Goal: Task Accomplishment & Management: Manage account settings

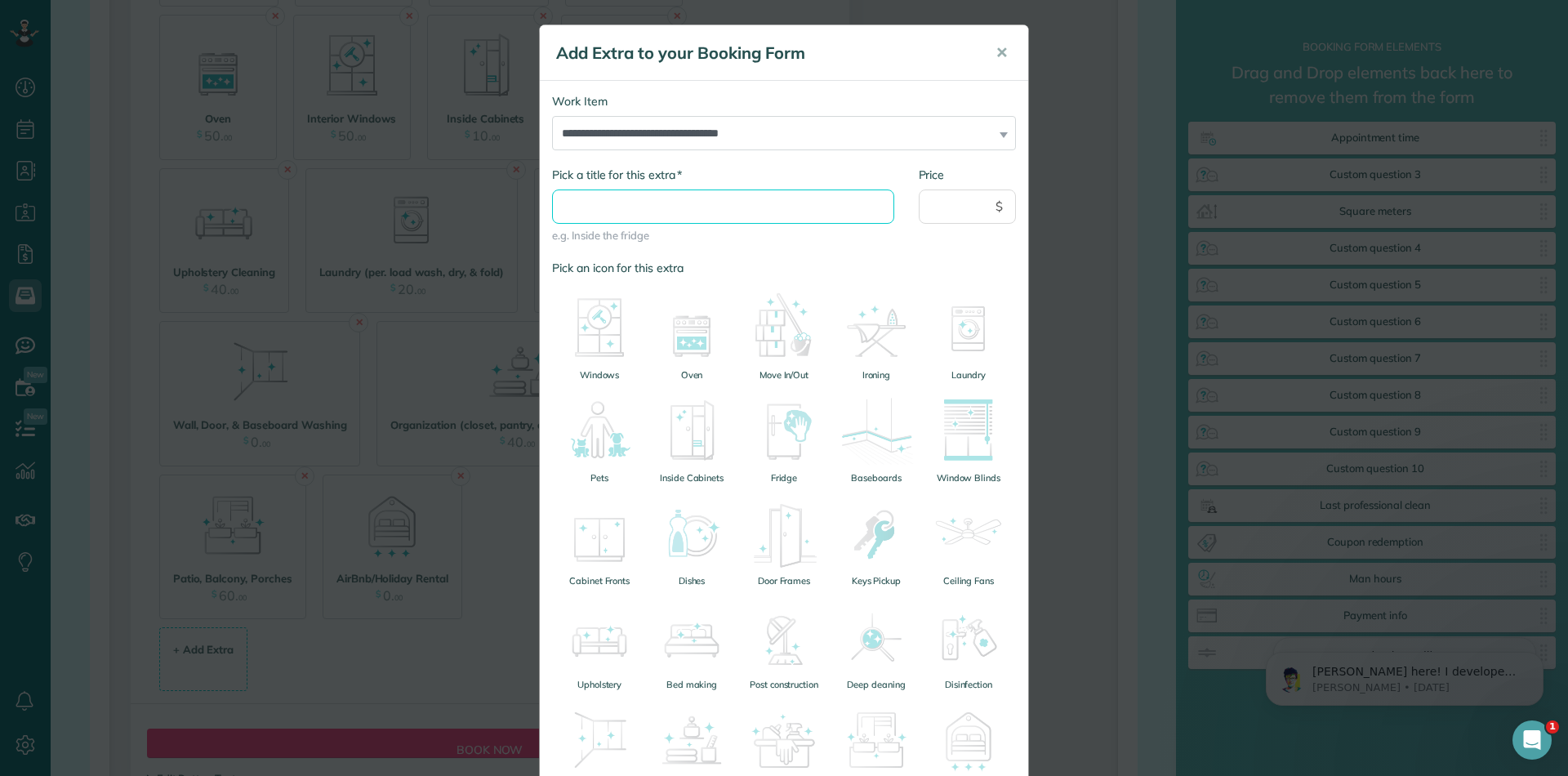
click at [636, 206] on input "* Pick a title for this extra" at bounding box center [722, 206] width 342 height 34
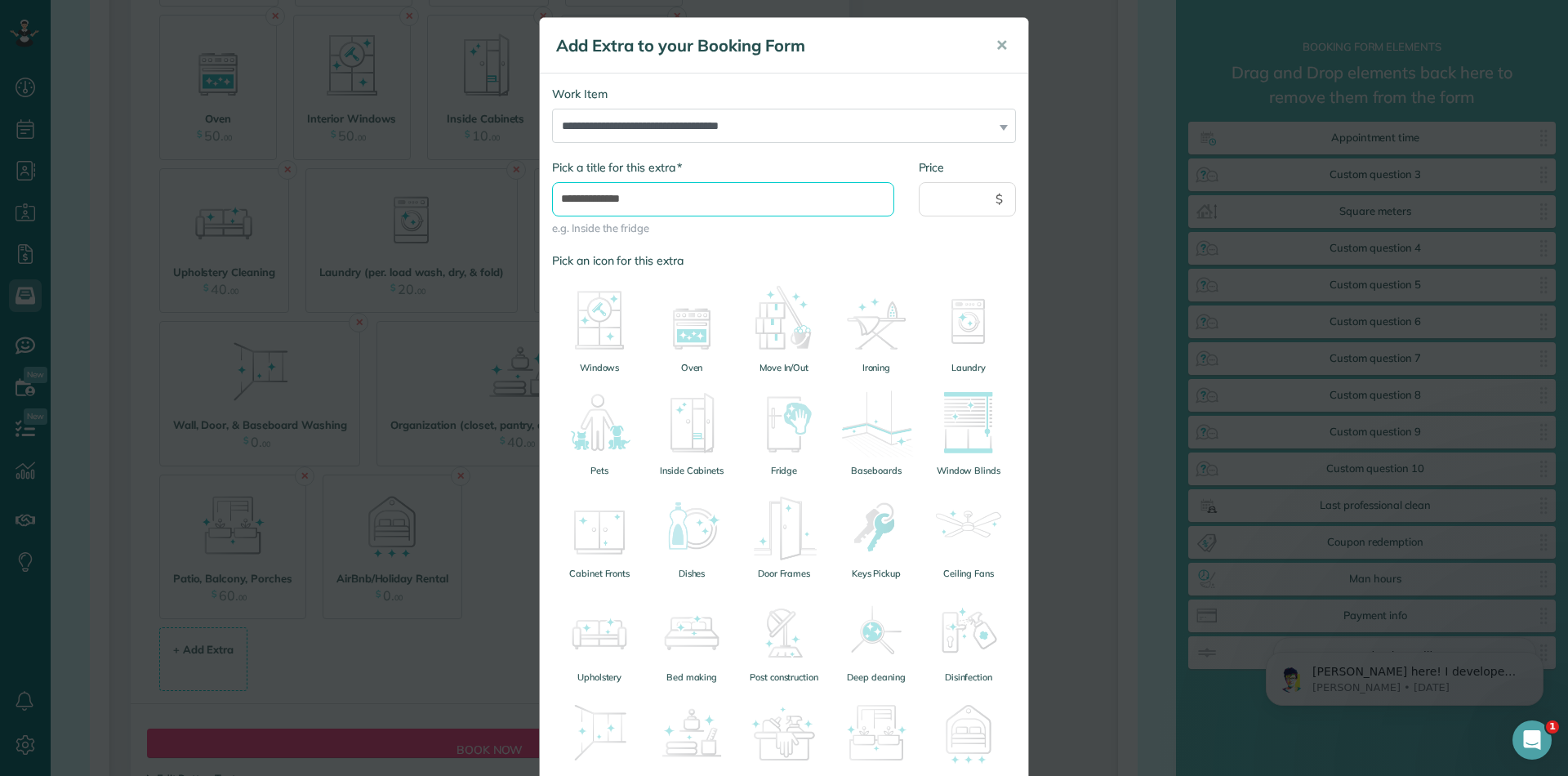
type input "**********"
click at [941, 199] on input "Price" at bounding box center [968, 199] width 98 height 34
type input "**"
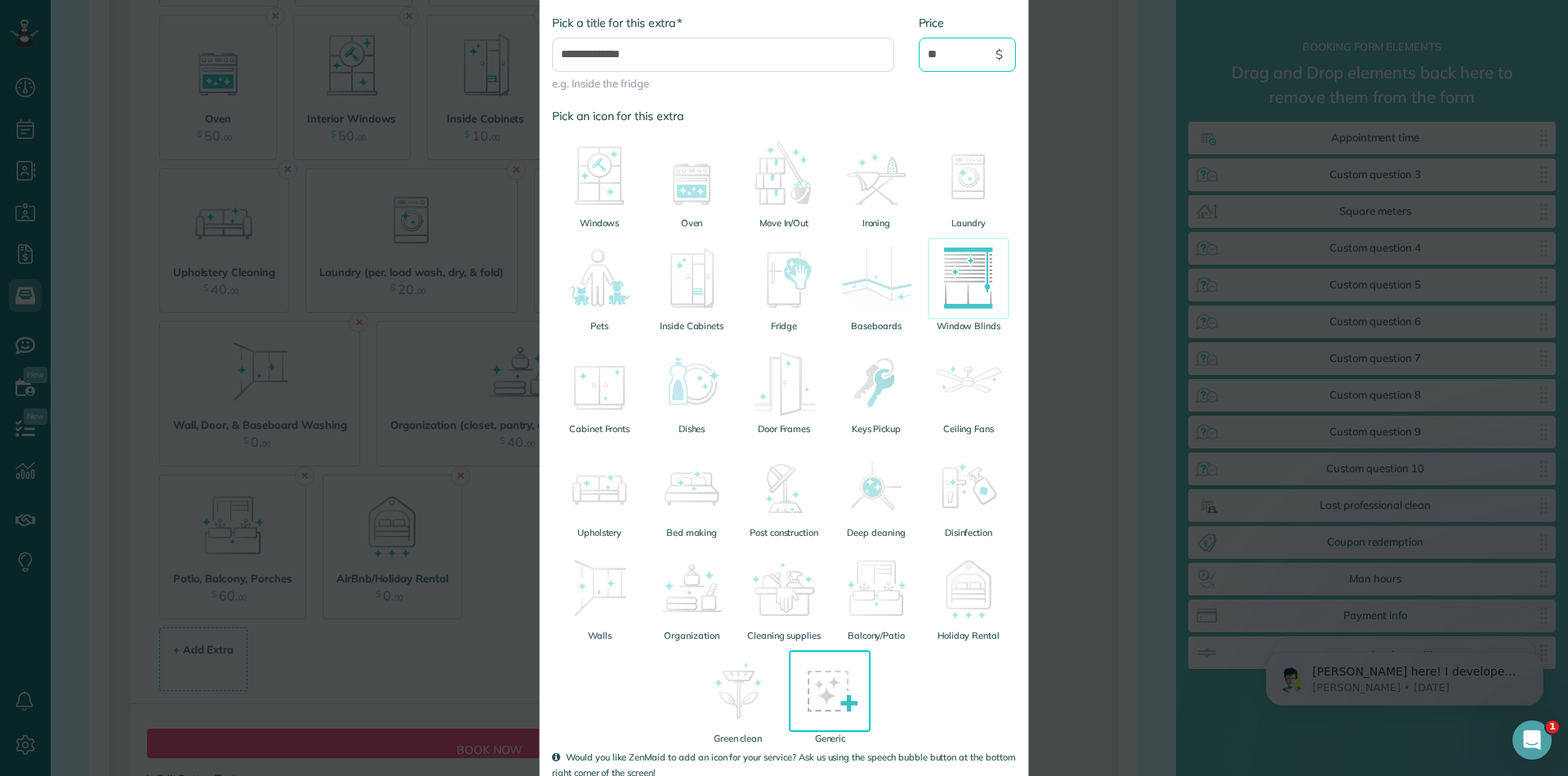
scroll to position [251, 0]
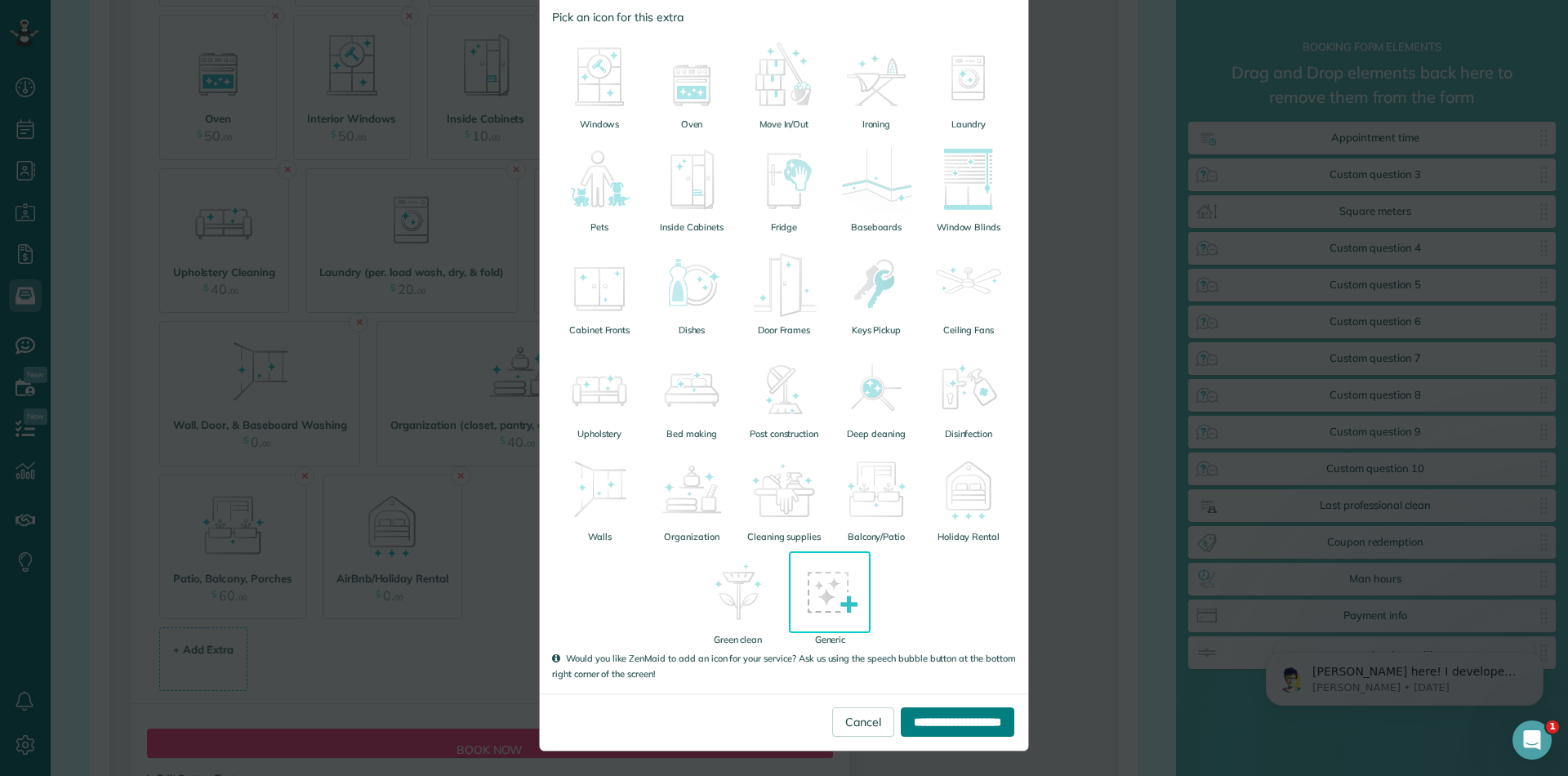
click at [953, 729] on input "**********" at bounding box center [957, 722] width 113 height 29
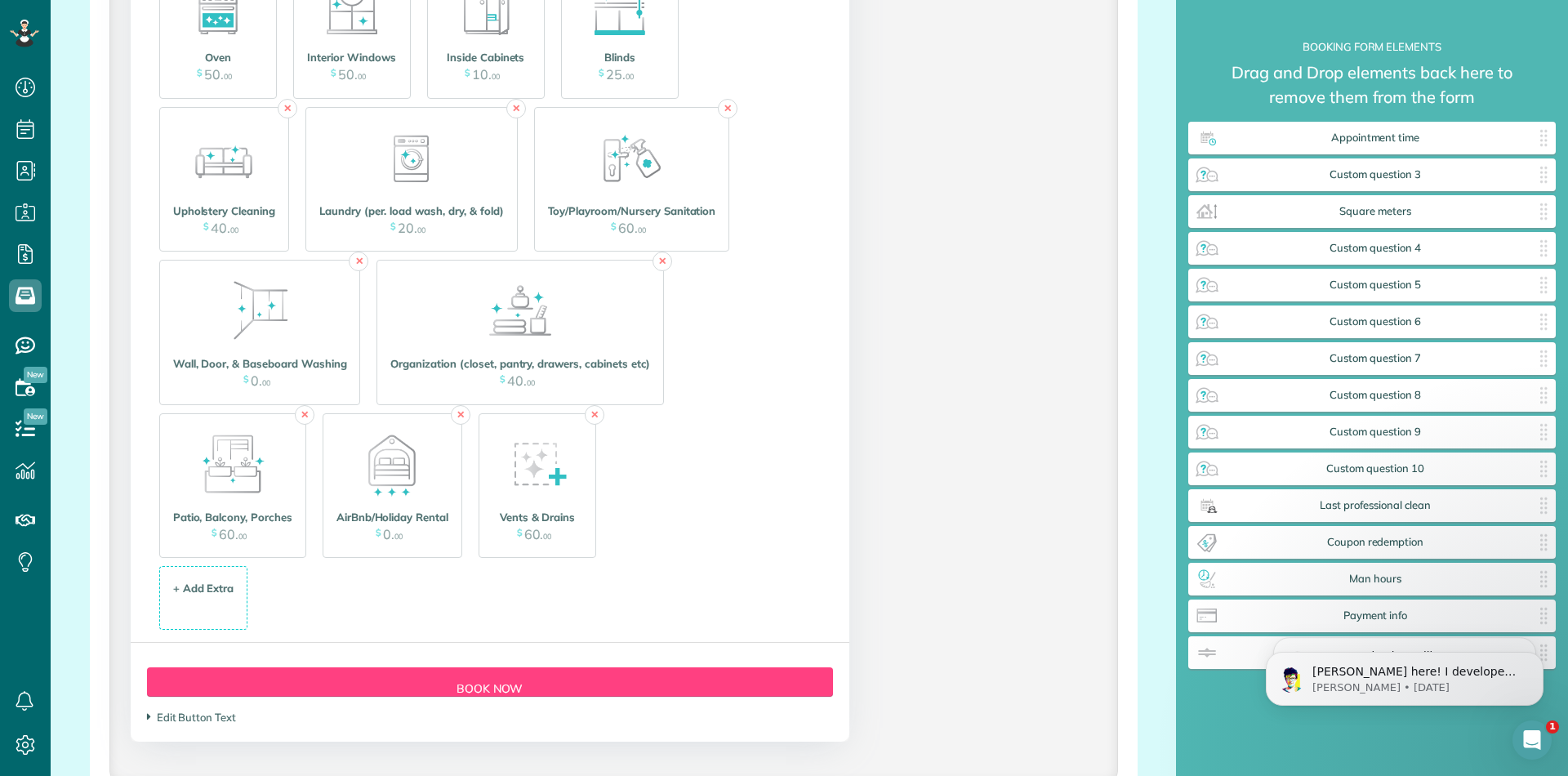
scroll to position [3033, 0]
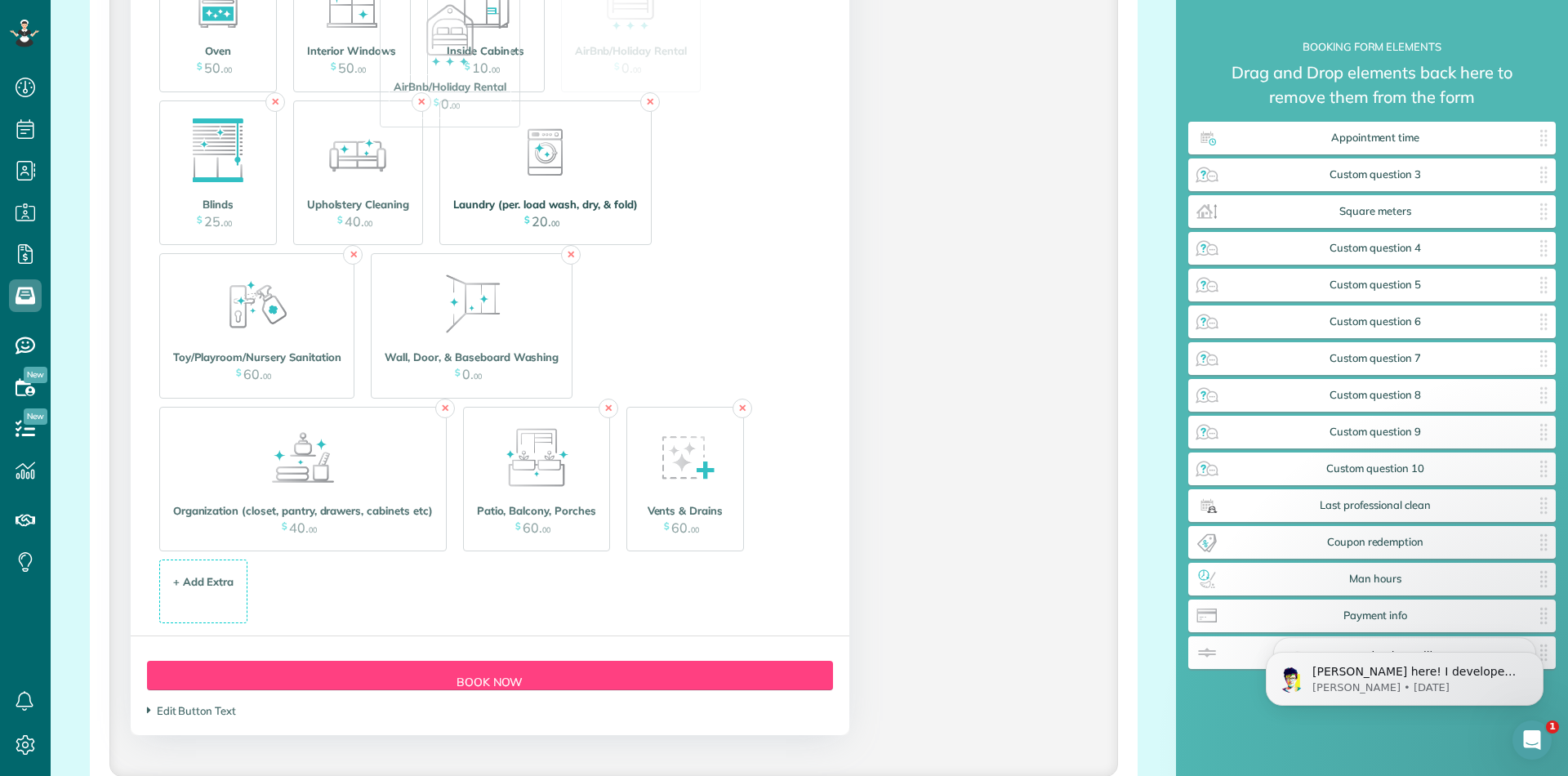
drag, startPoint x: 396, startPoint y: 505, endPoint x: 514, endPoint y: 135, distance: 388.4
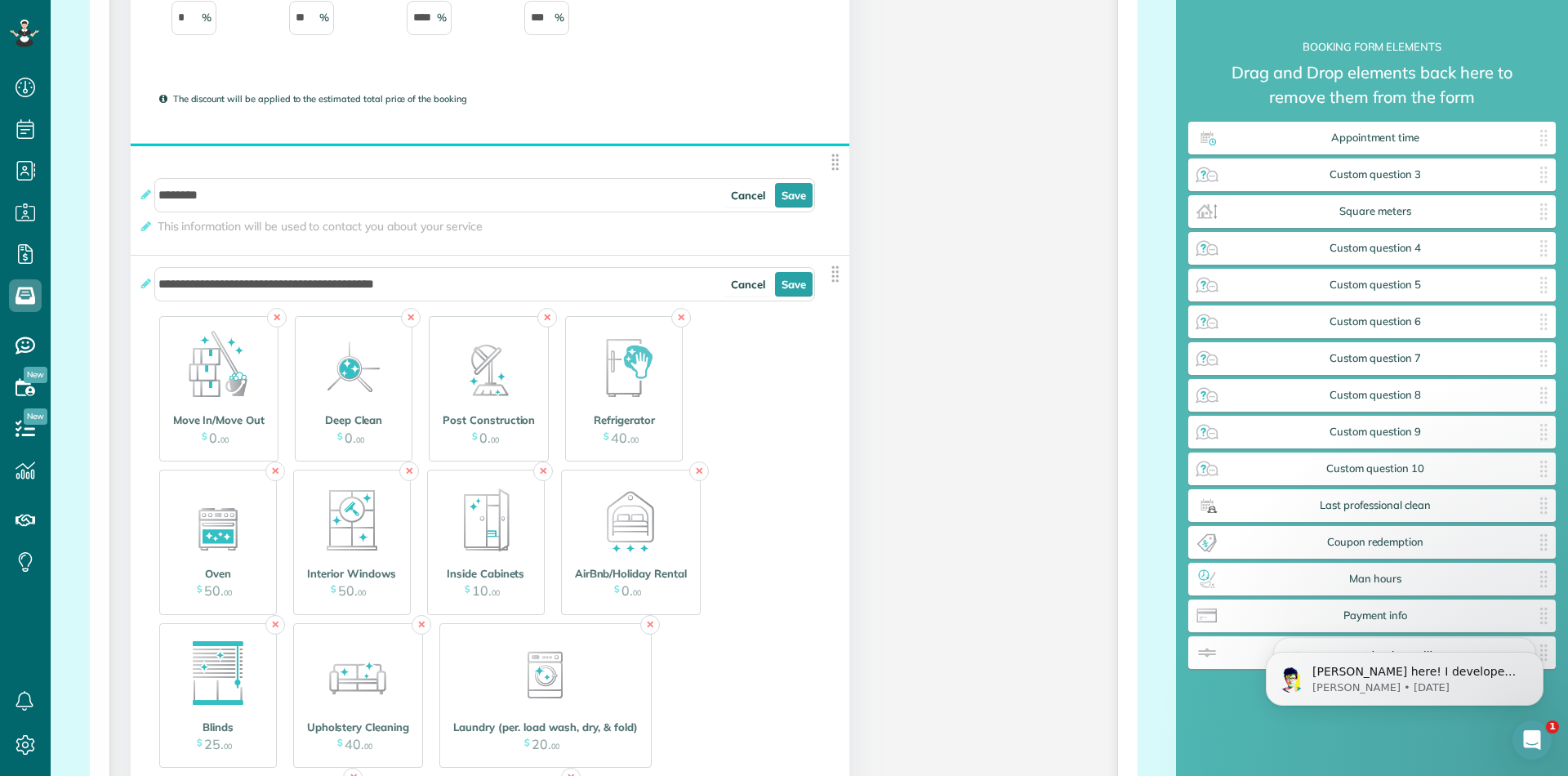
scroll to position [2544, 0]
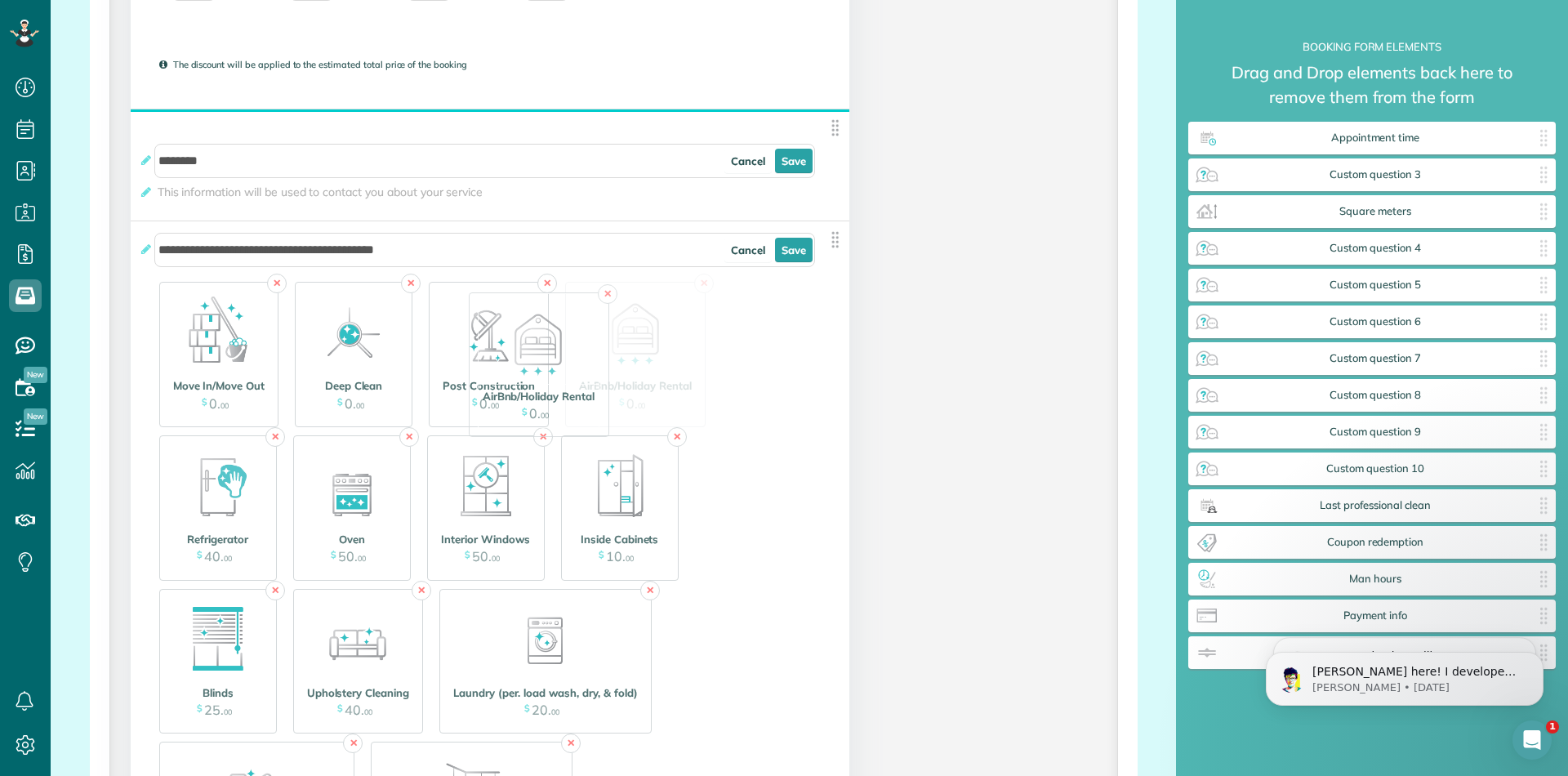
drag, startPoint x: 622, startPoint y: 501, endPoint x: 560, endPoint y: 354, distance: 159.5
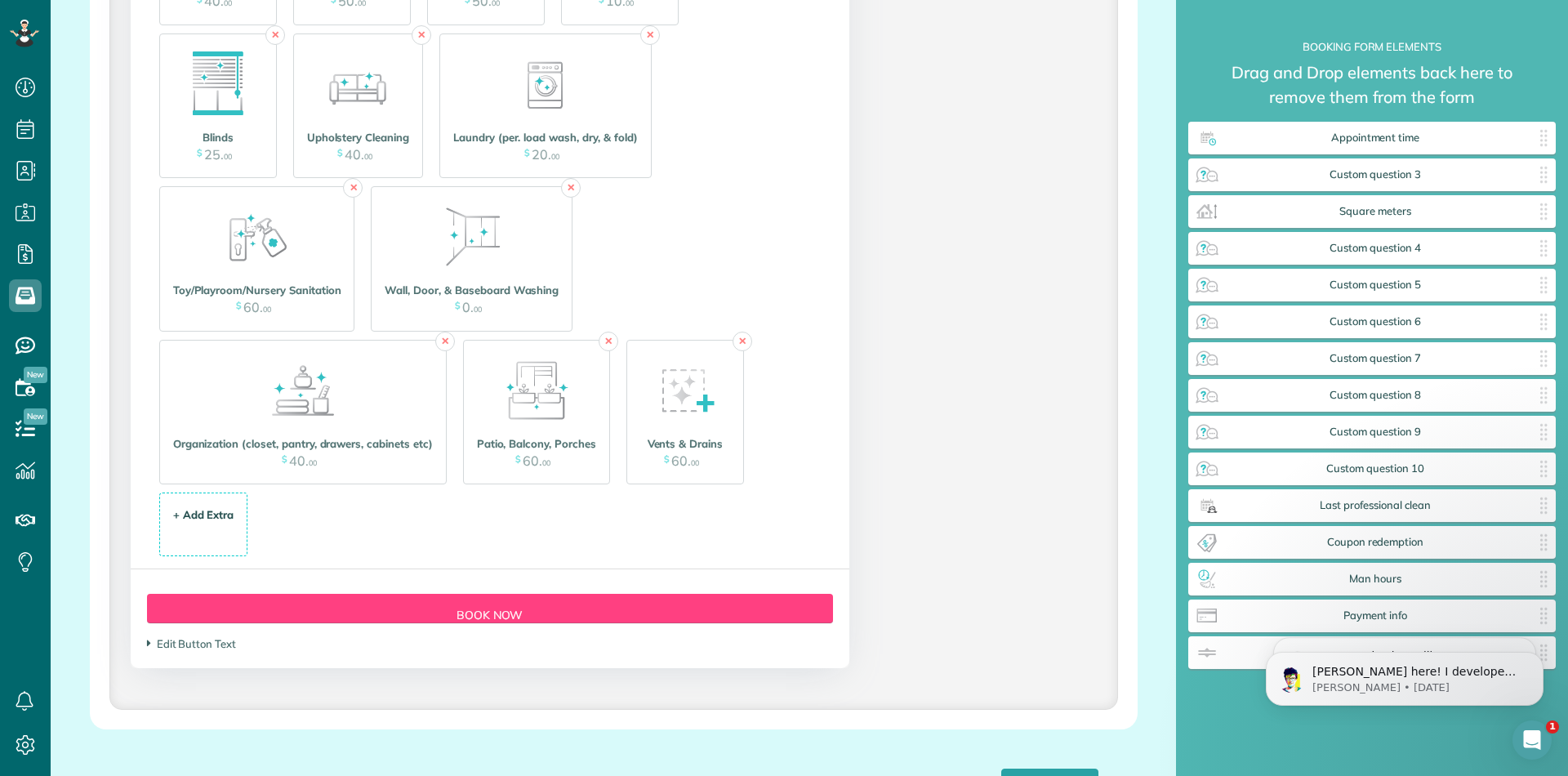
scroll to position [3101, 0]
click at [236, 525] on div "+ Add Extra $ 34 . 99" at bounding box center [203, 524] width 71 height 44
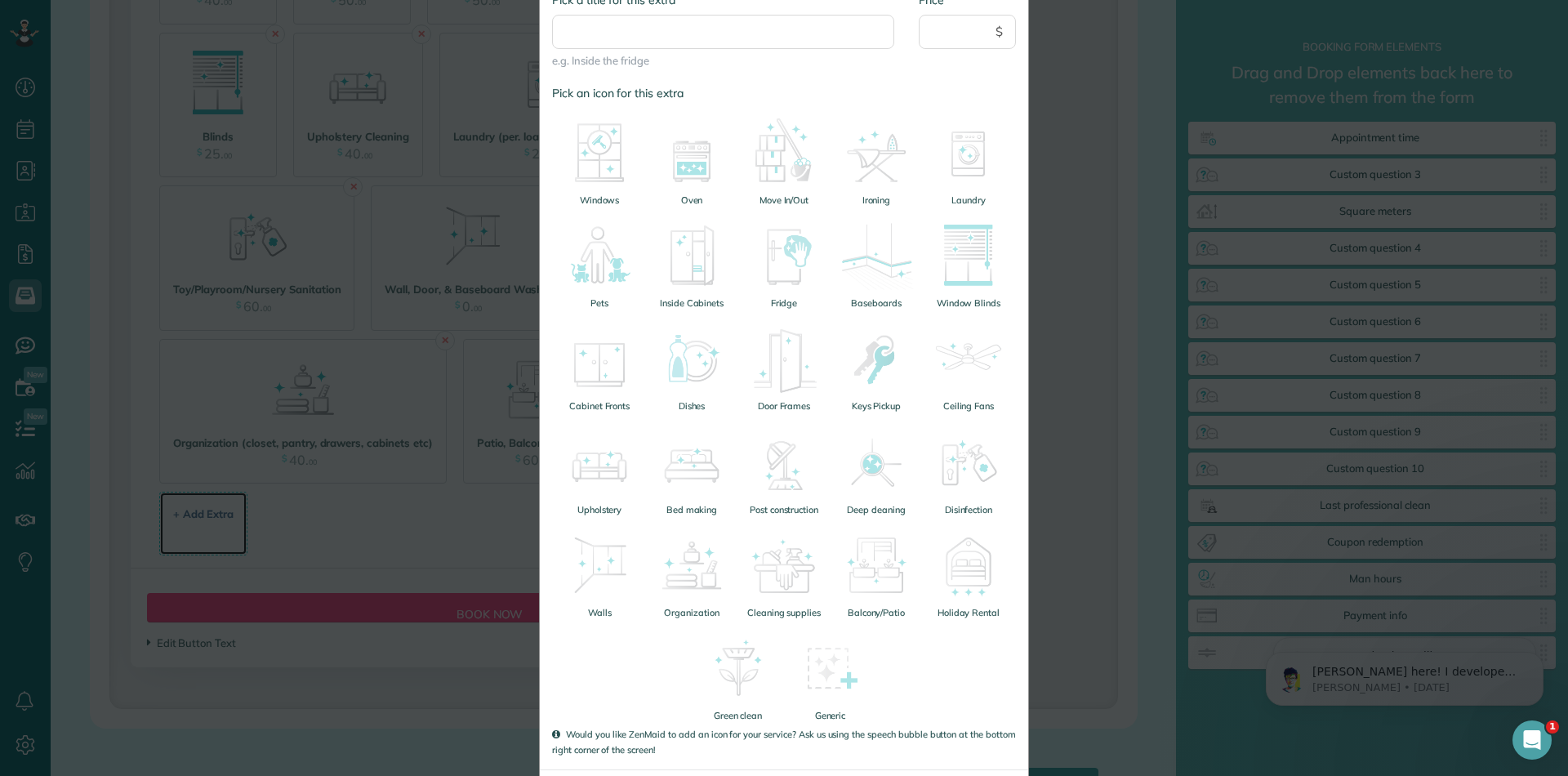
scroll to position [251, 0]
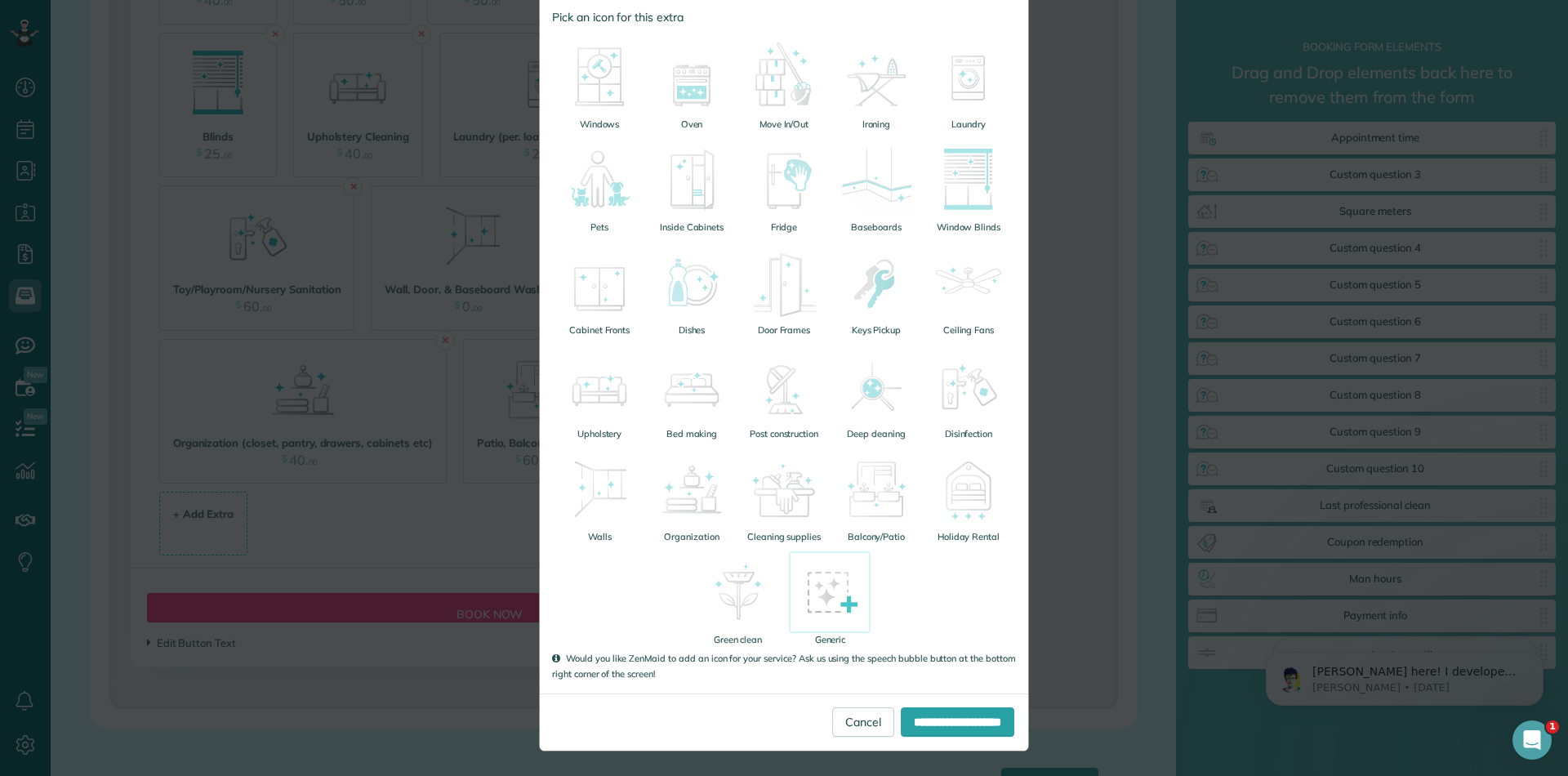
click at [834, 608] on img at bounding box center [830, 592] width 82 height 82
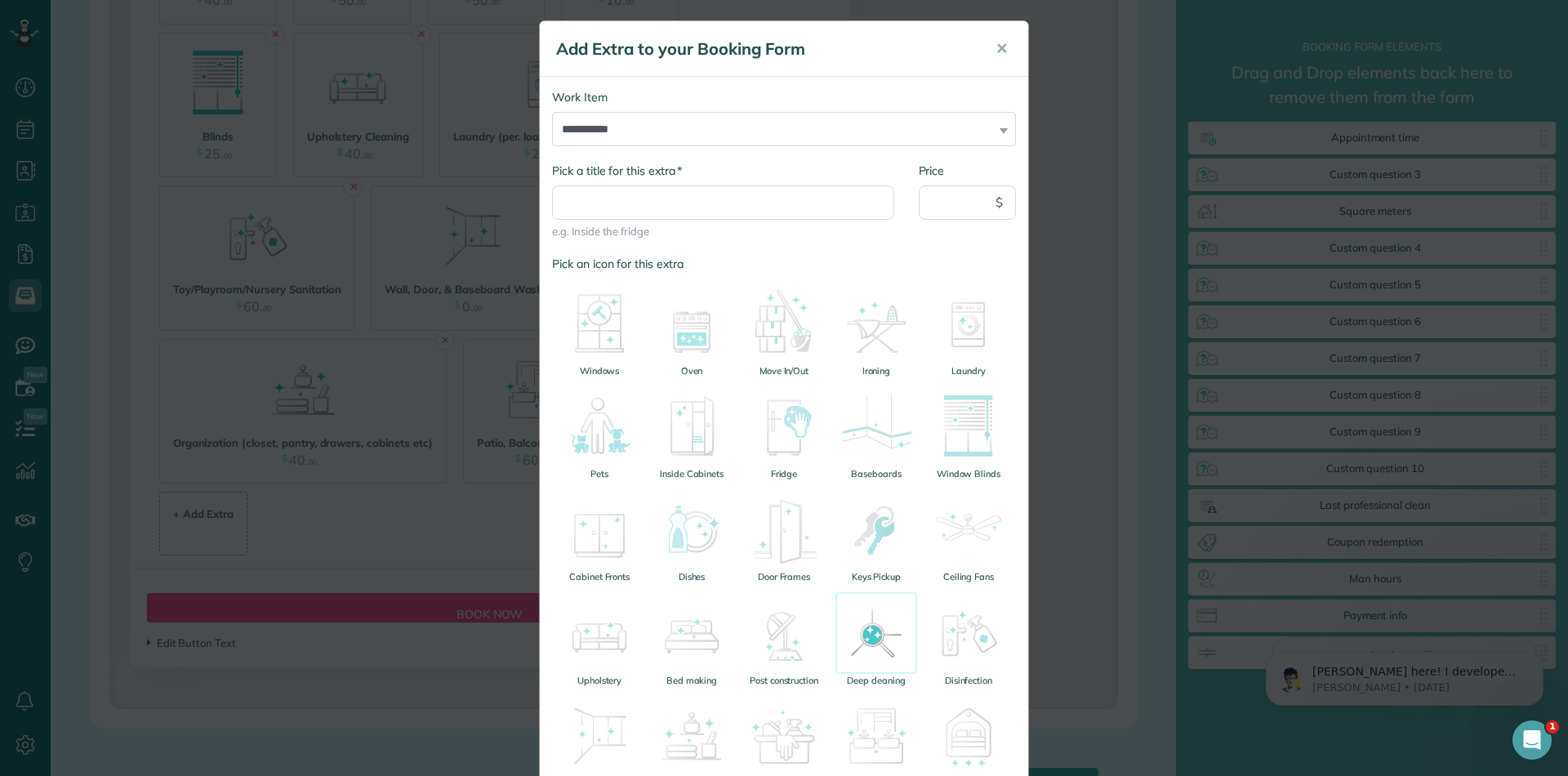
scroll to position [0, 0]
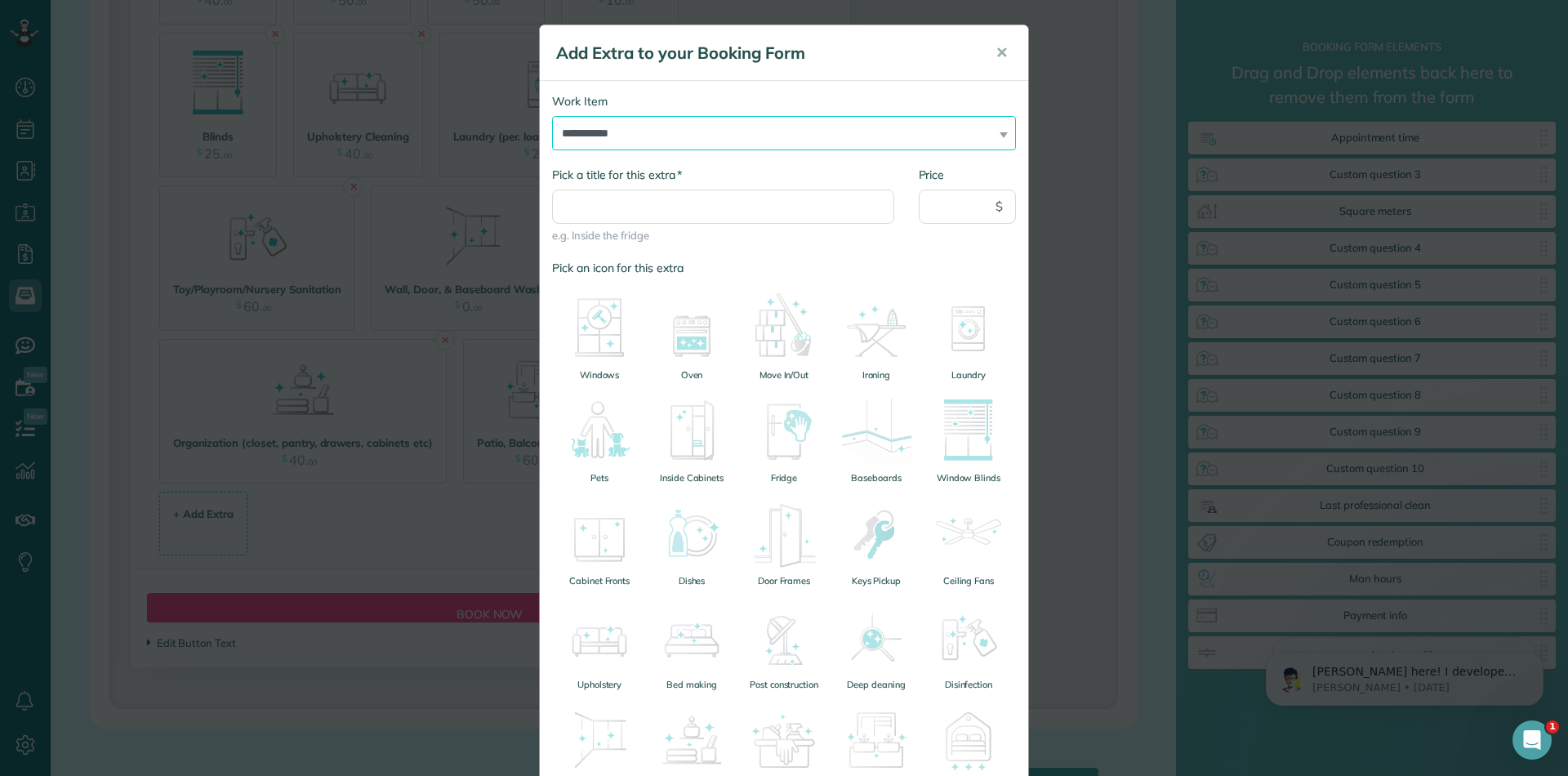
click at [669, 138] on select "**********" at bounding box center [783, 132] width 464 height 34
click at [600, 211] on input "* Pick a title for this extra" at bounding box center [722, 206] width 342 height 34
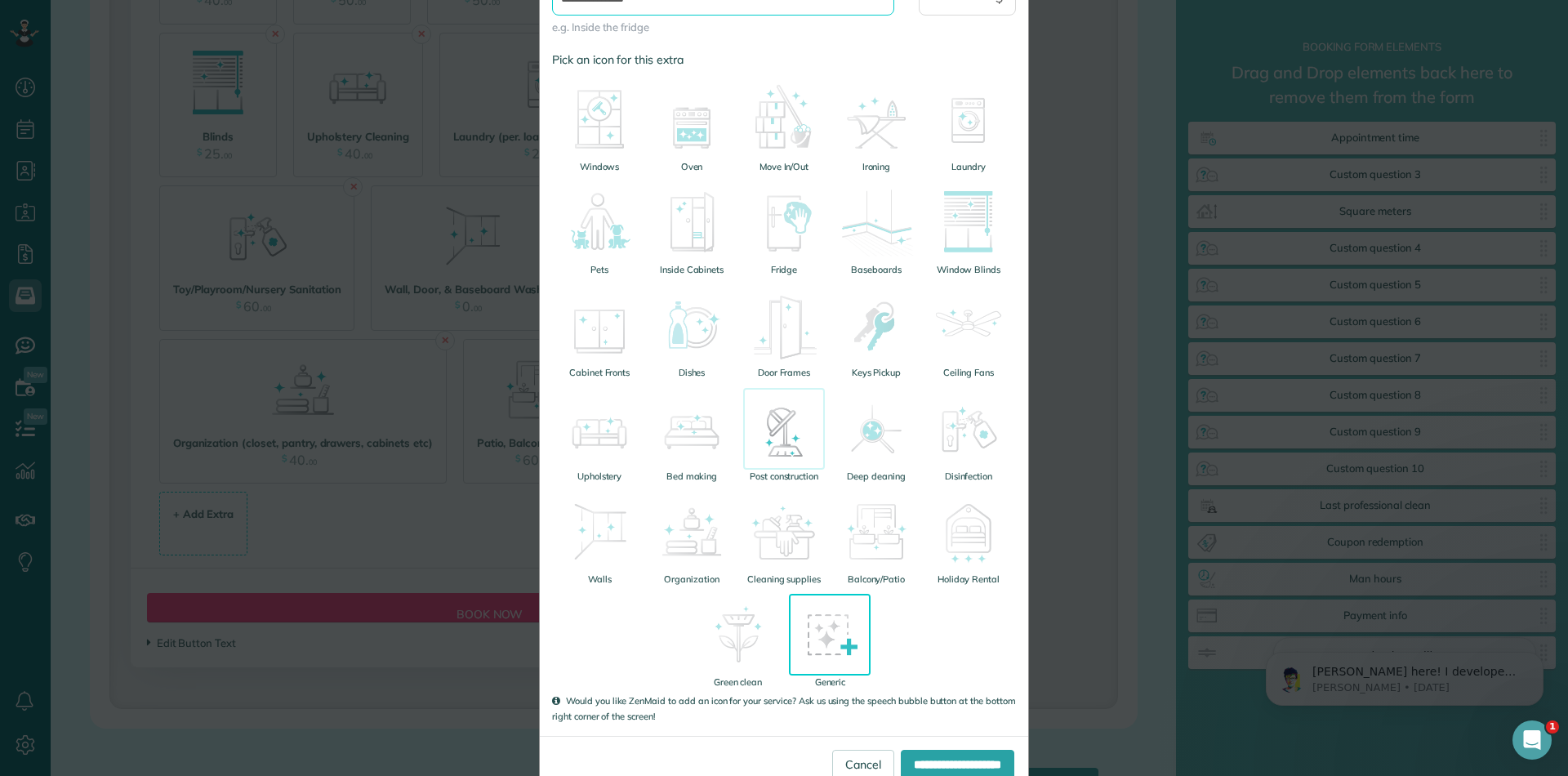
scroll to position [251, 0]
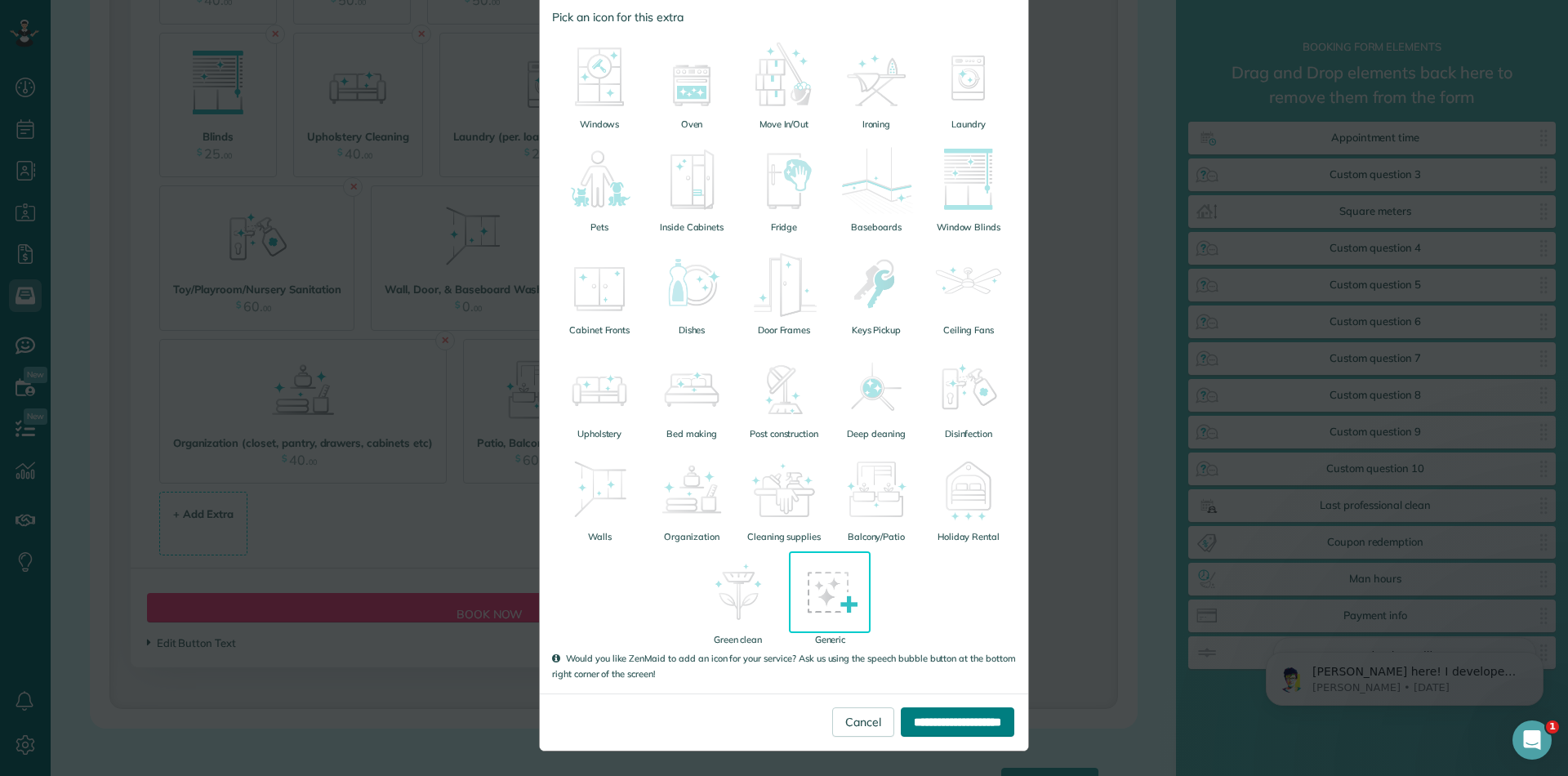
type input "**********"
click at [920, 718] on input "**********" at bounding box center [957, 722] width 113 height 29
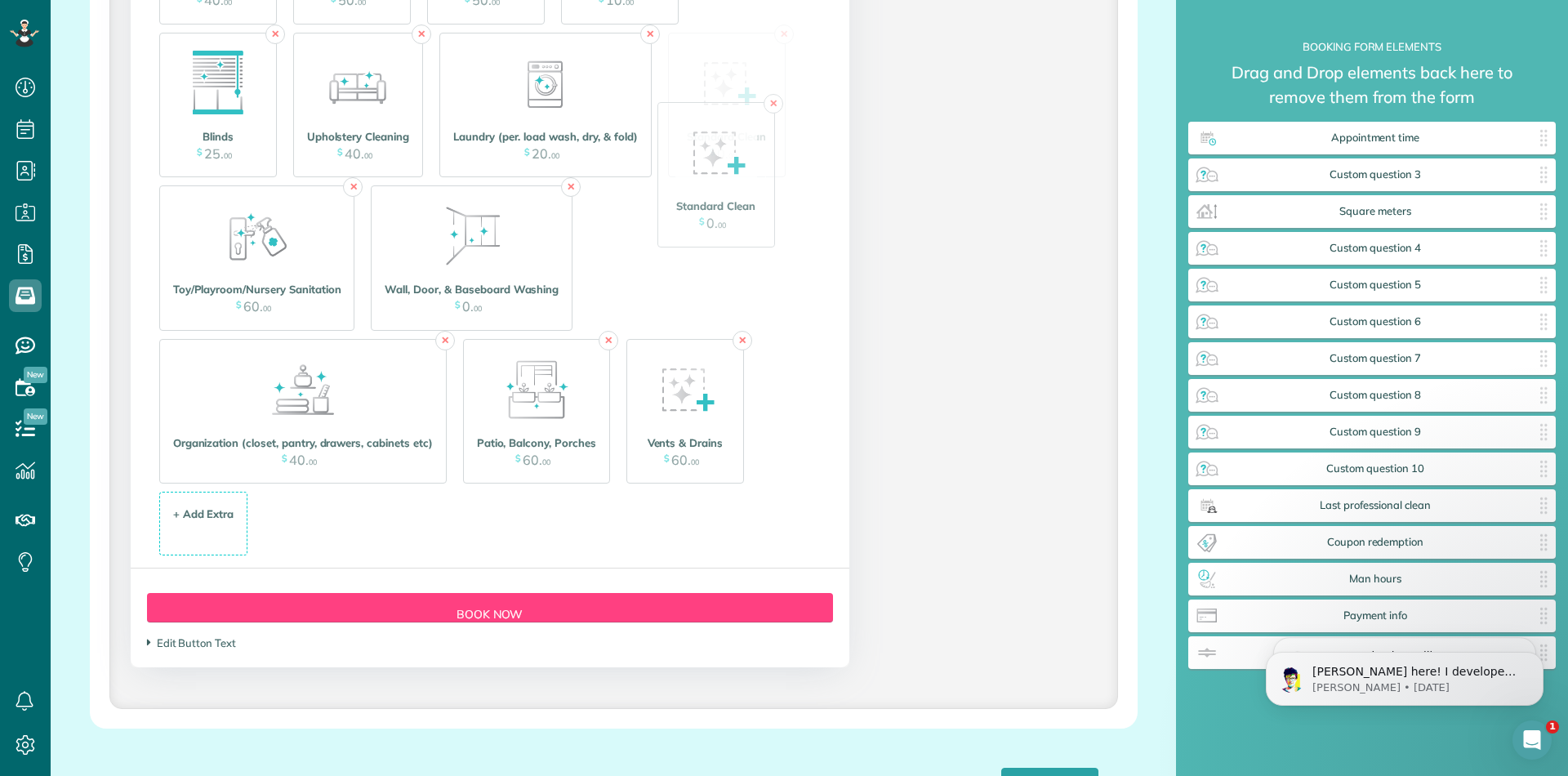
drag, startPoint x: 218, startPoint y: 550, endPoint x: 720, endPoint y: 215, distance: 603.5
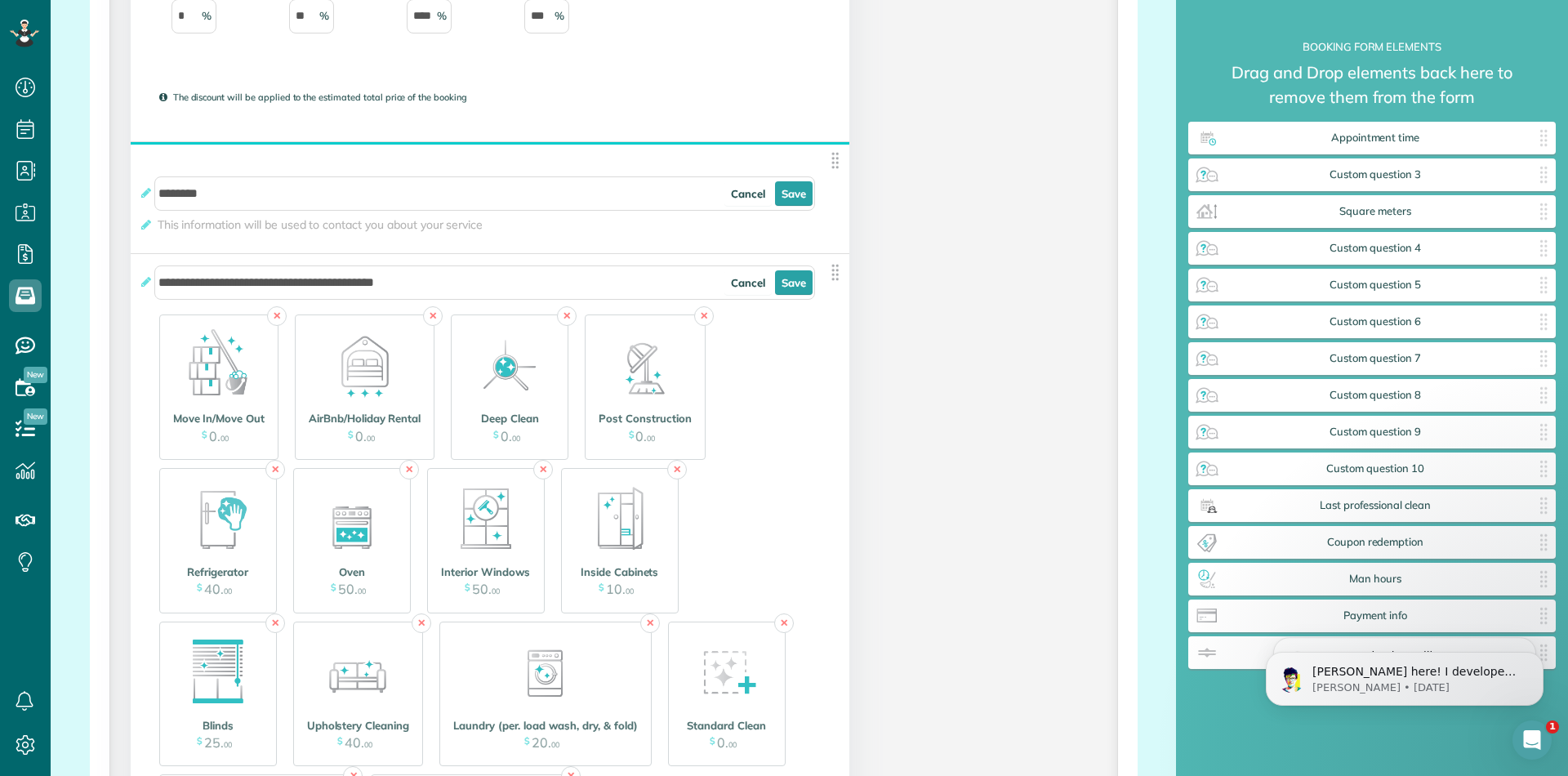
scroll to position [2526, 0]
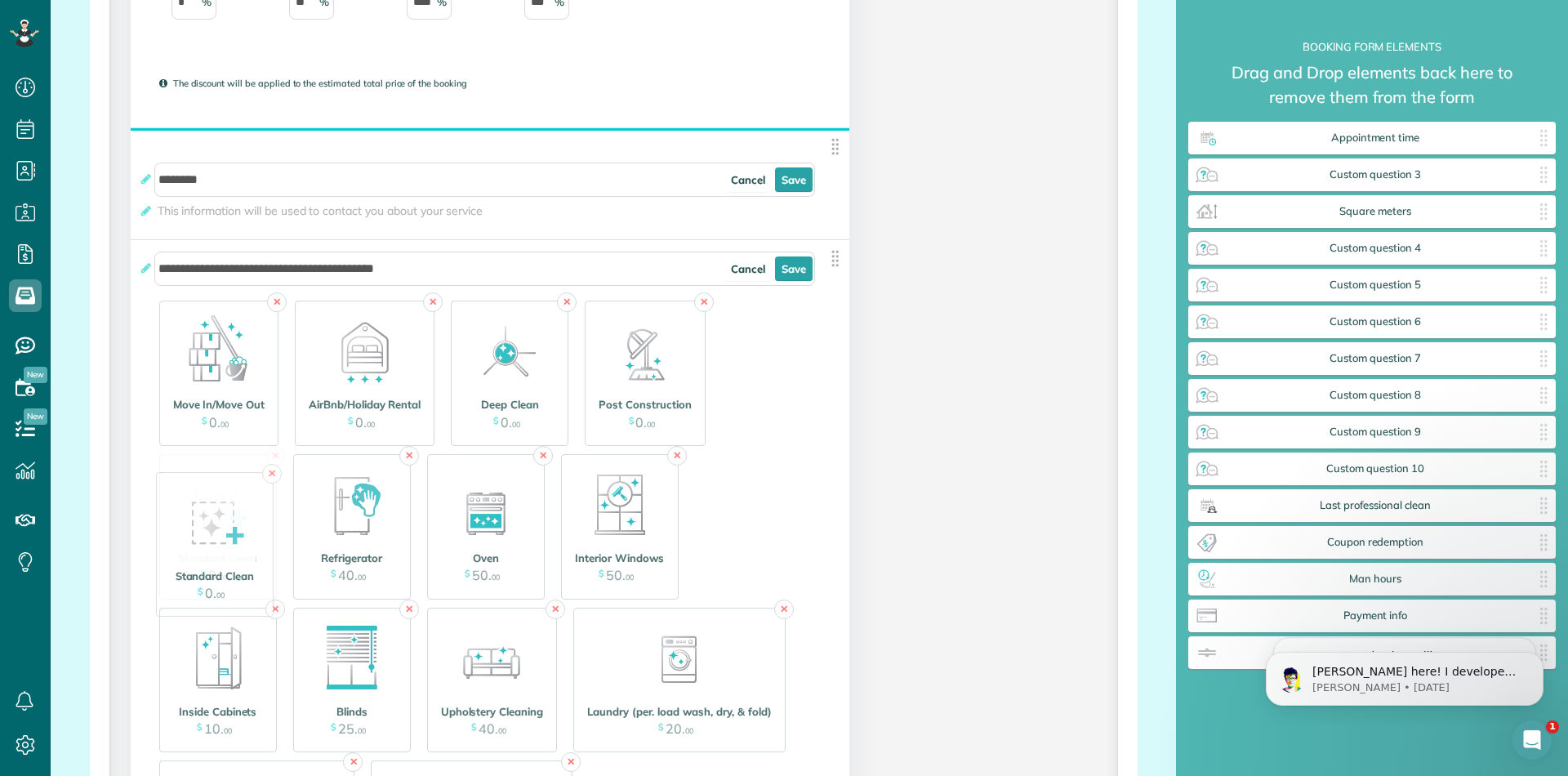
drag, startPoint x: 709, startPoint y: 649, endPoint x: 198, endPoint y: 511, distance: 529.3
click at [1530, 742] on icon "Open Intercom Messenger" at bounding box center [1530, 738] width 27 height 27
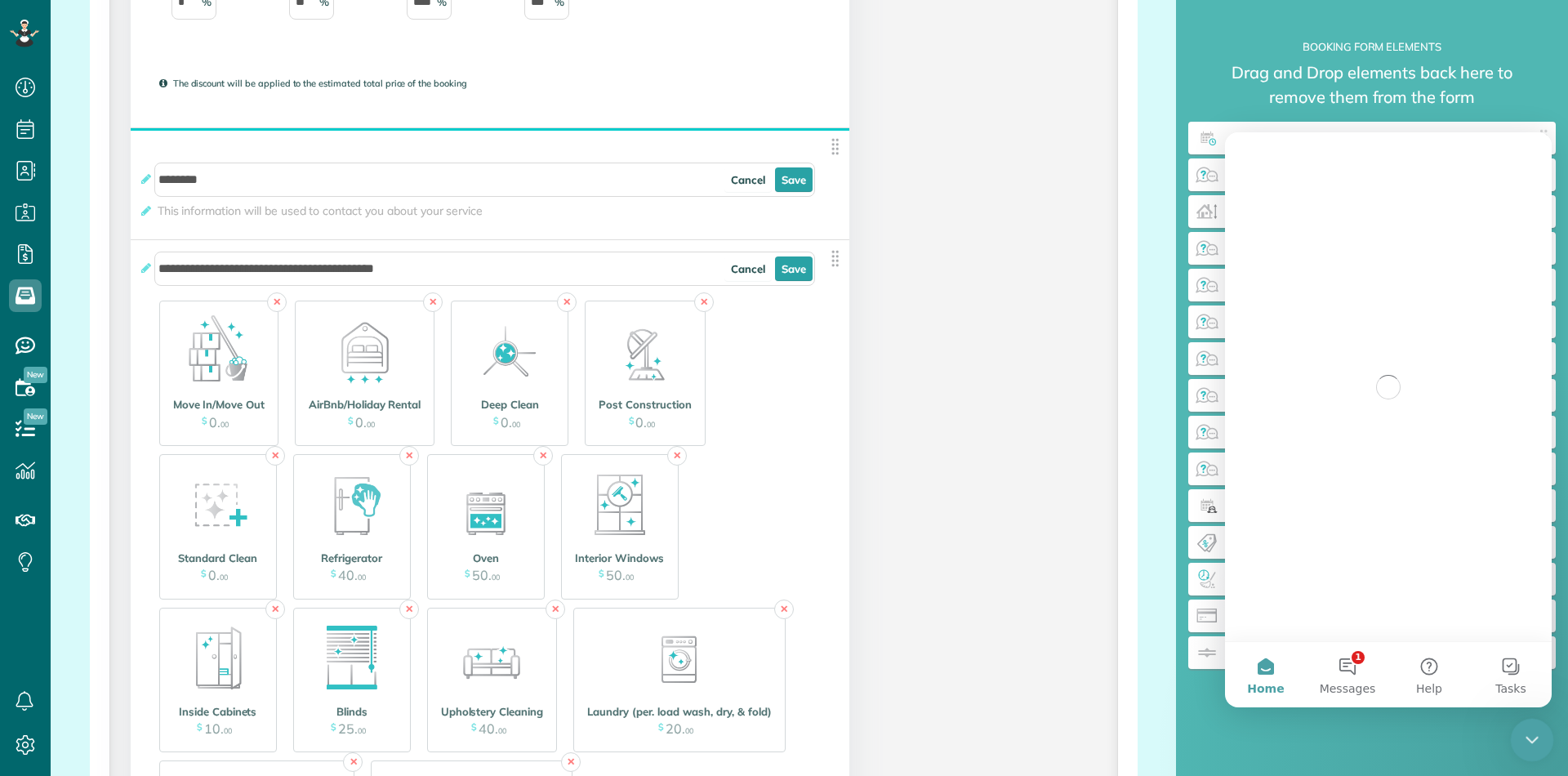
scroll to position [0, 0]
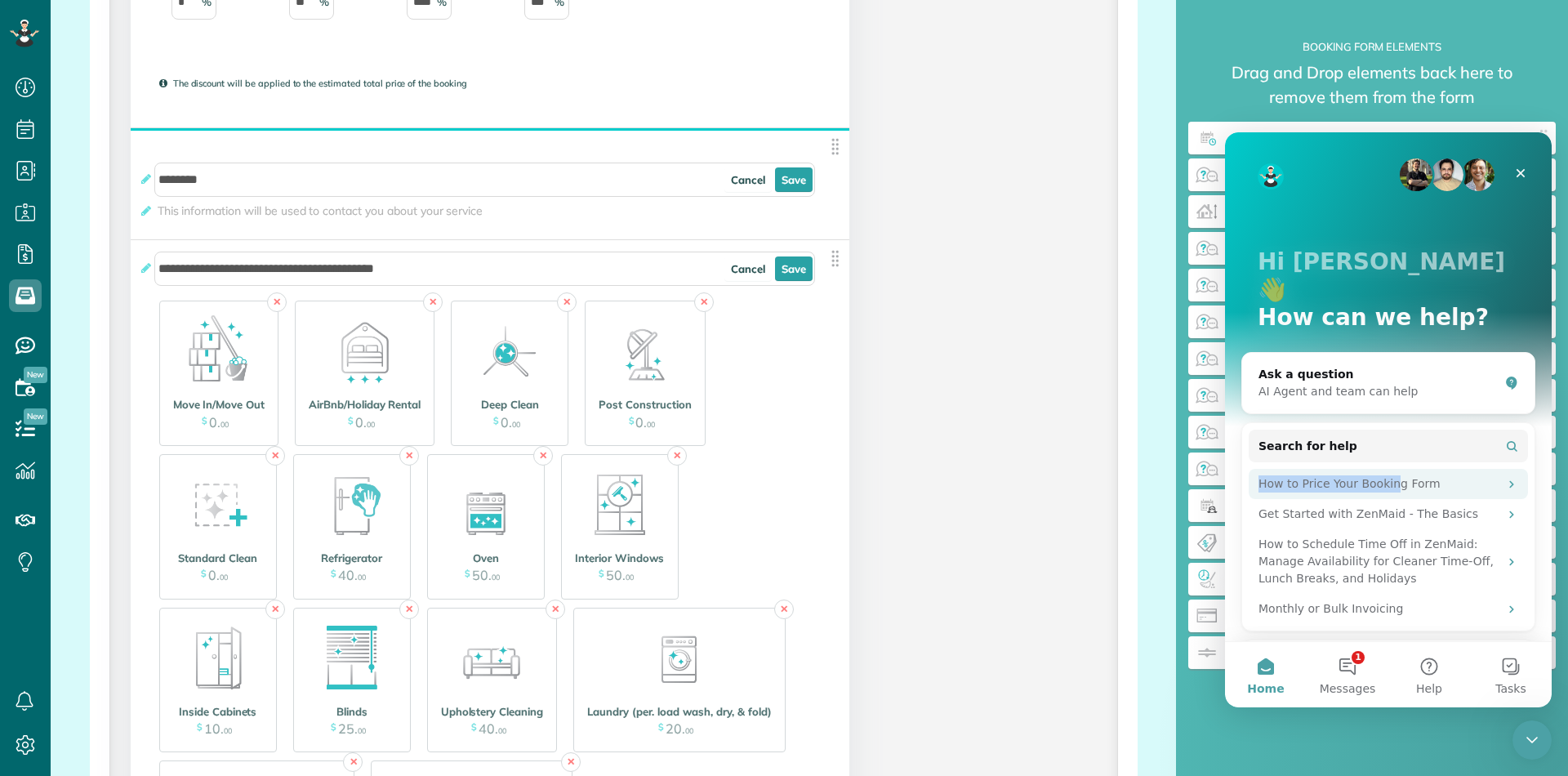
click at [1392, 475] on div "How to Price Your Booking Form" at bounding box center [1378, 484] width 240 height 17
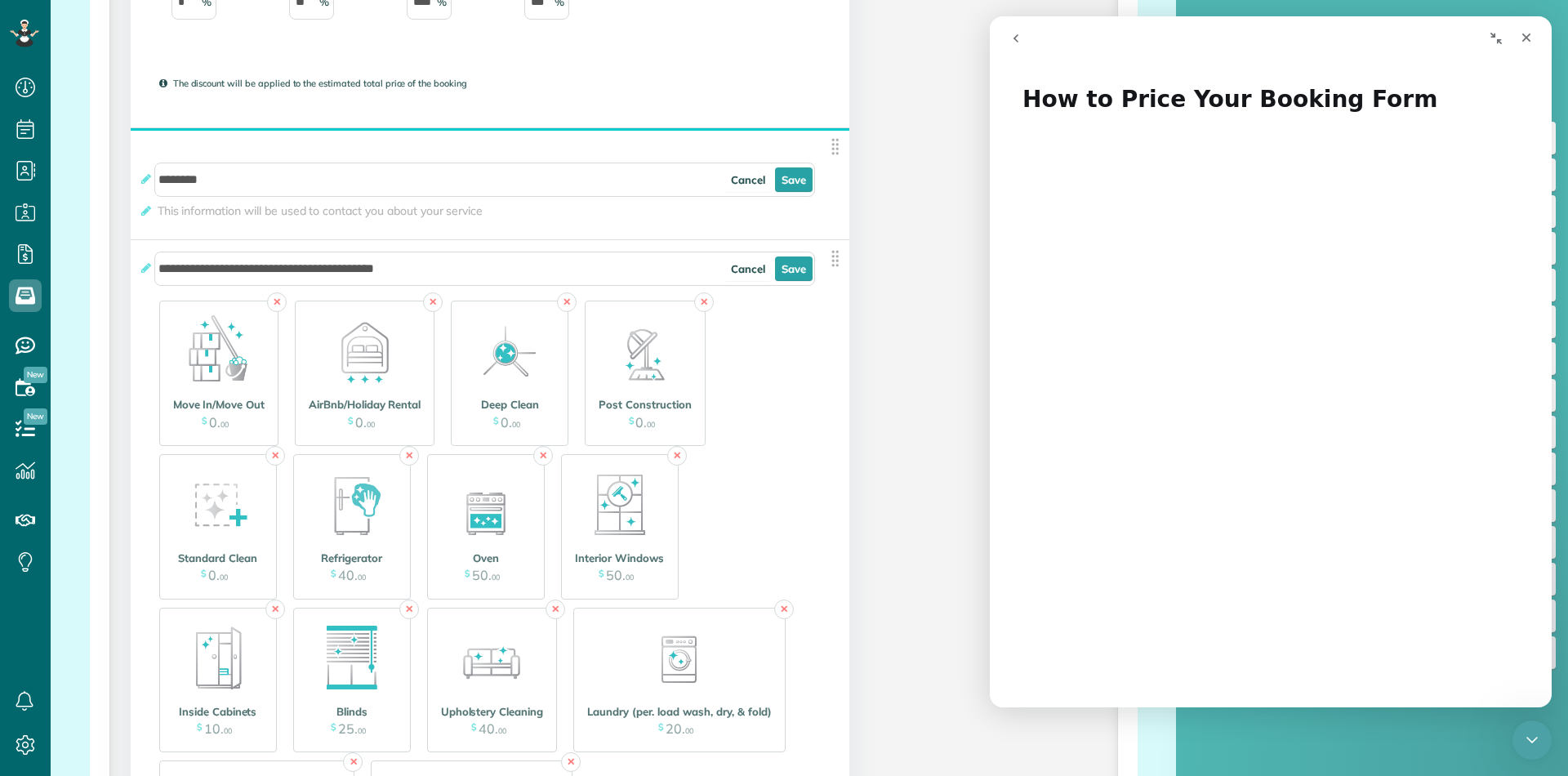
click at [1017, 42] on icon "go back" at bounding box center [1016, 38] width 13 height 13
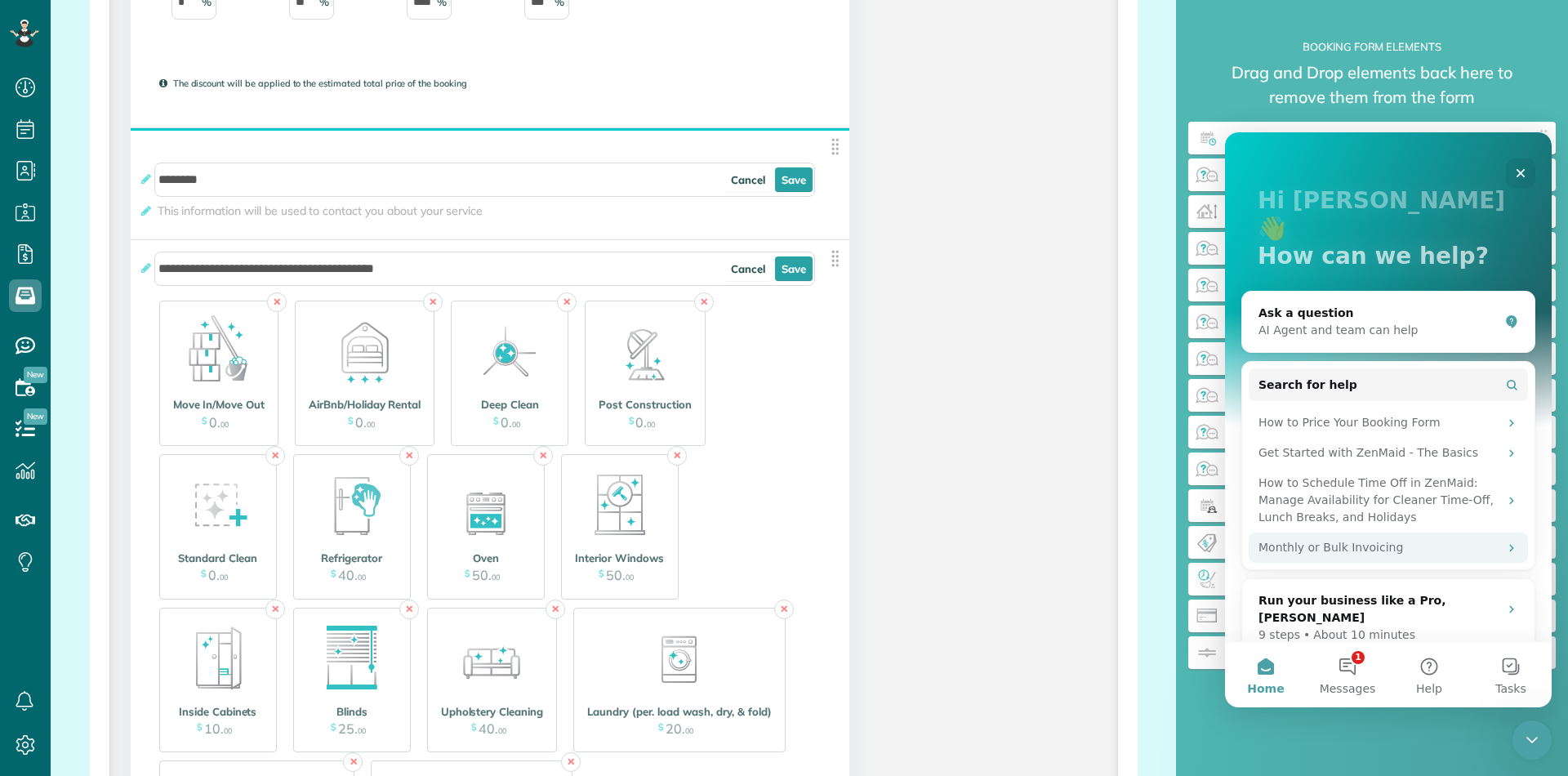
scroll to position [80, 0]
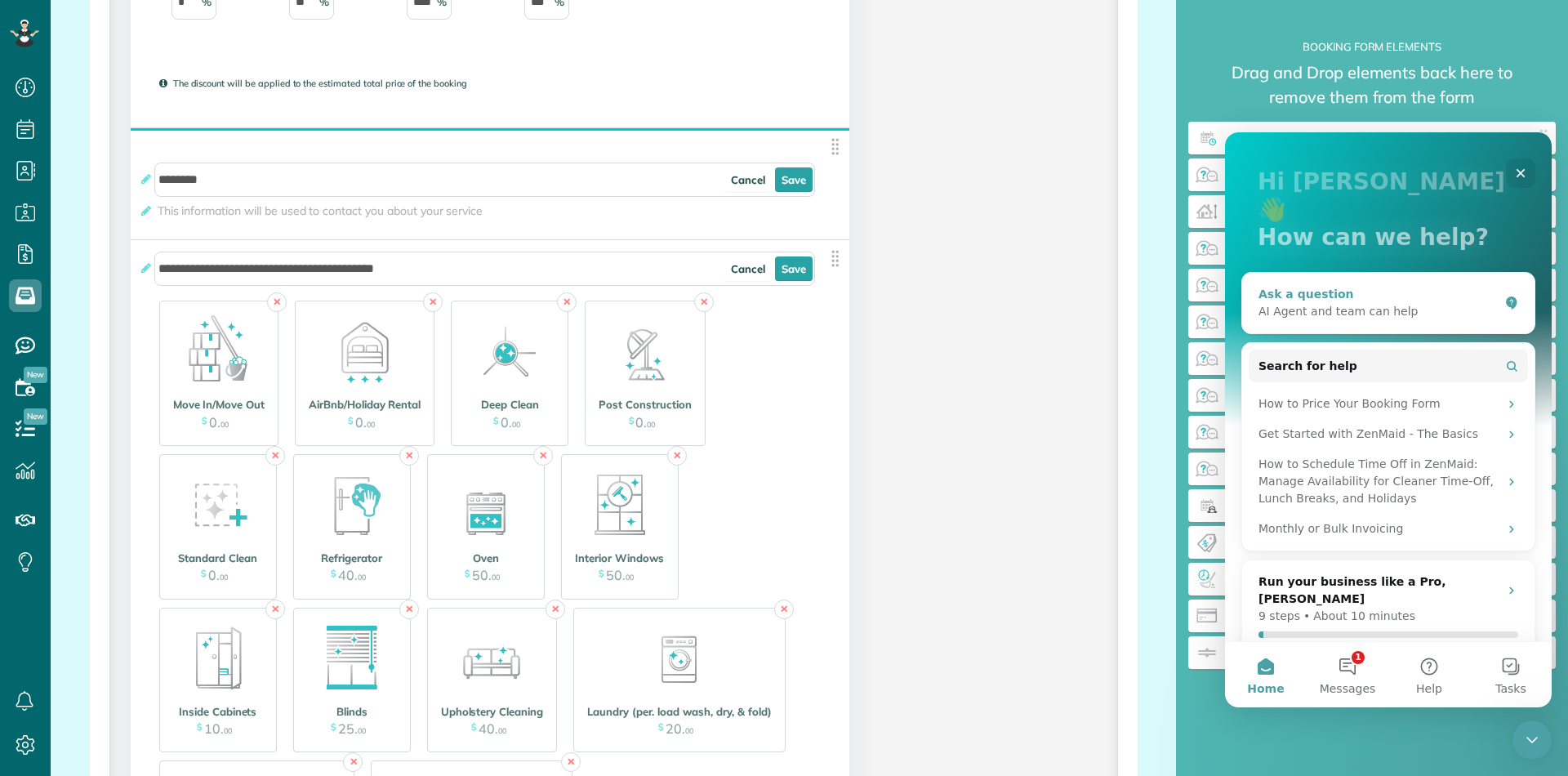
click at [1347, 295] on div "Ask a question AI Agent and team can help" at bounding box center [1387, 303] width 292 height 61
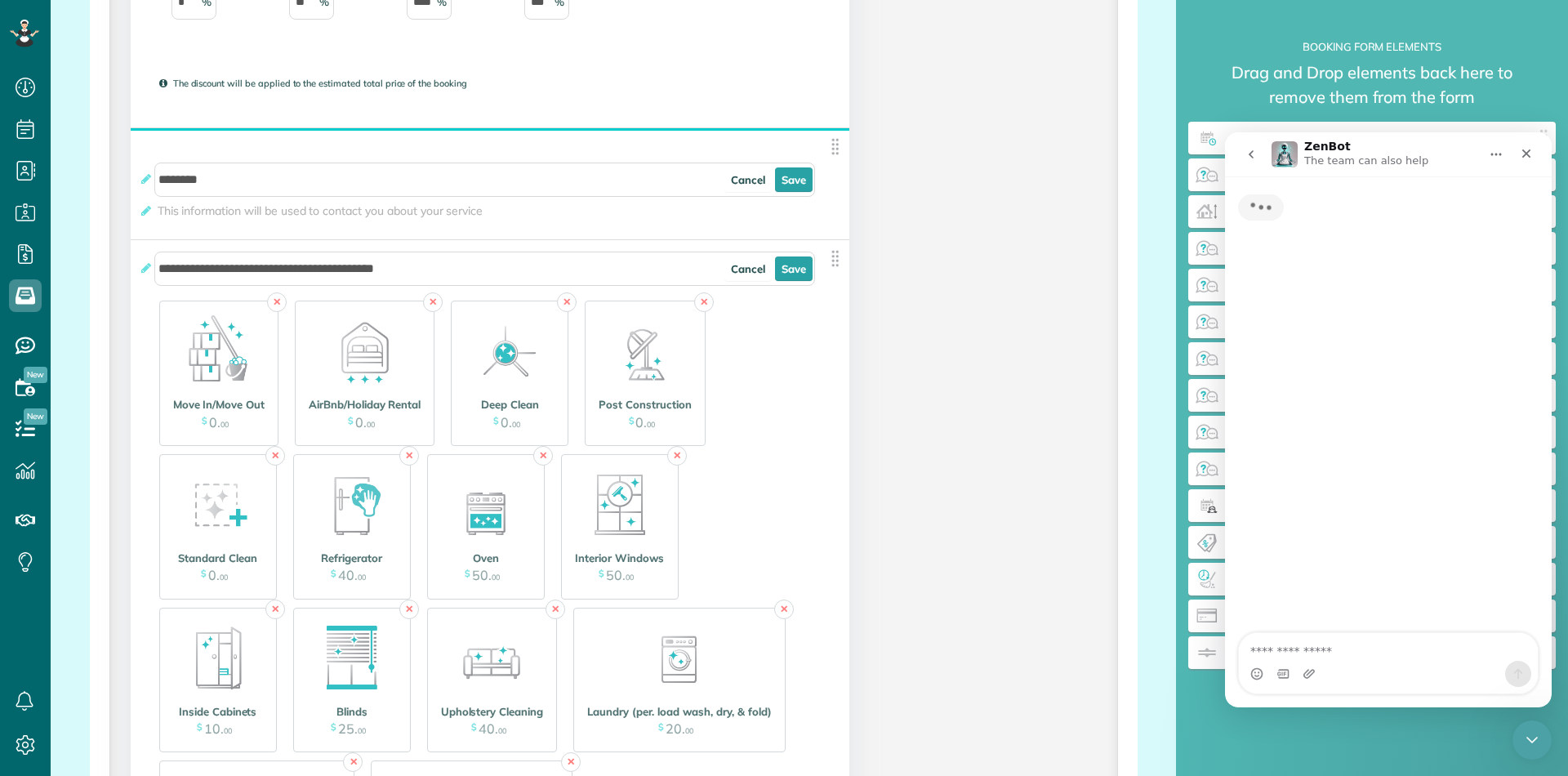
scroll to position [0, 0]
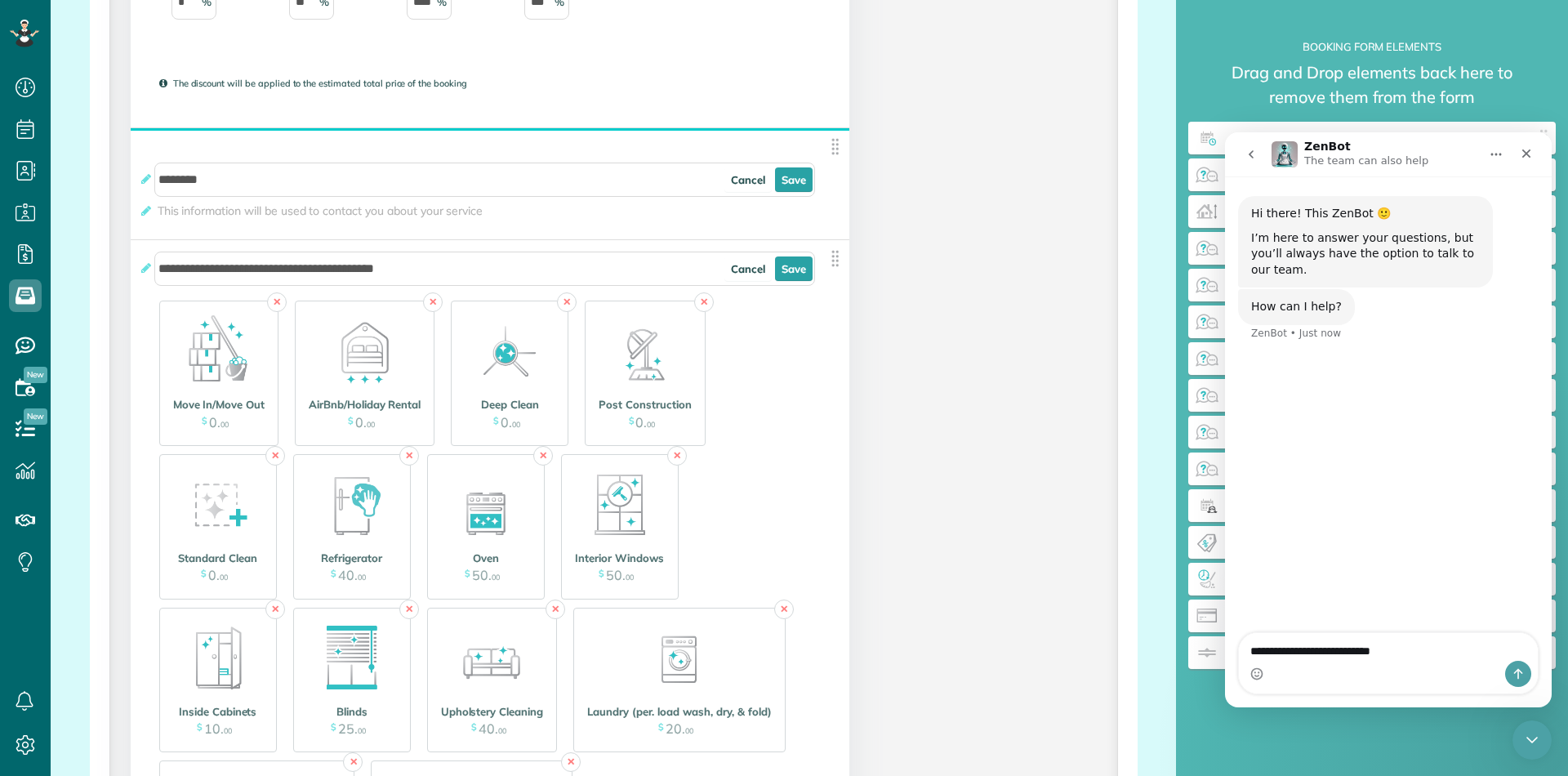
type textarea "**********"
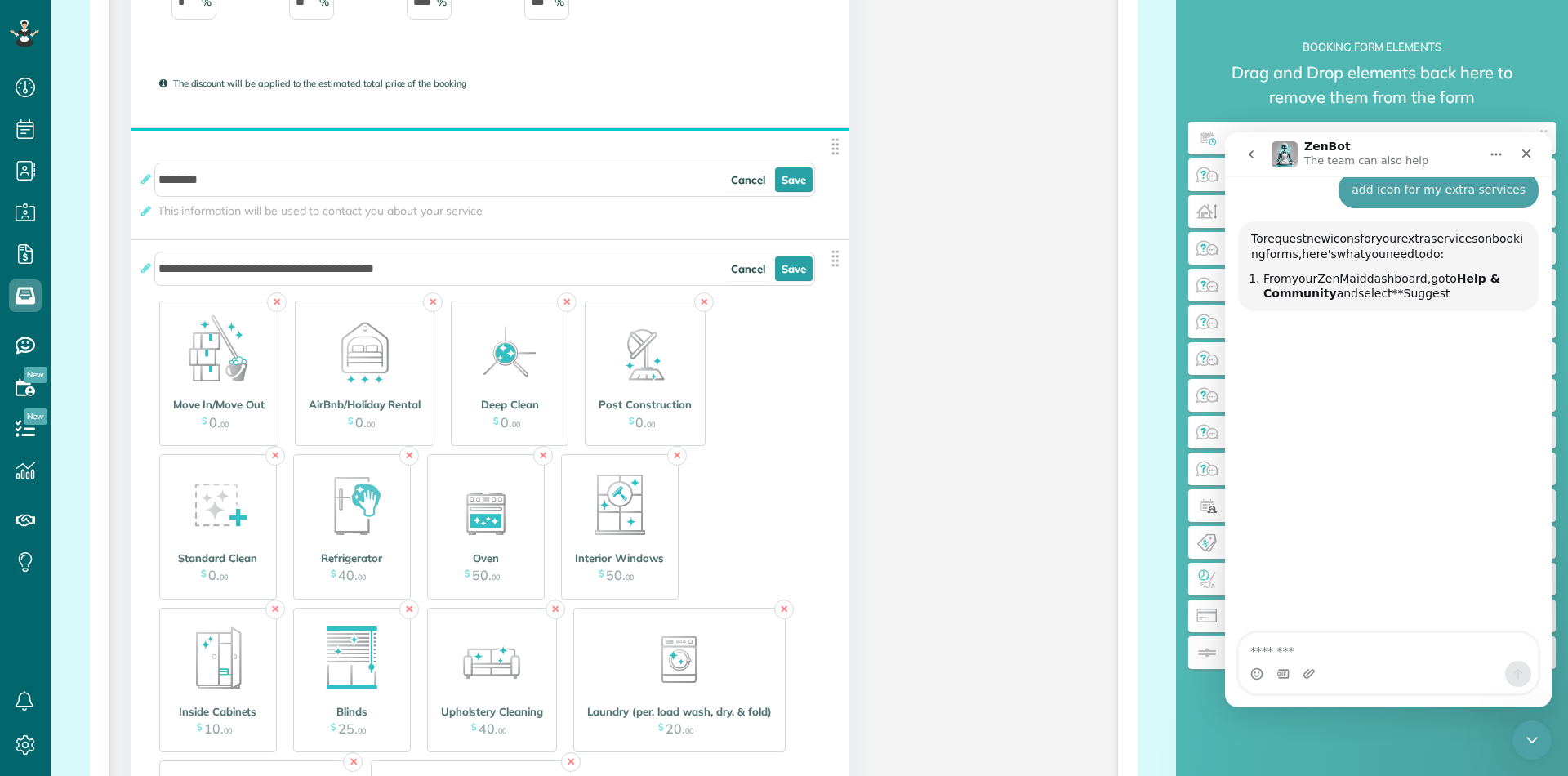
scroll to position [166, 0]
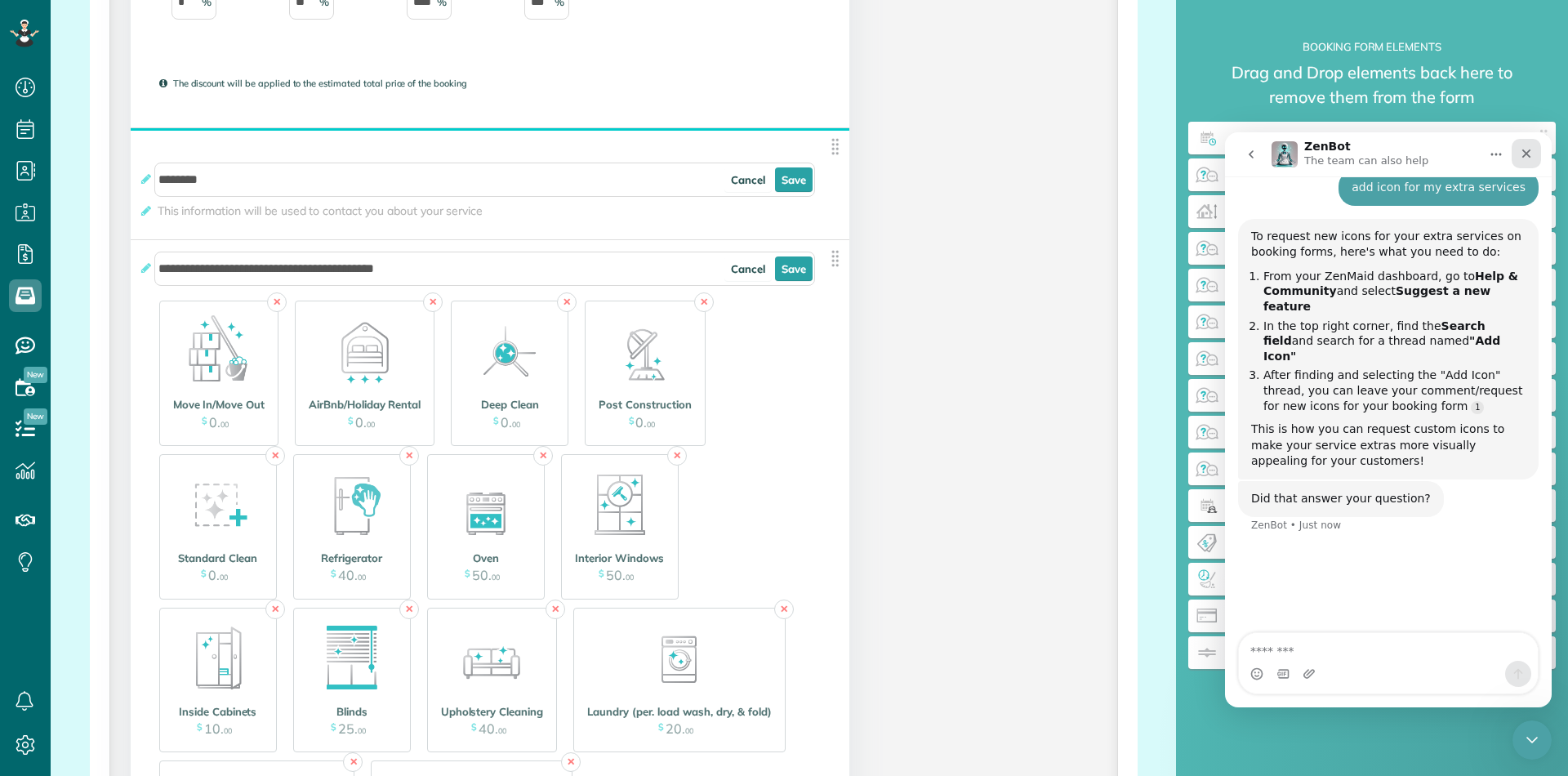
click at [1522, 148] on icon "Close" at bounding box center [1526, 154] width 13 height 13
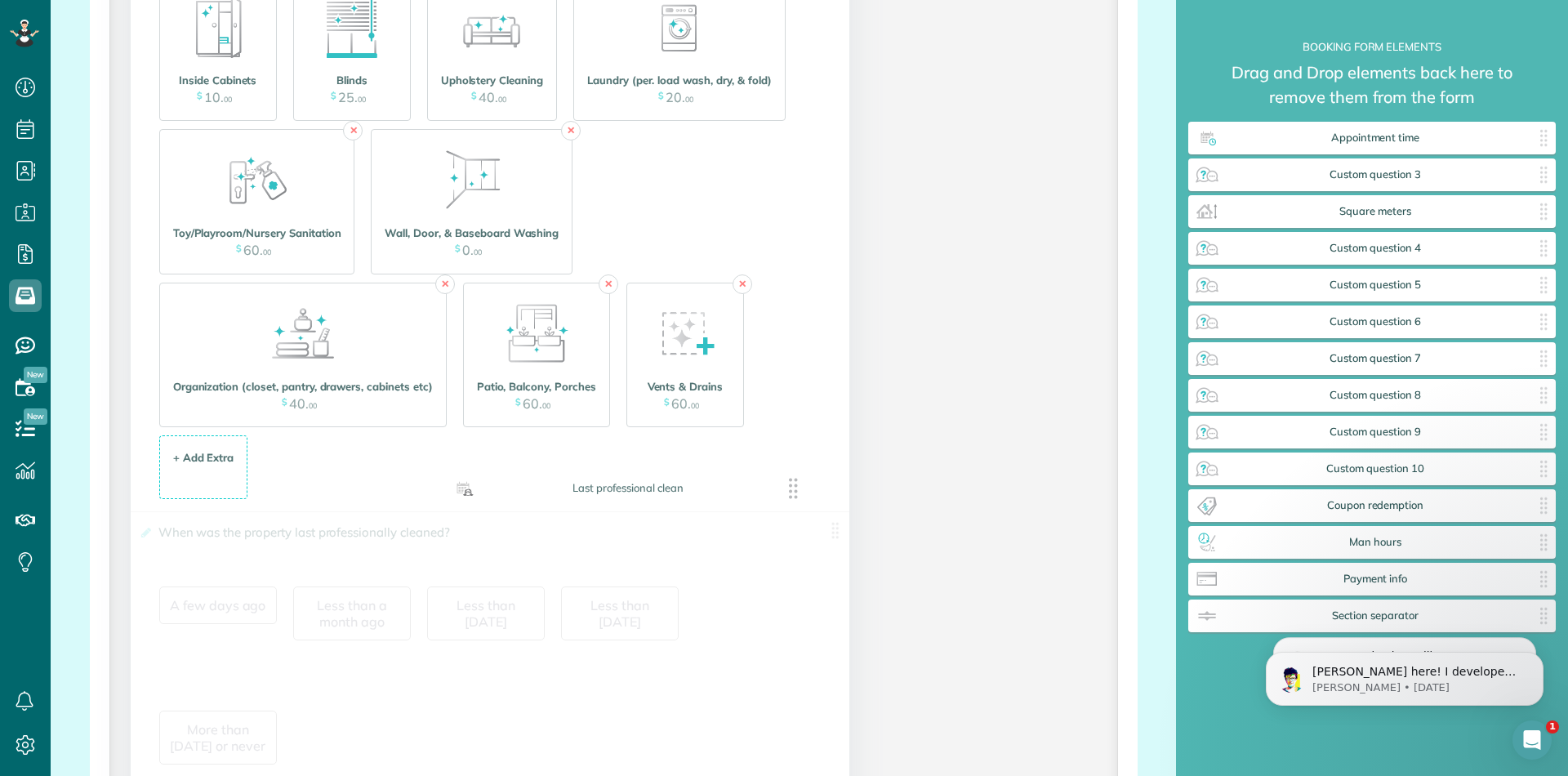
scroll to position [0, 0]
drag, startPoint x: 1423, startPoint y: 491, endPoint x: 398, endPoint y: 539, distance: 1026.1
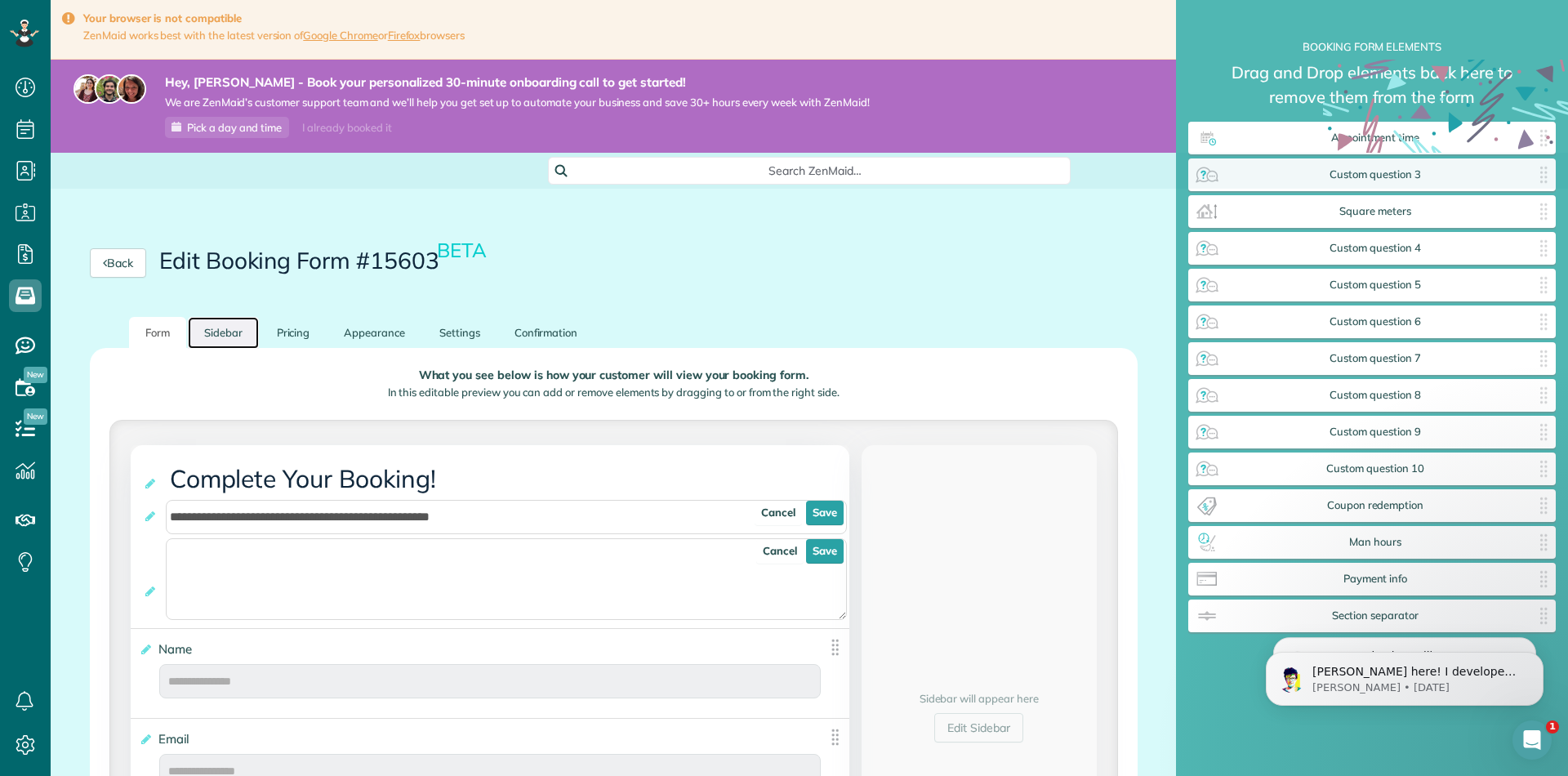
click at [211, 340] on link "Sidebar" at bounding box center [223, 333] width 71 height 32
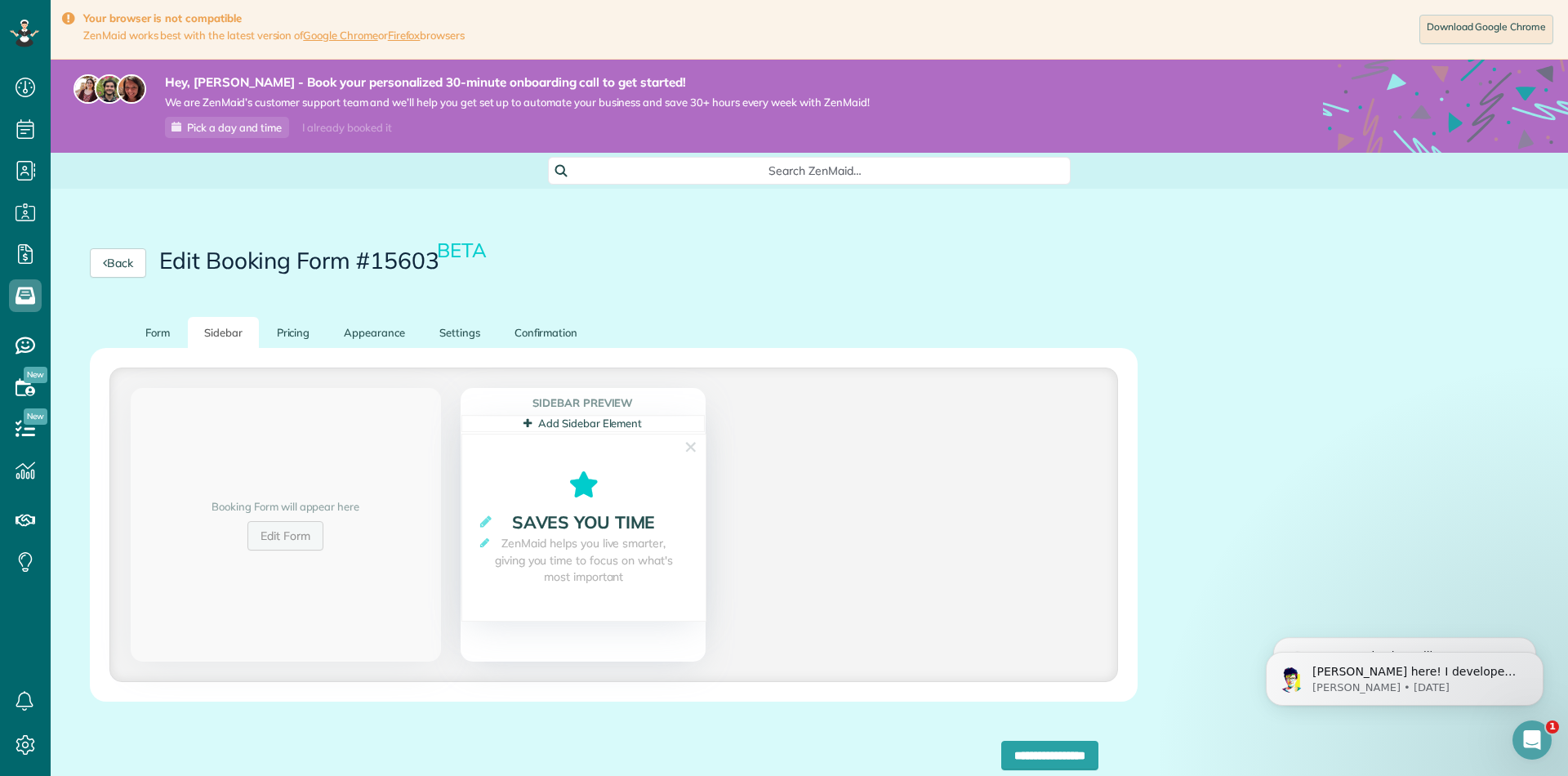
click at [282, 541] on link "Edit Form" at bounding box center [285, 535] width 76 height 29
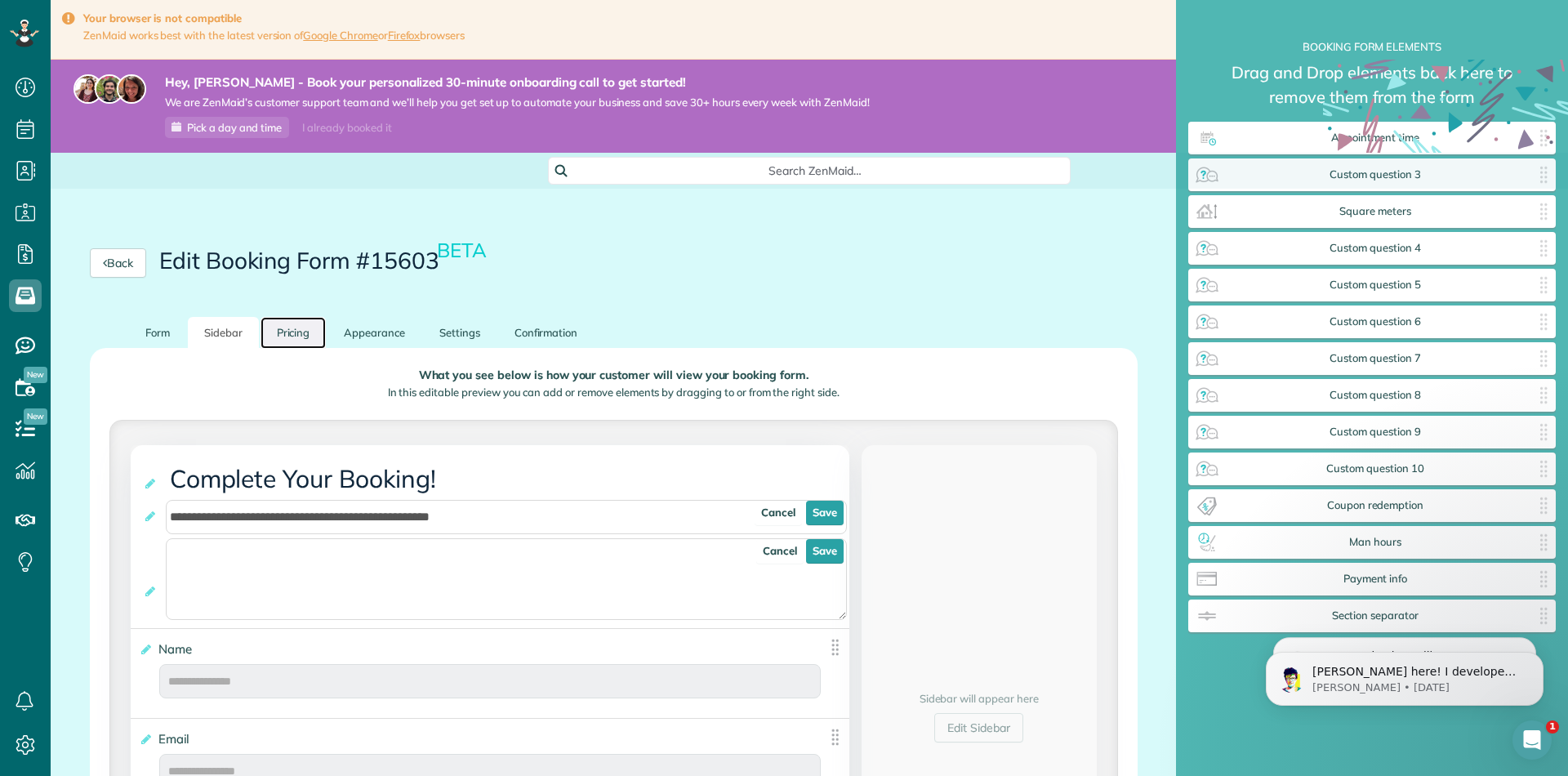
click at [286, 326] on link "Pricing" at bounding box center [293, 333] width 66 height 32
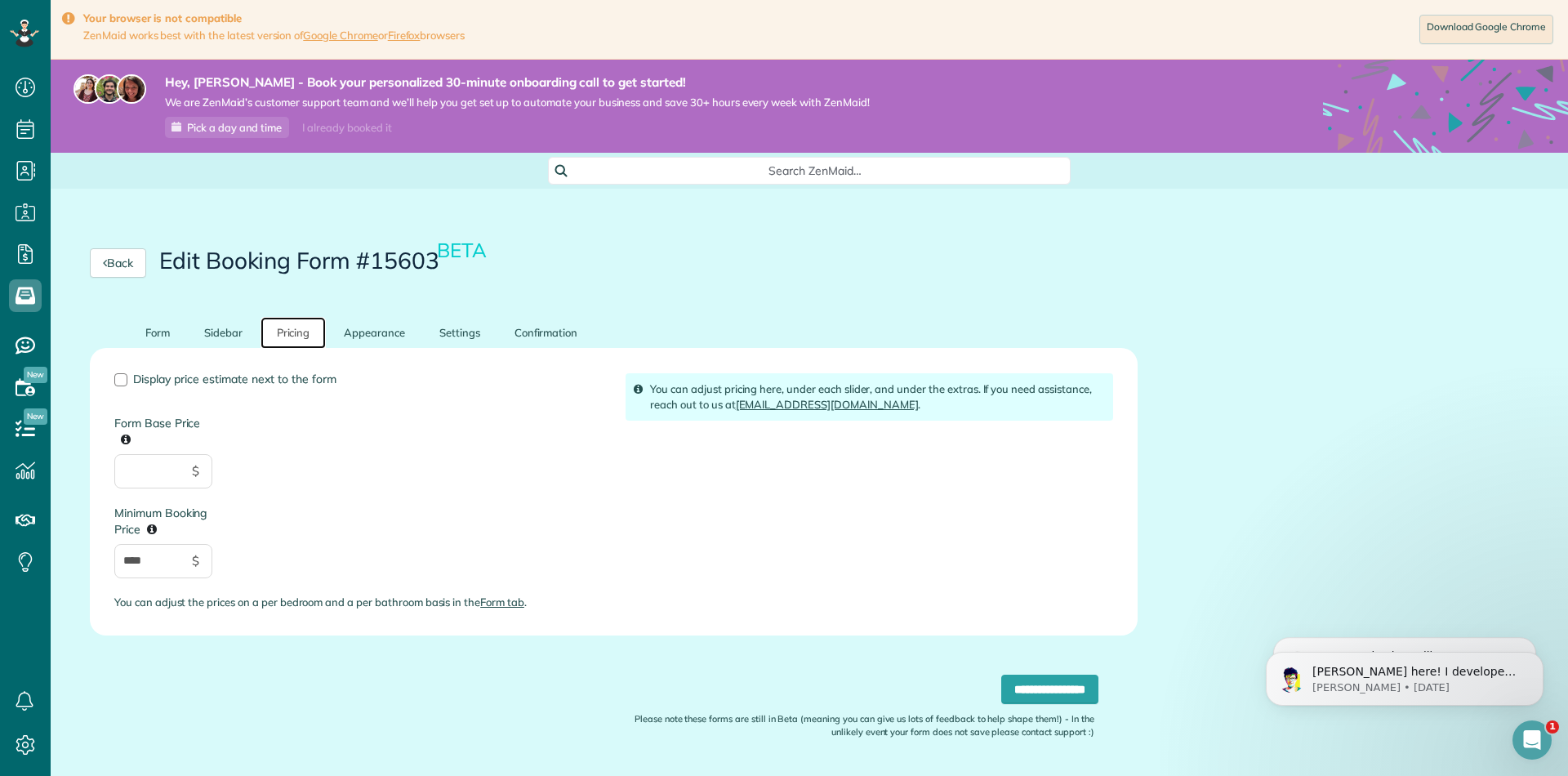
scroll to position [49, 0]
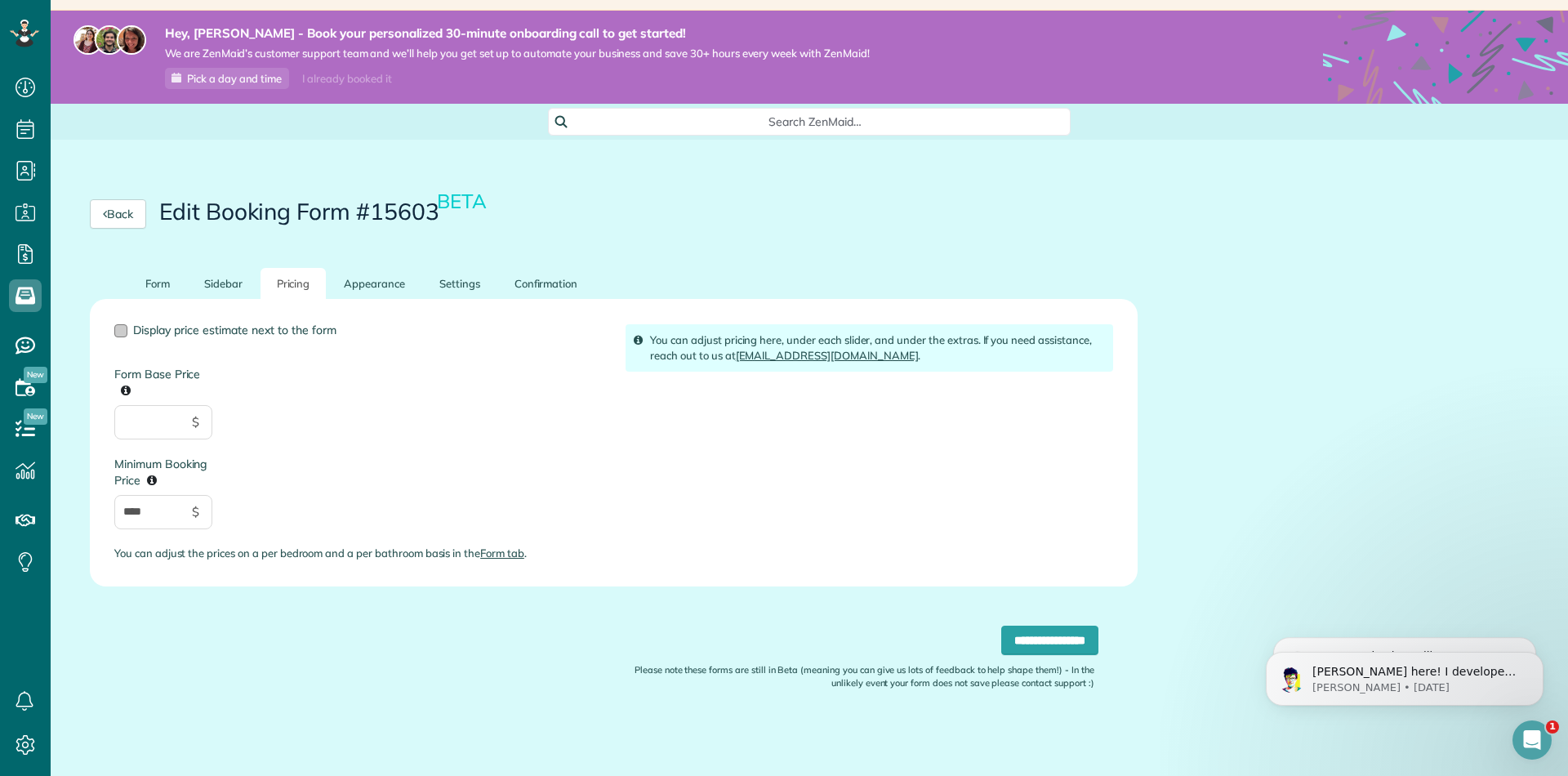
click at [126, 330] on div at bounding box center [121, 331] width 13 height 13
click at [164, 509] on input "****" at bounding box center [163, 512] width 98 height 34
type input "*"
type input "***"
click at [381, 276] on link "Appearance" at bounding box center [374, 284] width 94 height 32
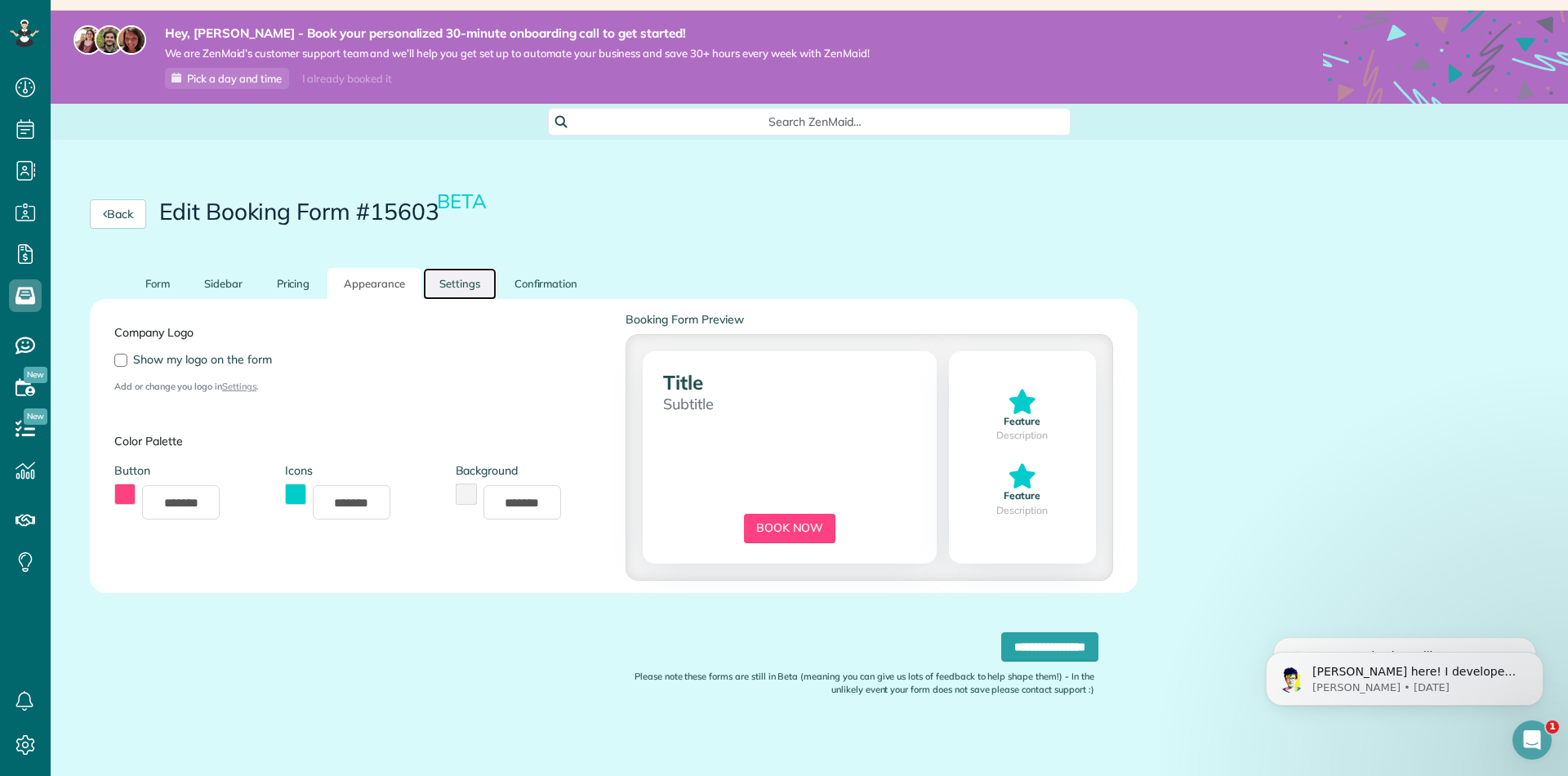
click at [469, 284] on link "Settings" at bounding box center [459, 284] width 73 height 32
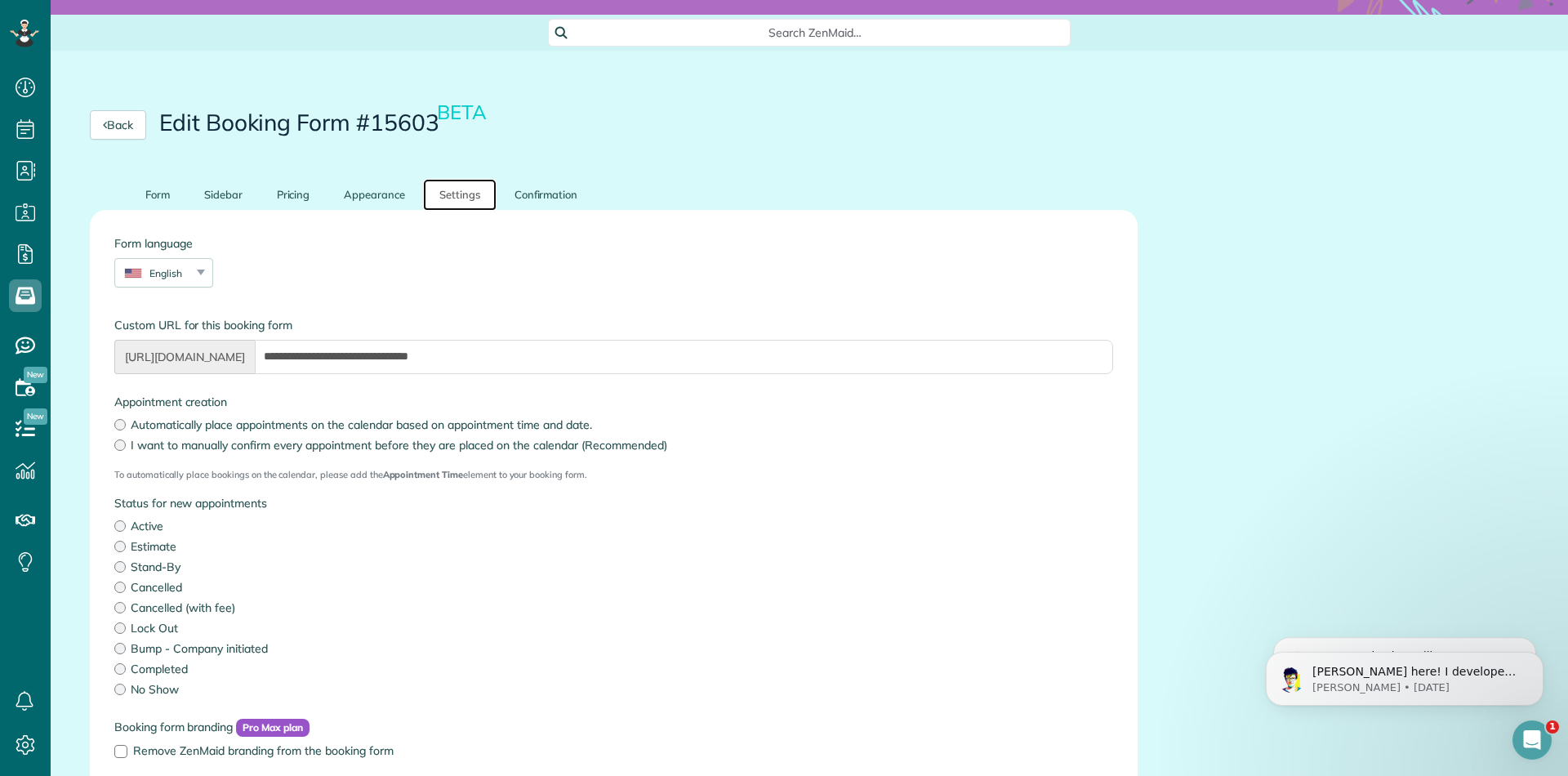
scroll to position [0, 0]
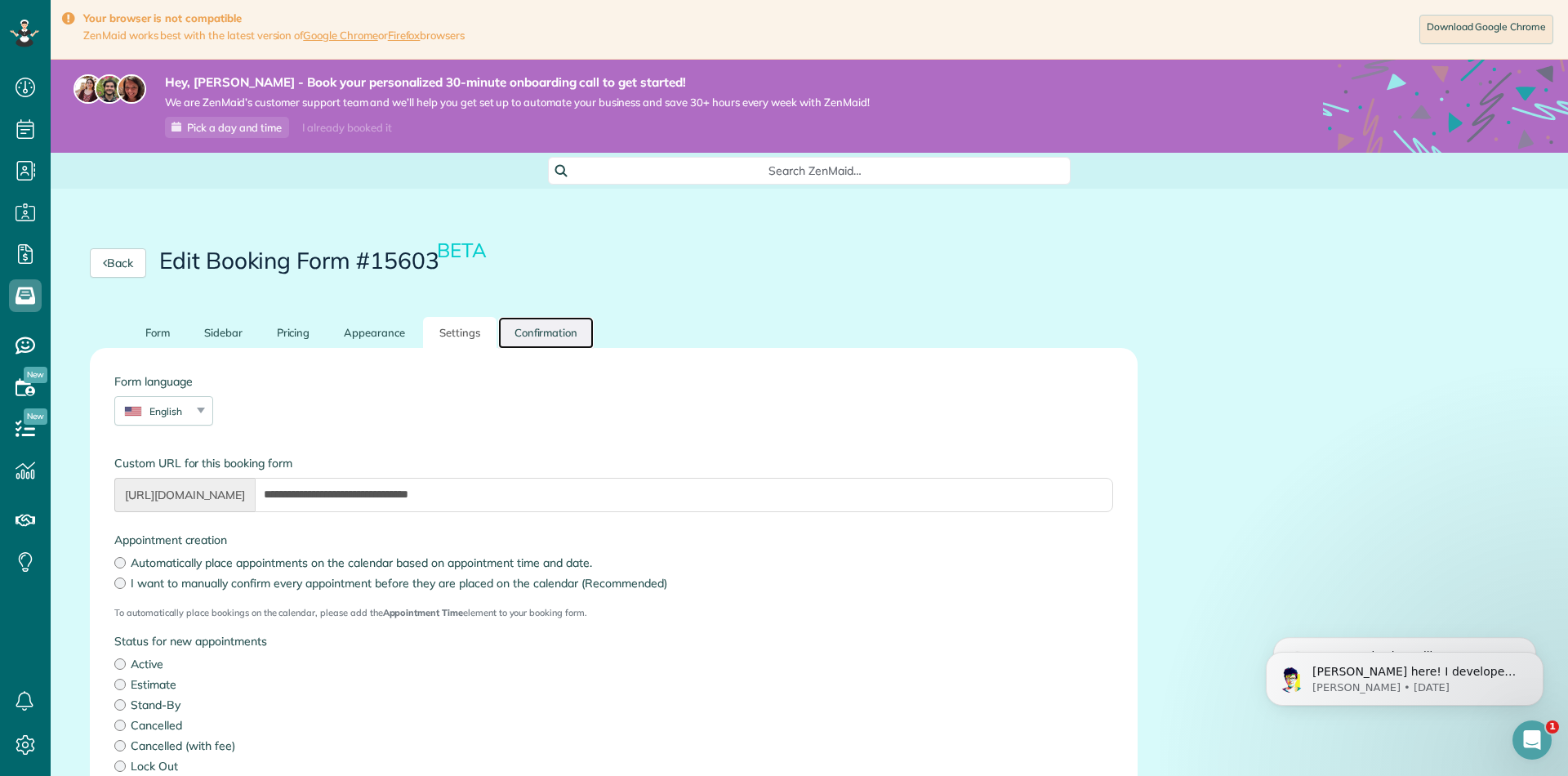
click at [547, 321] on link "Confirmation" at bounding box center [546, 333] width 97 height 32
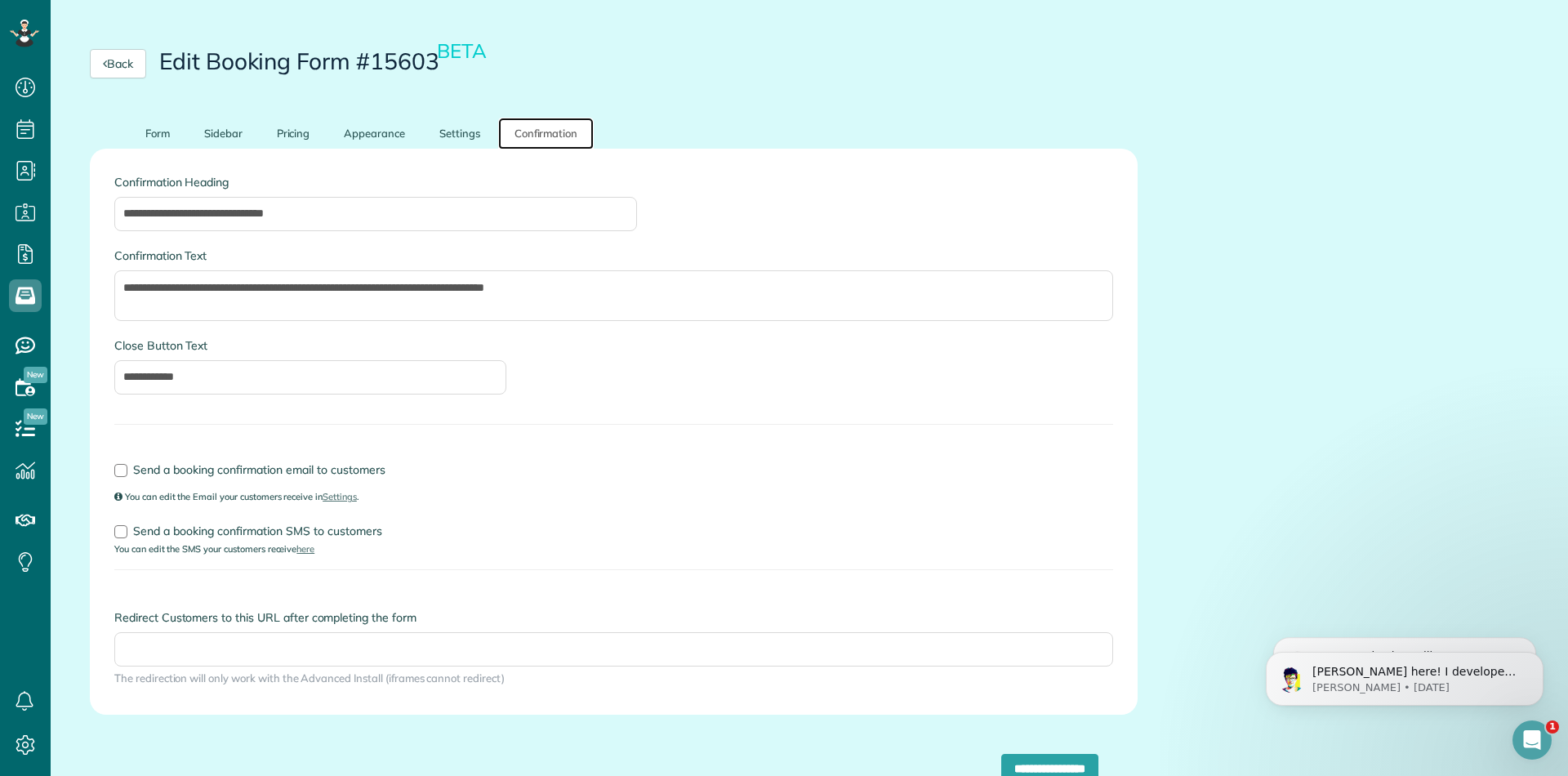
scroll to position [201, 0]
drag, startPoint x: 124, startPoint y: 530, endPoint x: 114, endPoint y: 476, distance: 54.9
click at [124, 530] on div at bounding box center [121, 530] width 13 height 13
click at [114, 465] on div at bounding box center [121, 469] width 13 height 13
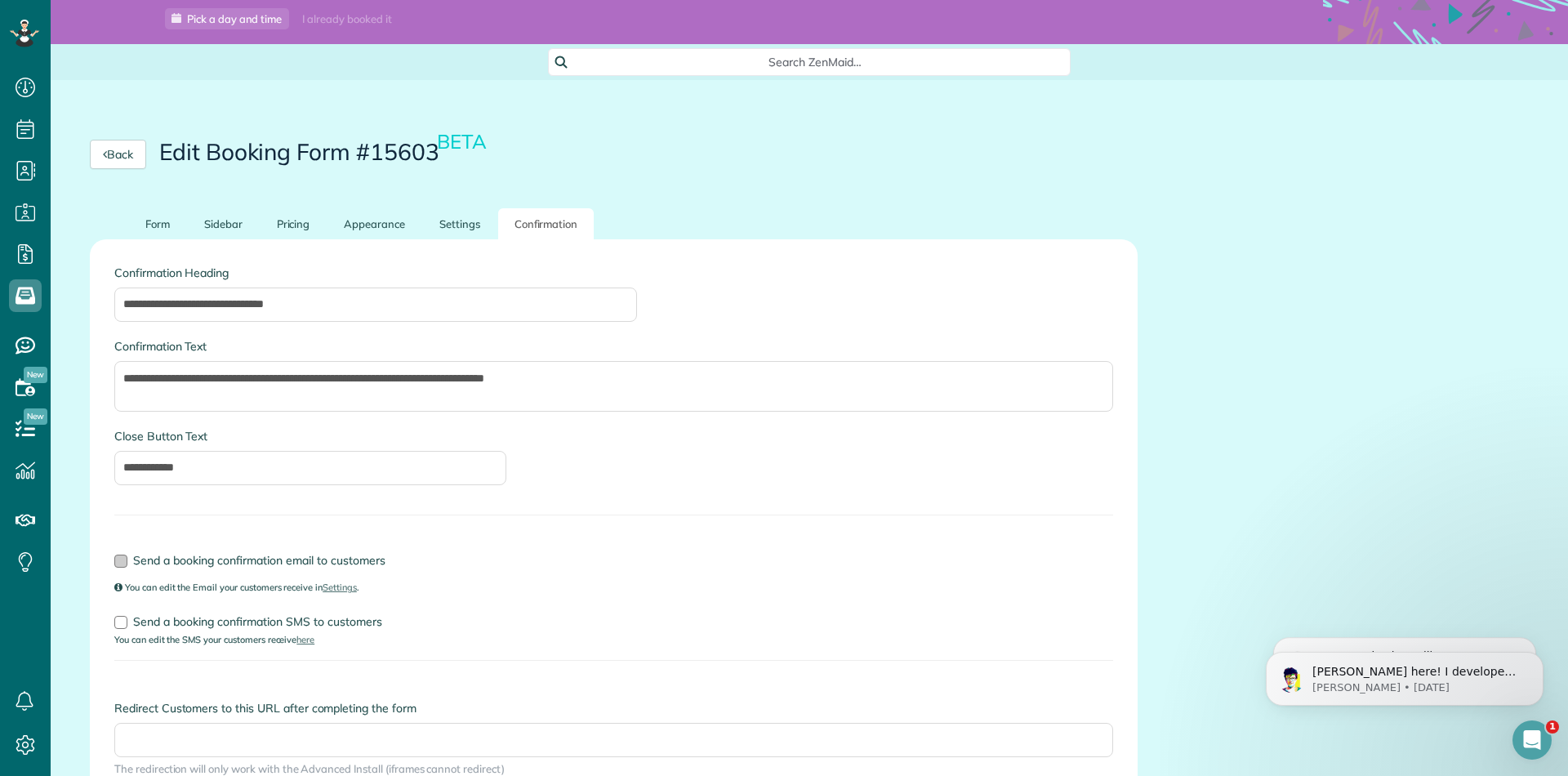
scroll to position [0, 0]
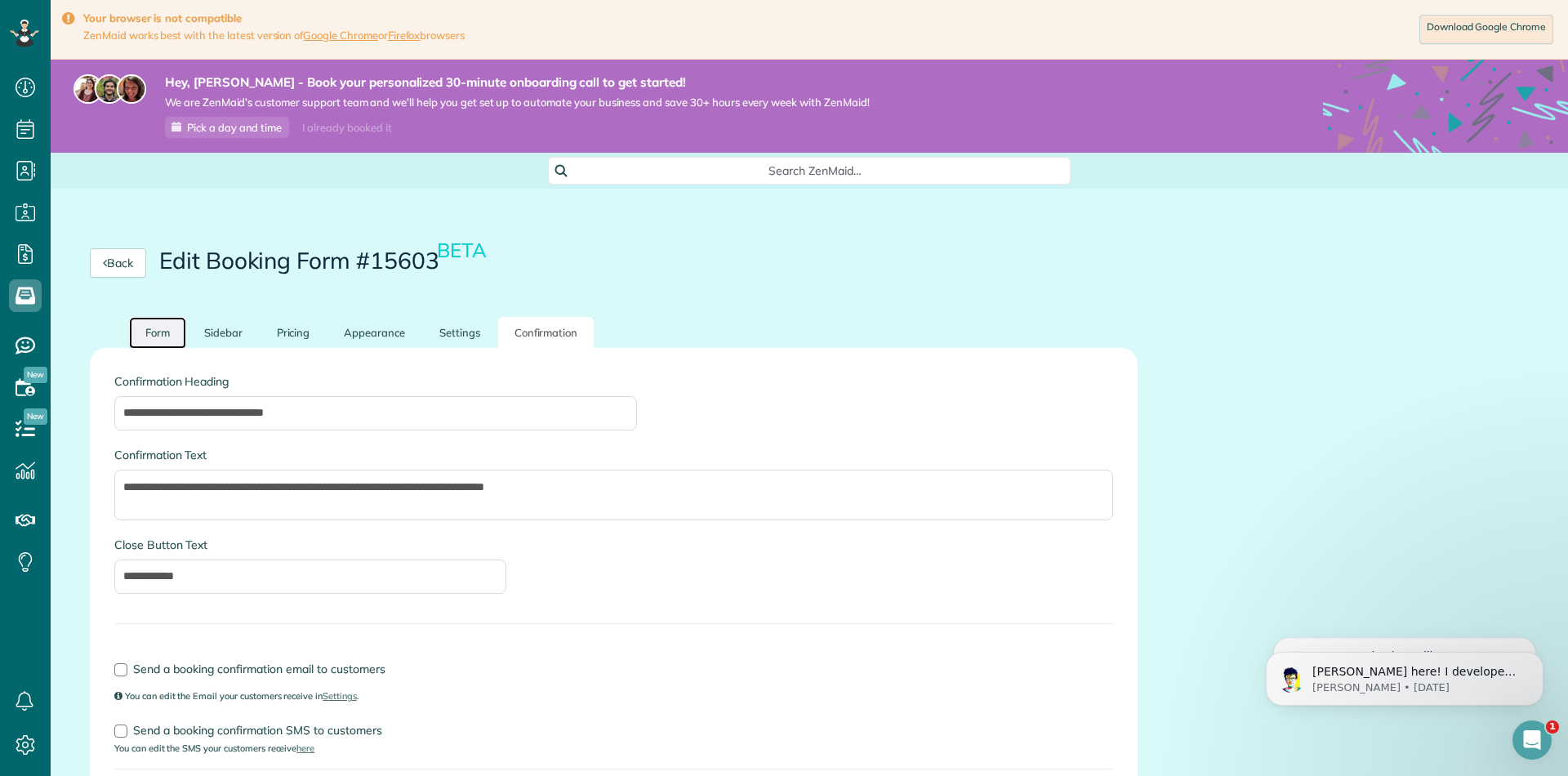
click at [164, 339] on link "Form" at bounding box center [157, 333] width 57 height 32
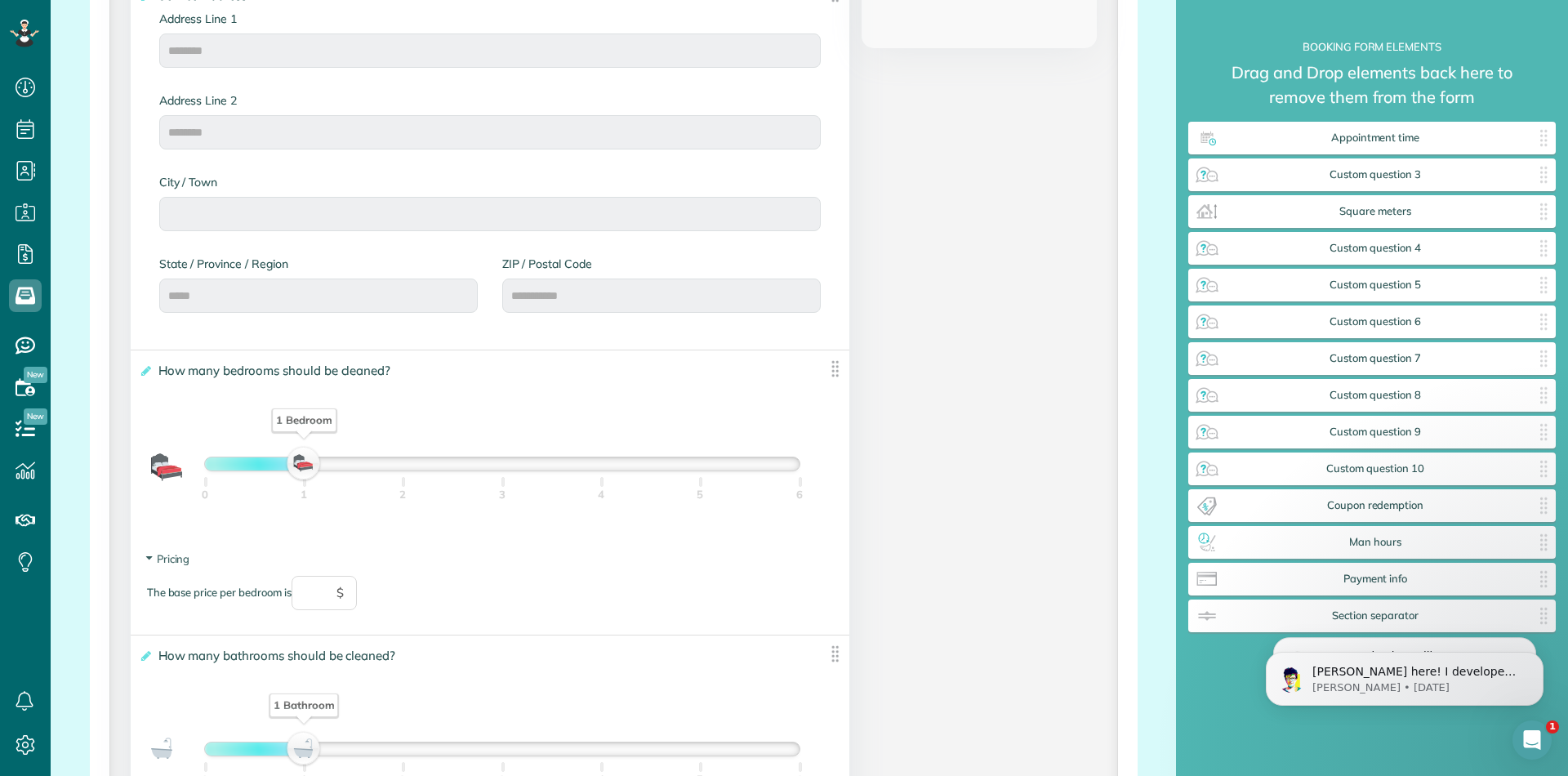
scroll to position [948, 0]
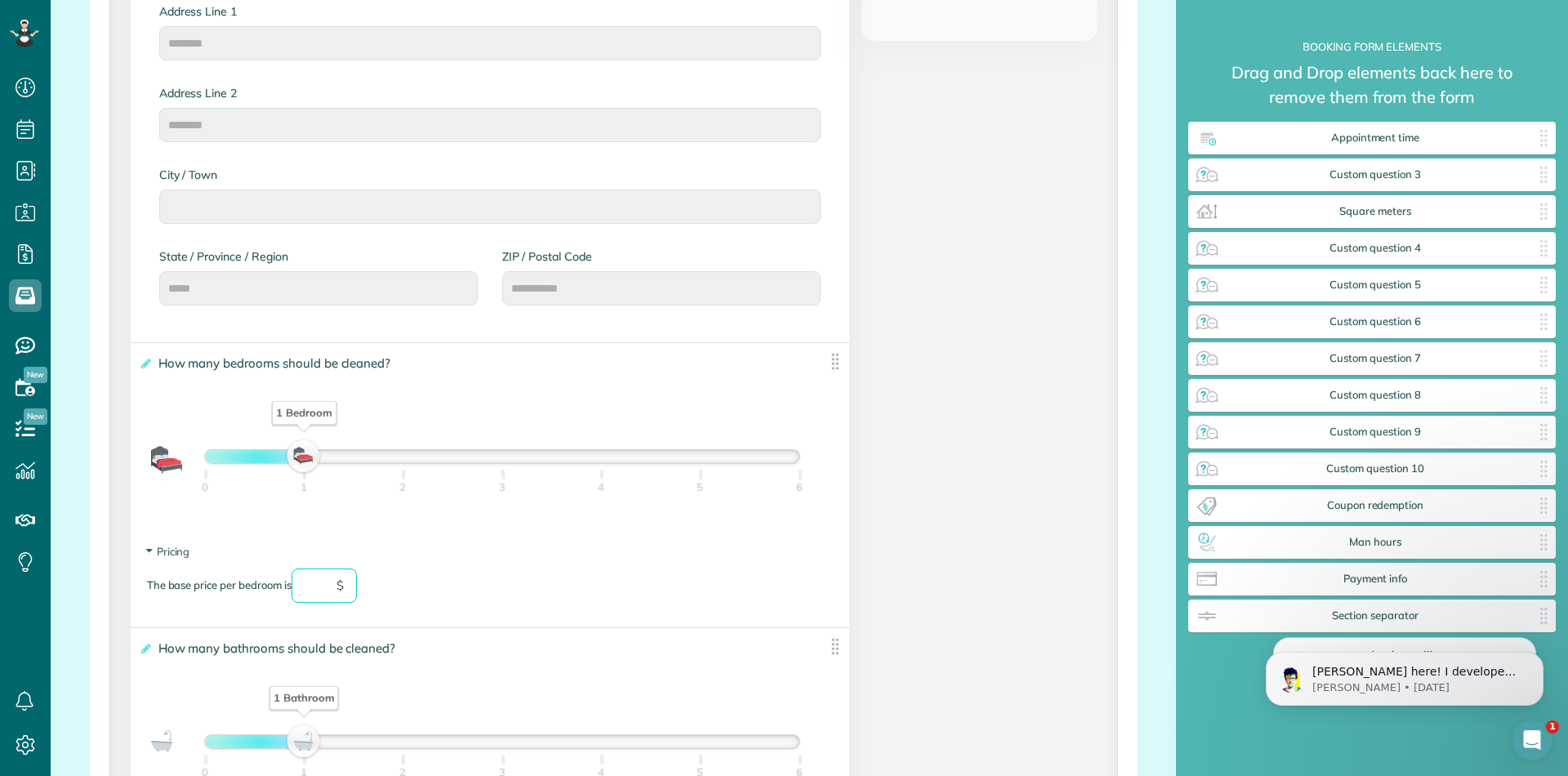
click at [325, 589] on input "text" at bounding box center [324, 585] width 65 height 34
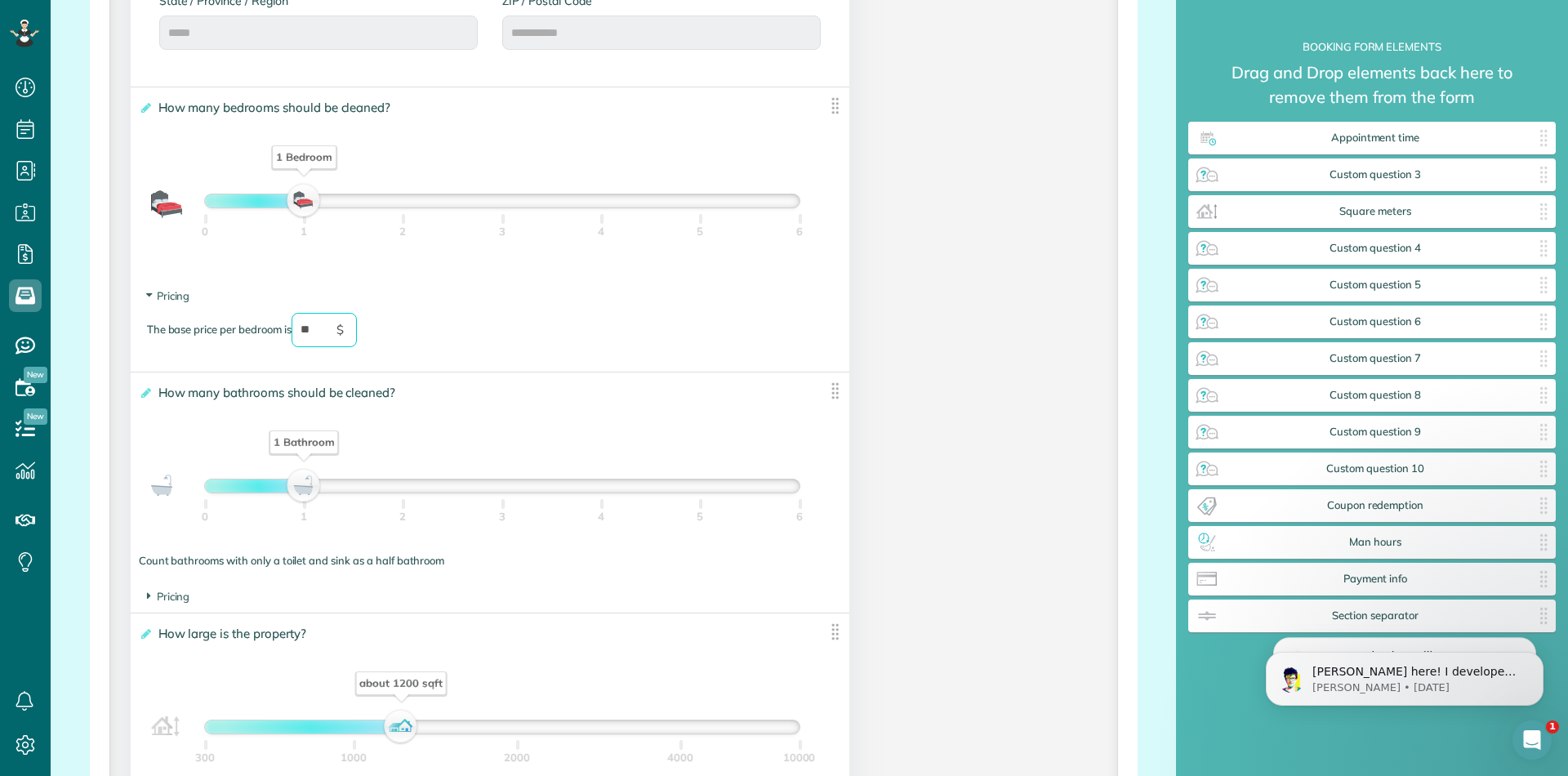
scroll to position [1209, 0]
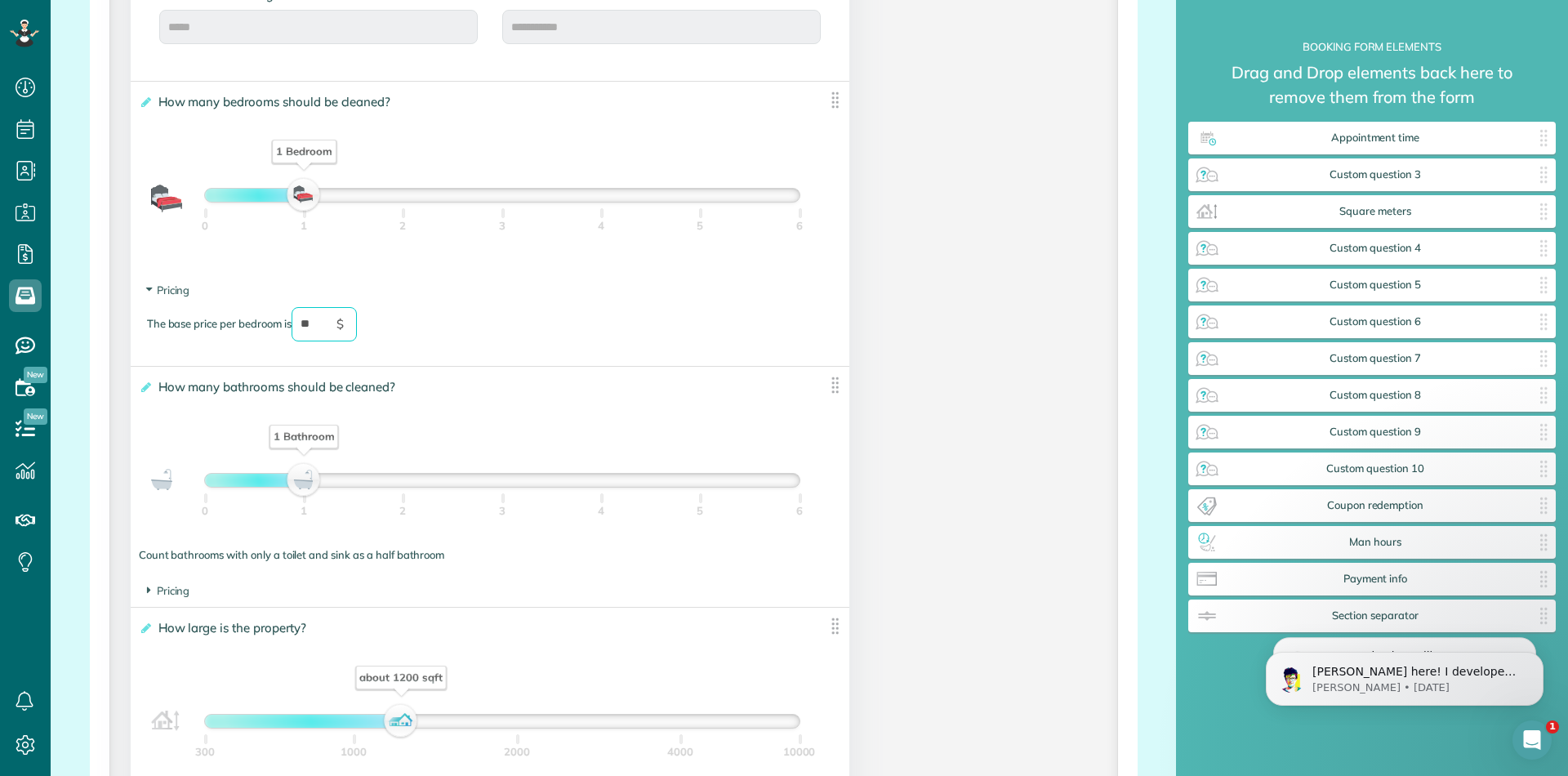
type input "*"
click at [174, 589] on span "Pricing" at bounding box center [169, 591] width 43 height 13
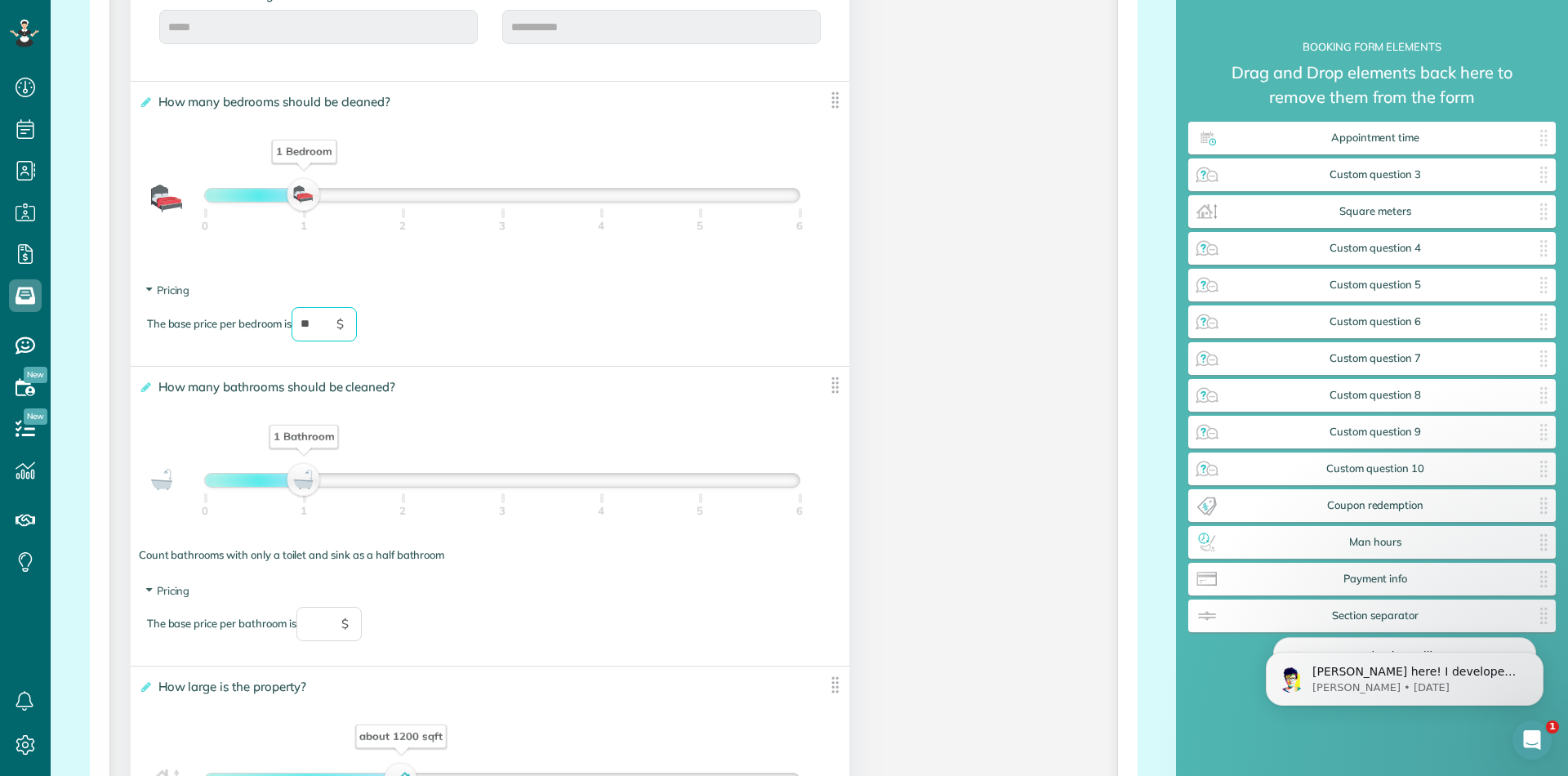
click at [441, 592] on section "Pricing The base price per bathroom is $" at bounding box center [490, 620] width 686 height 74
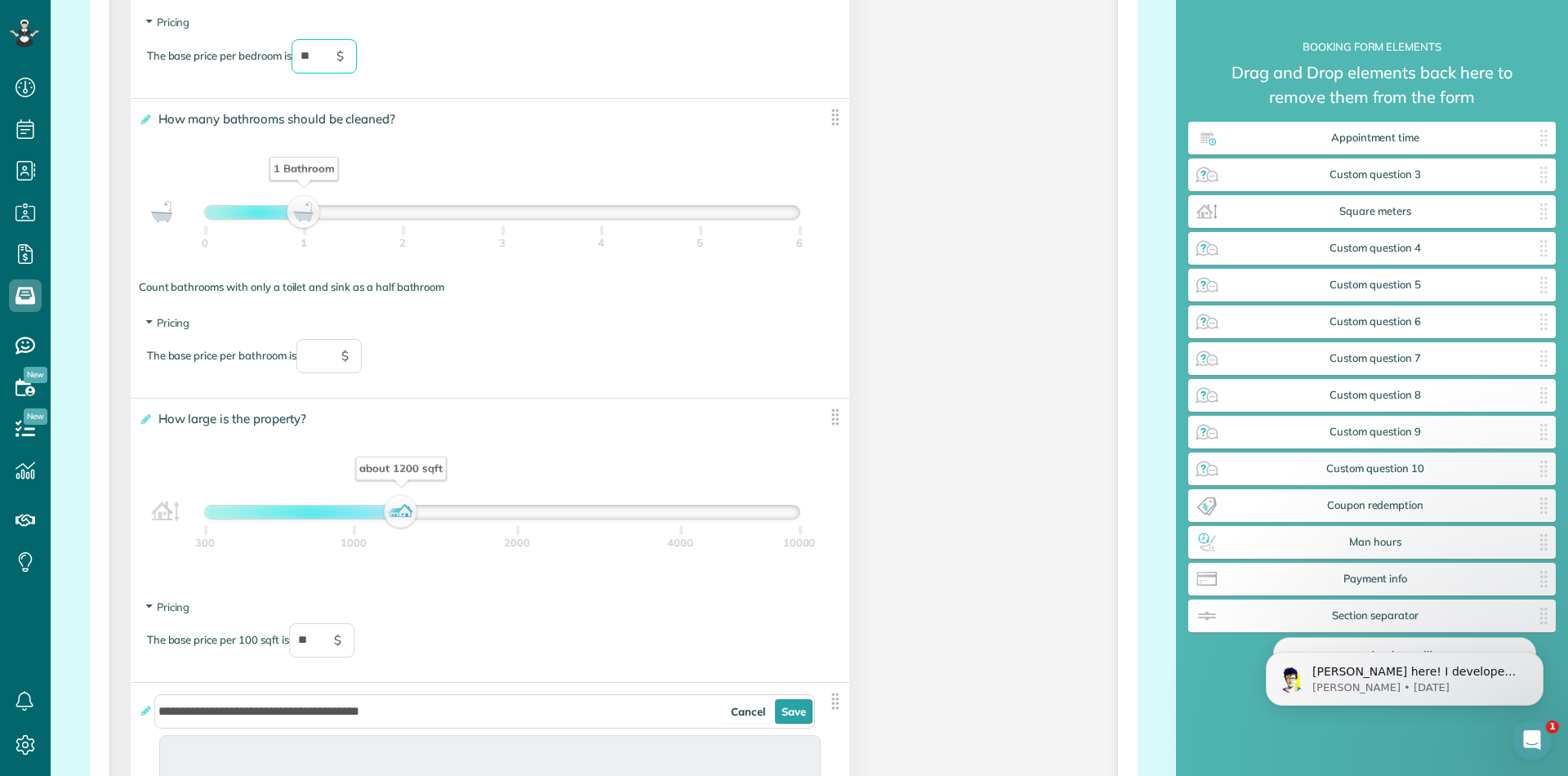
scroll to position [1500, 0]
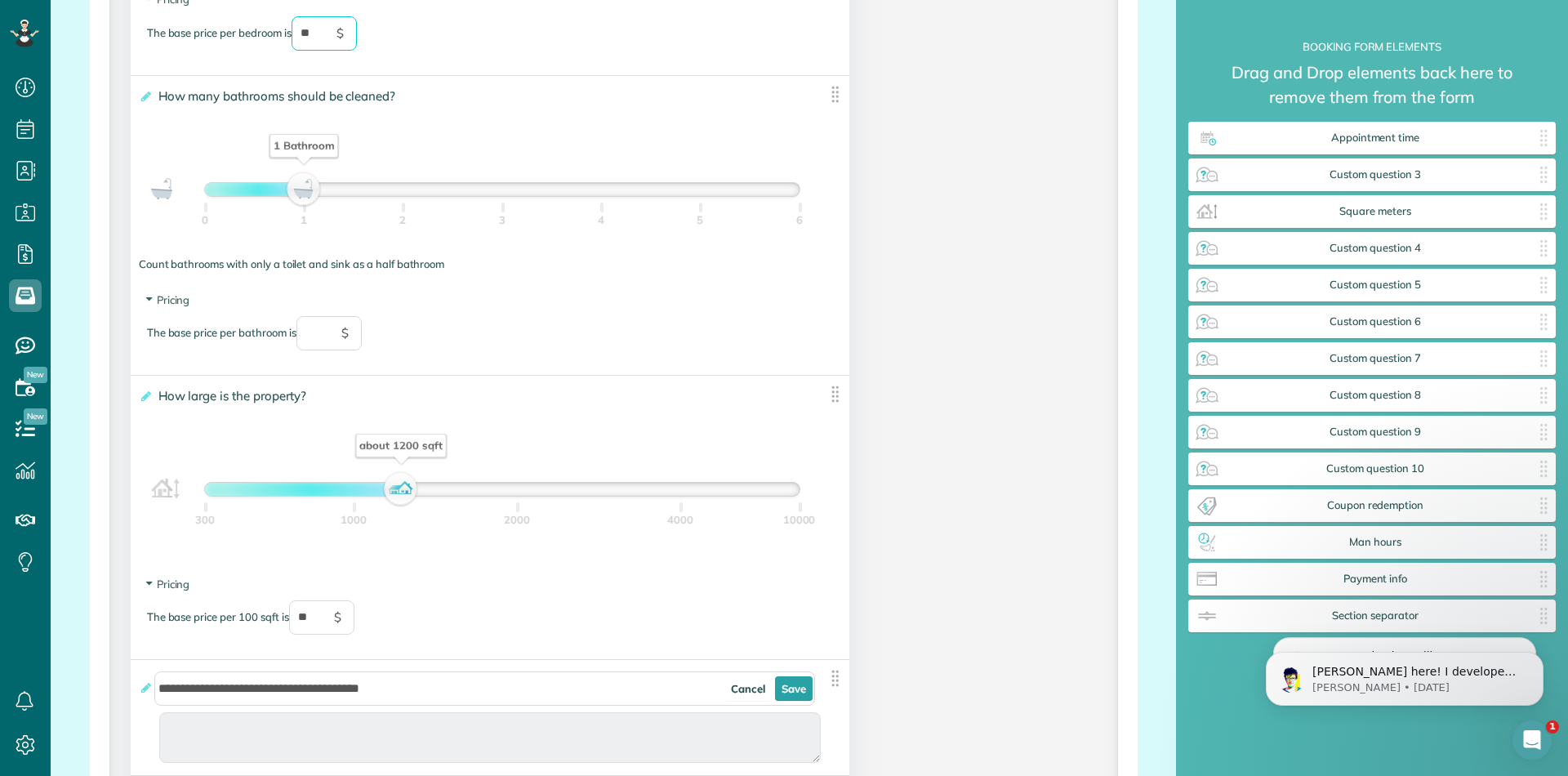
type input "**"
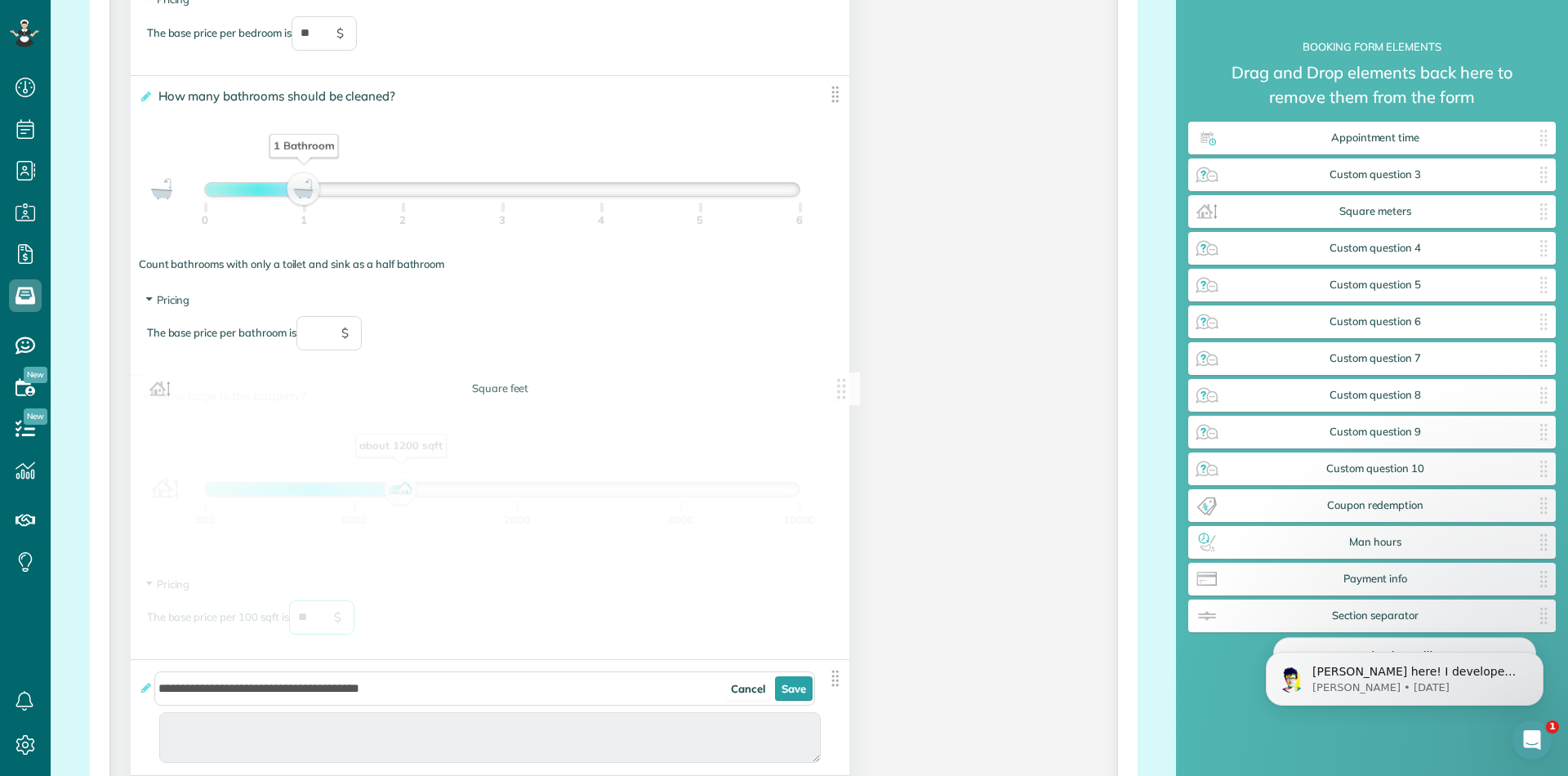
drag, startPoint x: 330, startPoint y: 615, endPoint x: 301, endPoint y: 618, distance: 29.2
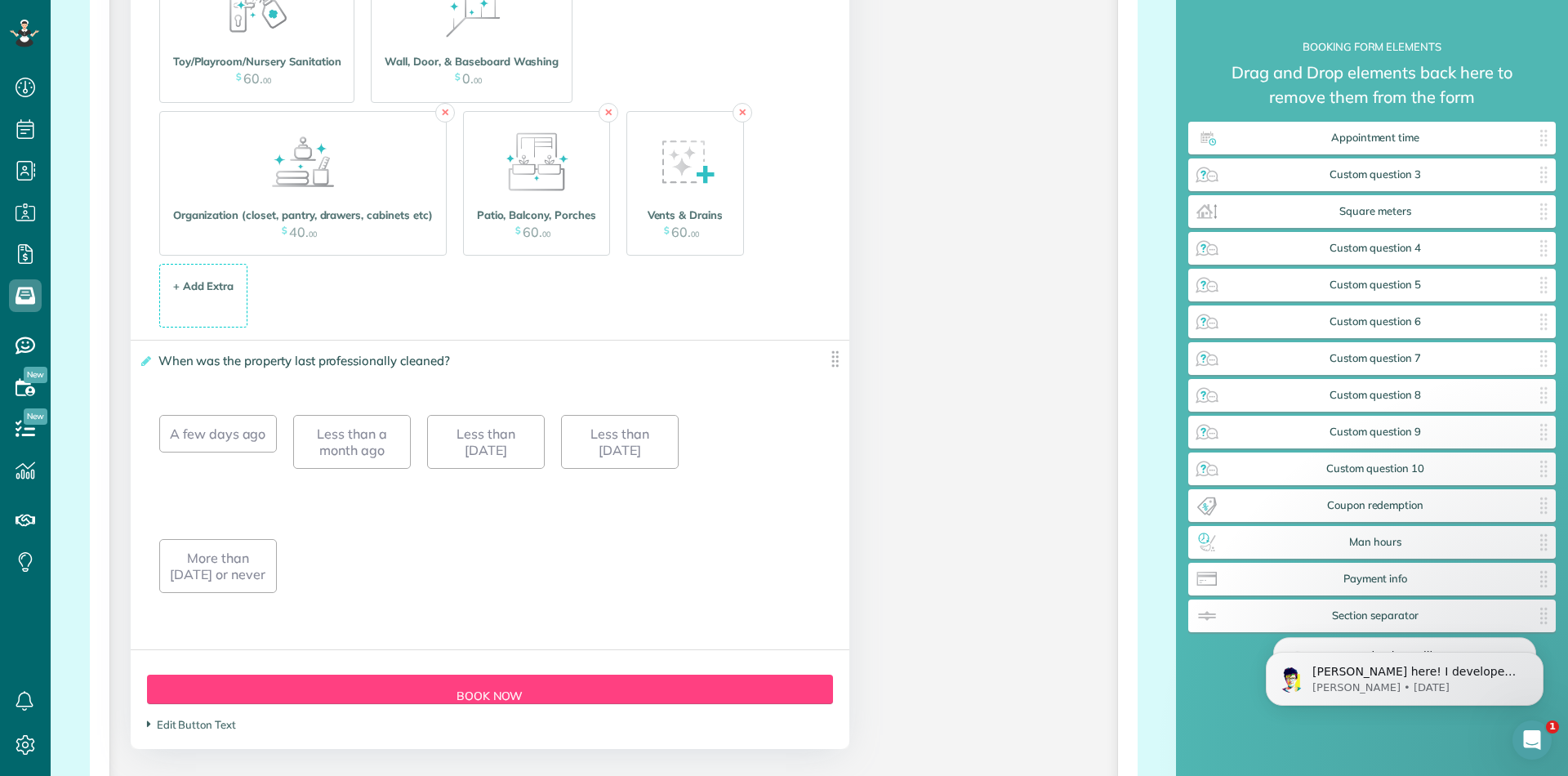
scroll to position [3395, 0]
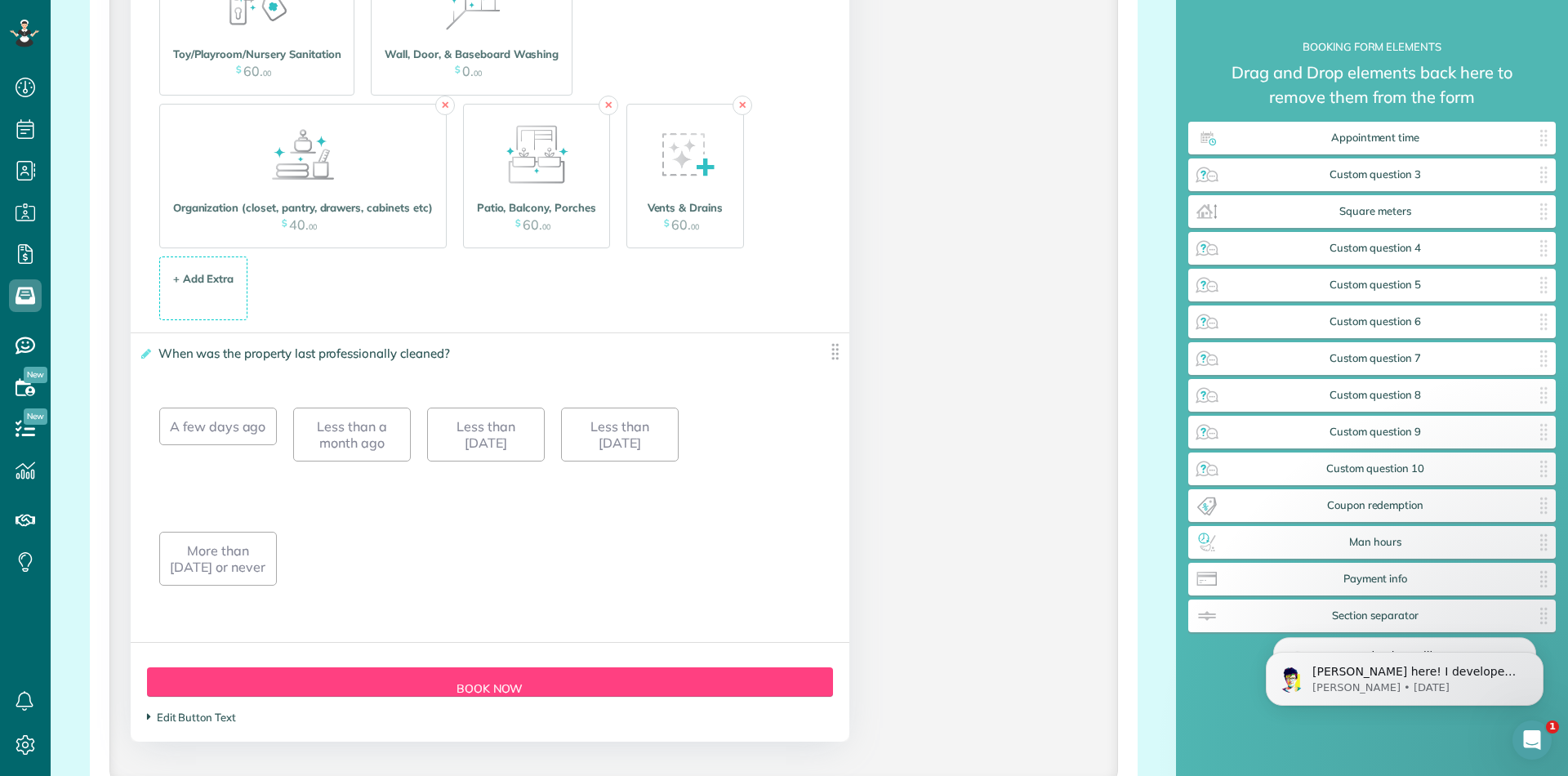
click at [201, 720] on span "Edit Button Text" at bounding box center [191, 718] width 89 height 13
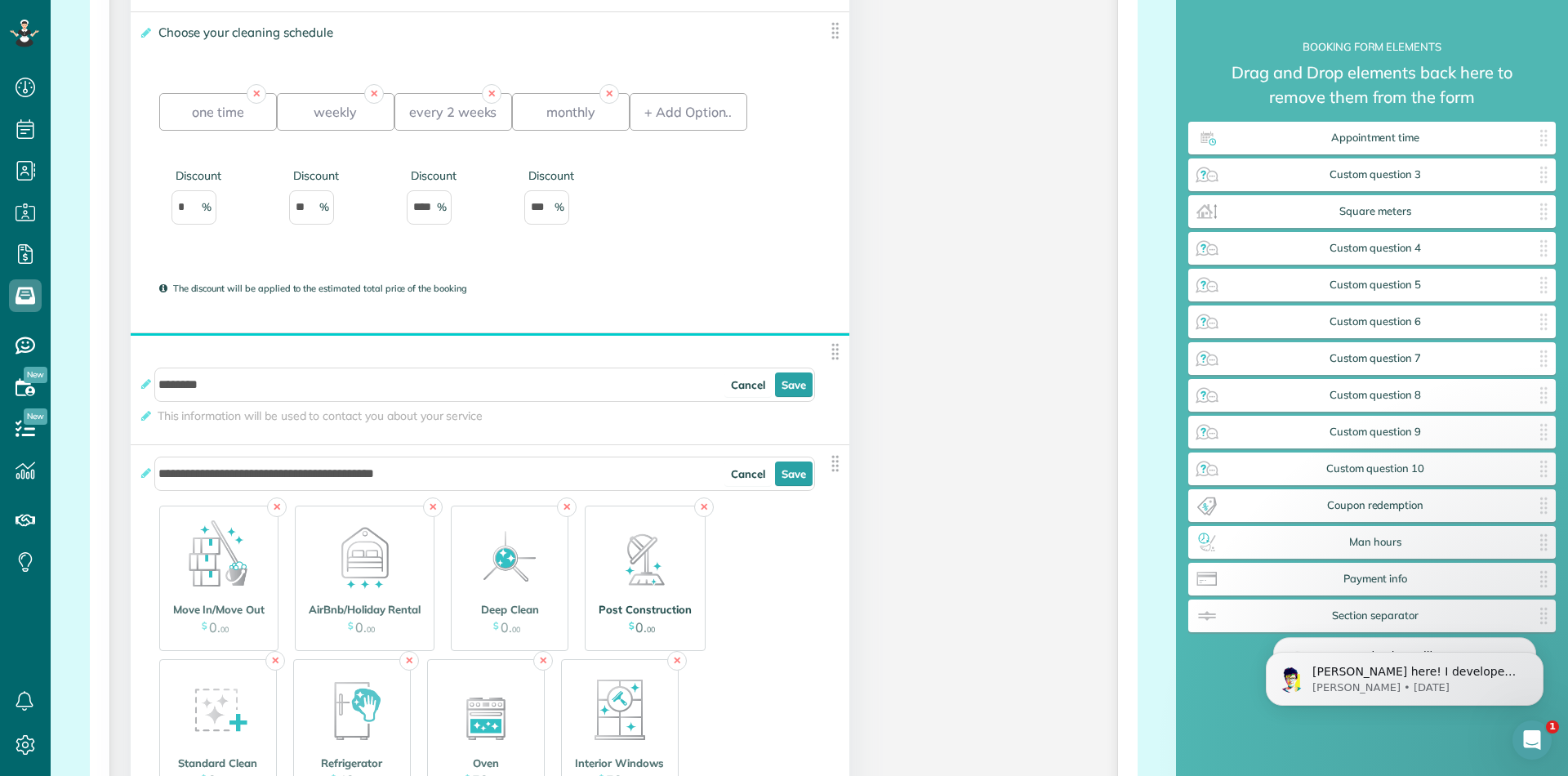
scroll to position [2386, 0]
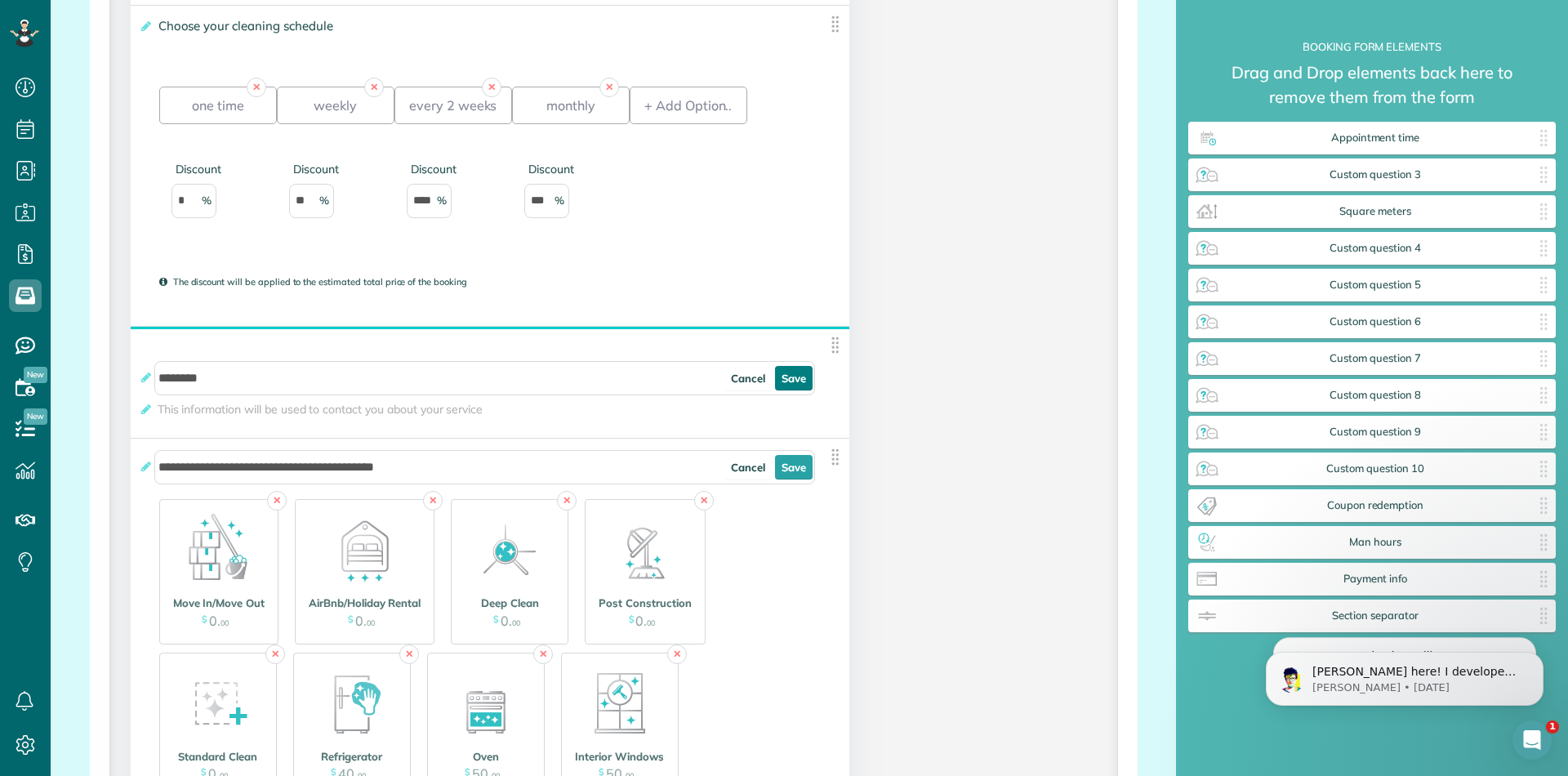
click at [792, 386] on link "Save" at bounding box center [793, 378] width 37 height 24
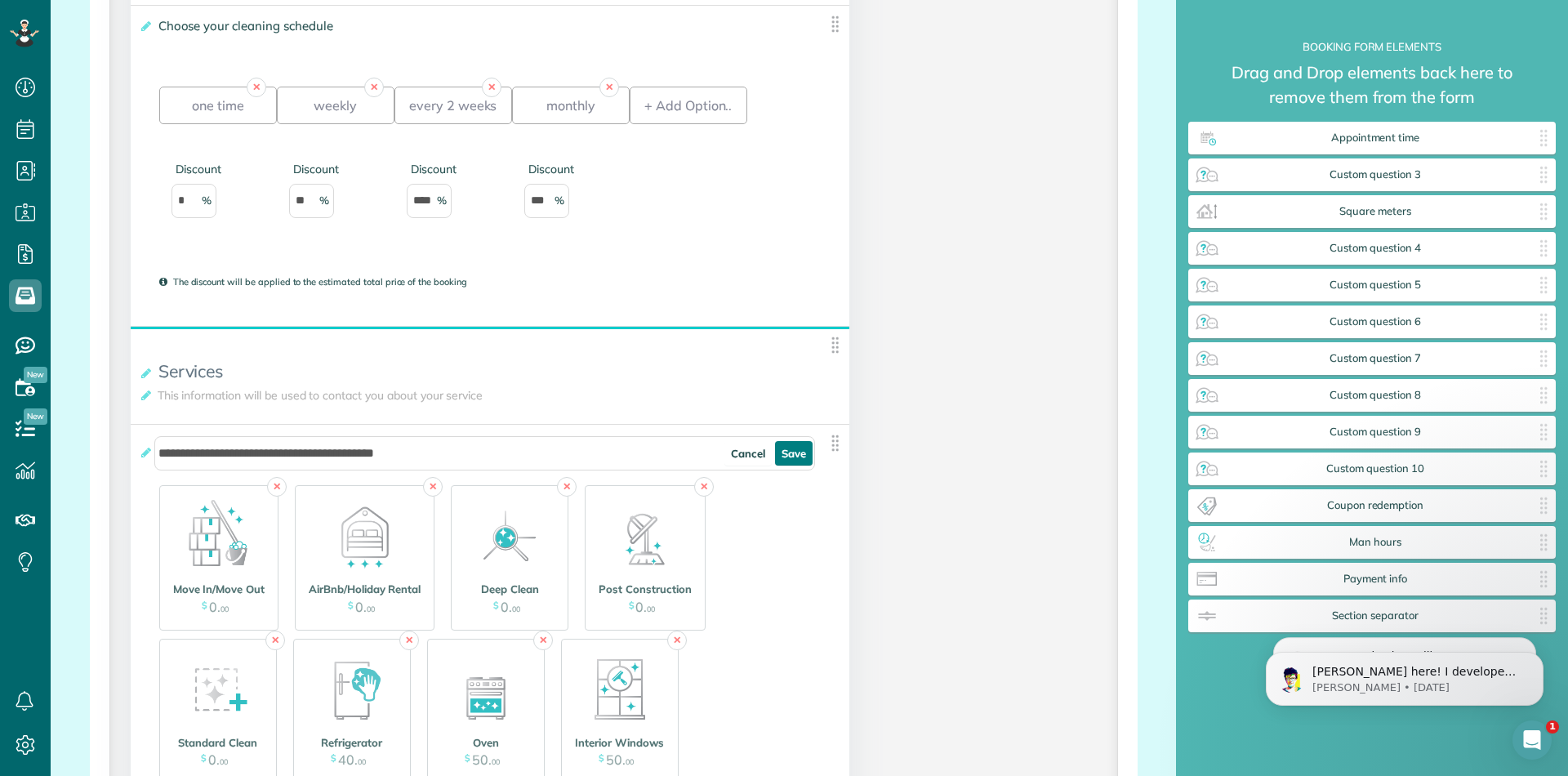
click at [788, 452] on link "Save" at bounding box center [793, 453] width 37 height 24
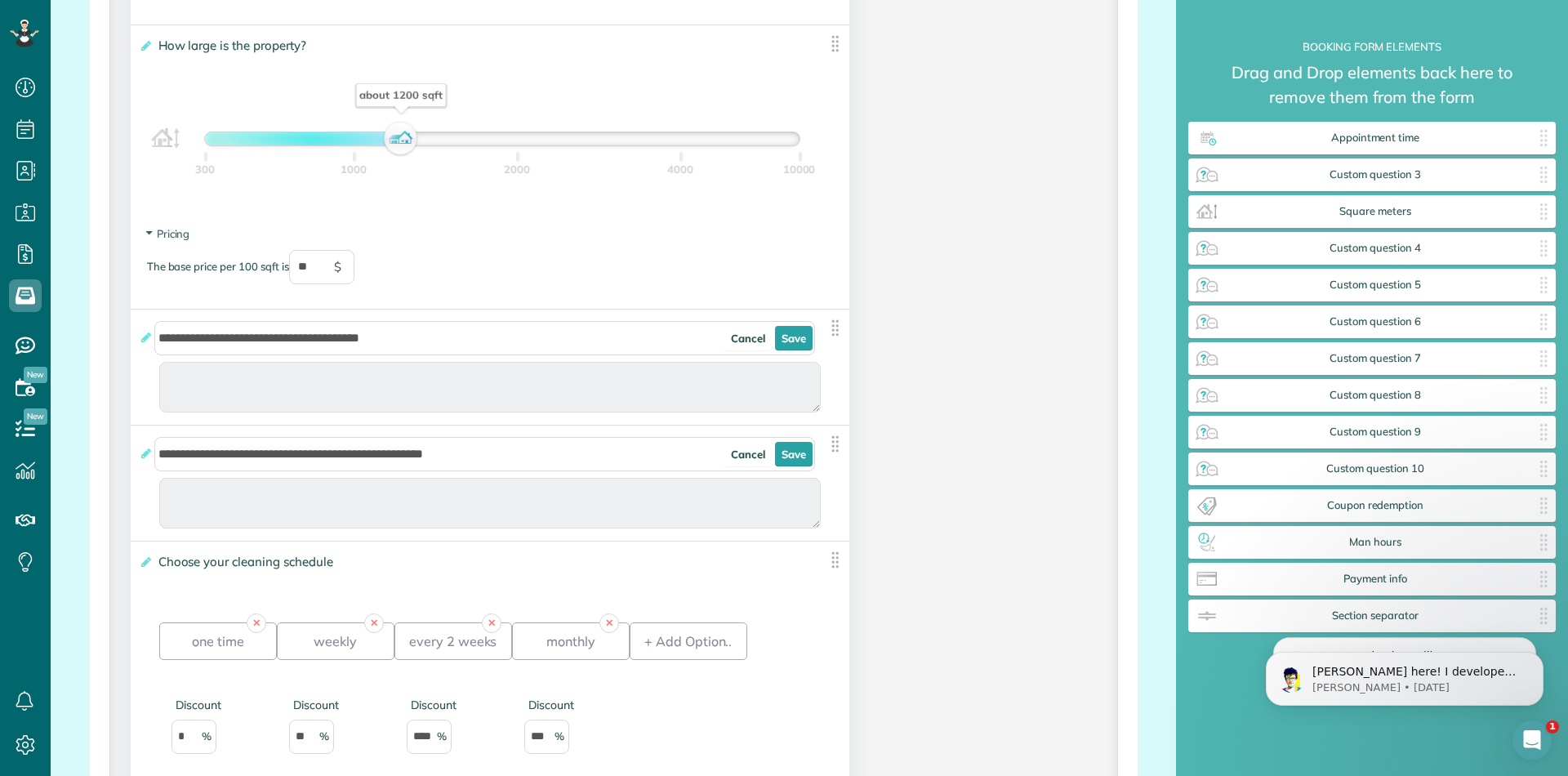
scroll to position [1828, 0]
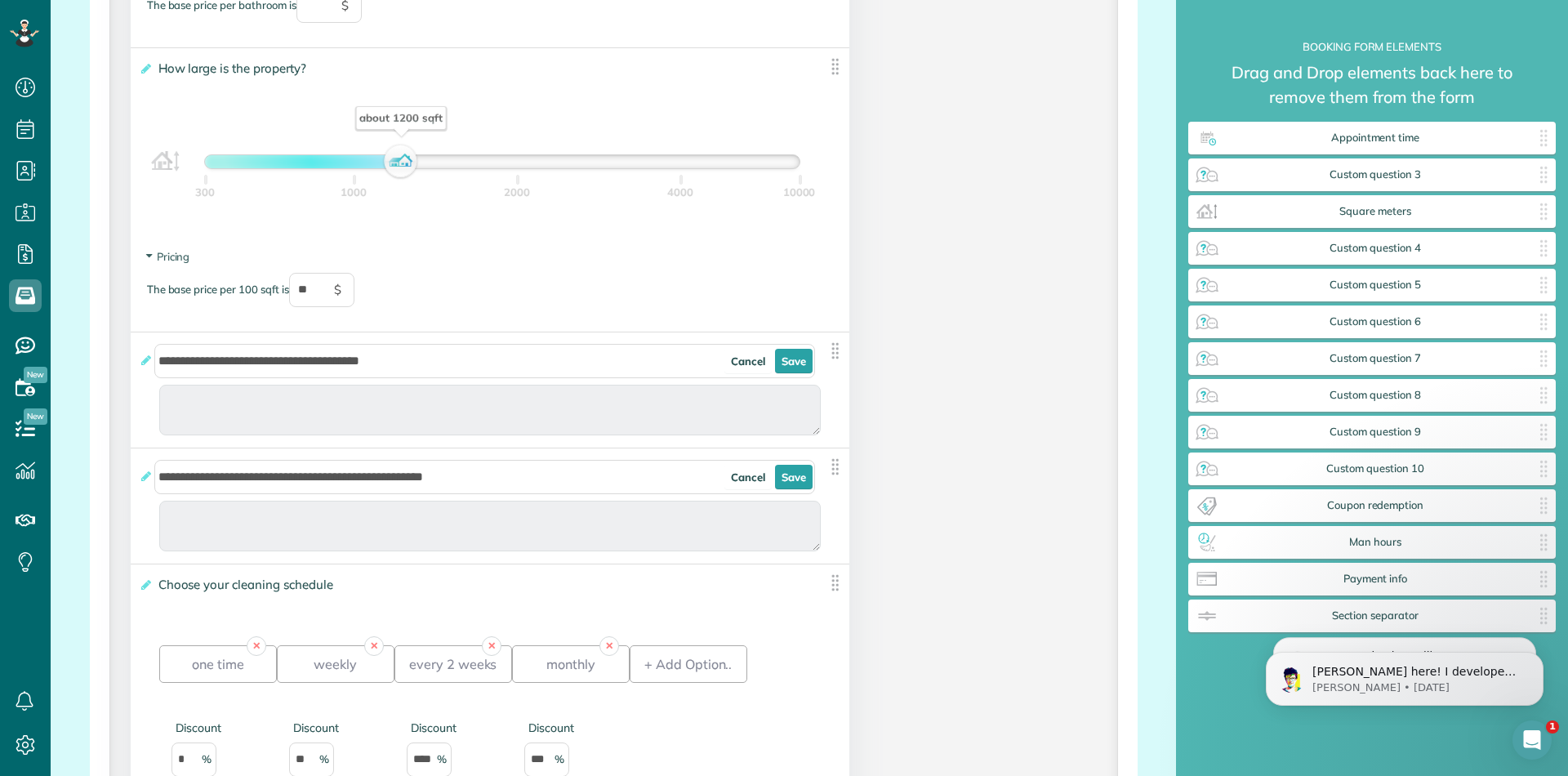
click at [796, 365] on link "Save" at bounding box center [793, 361] width 37 height 24
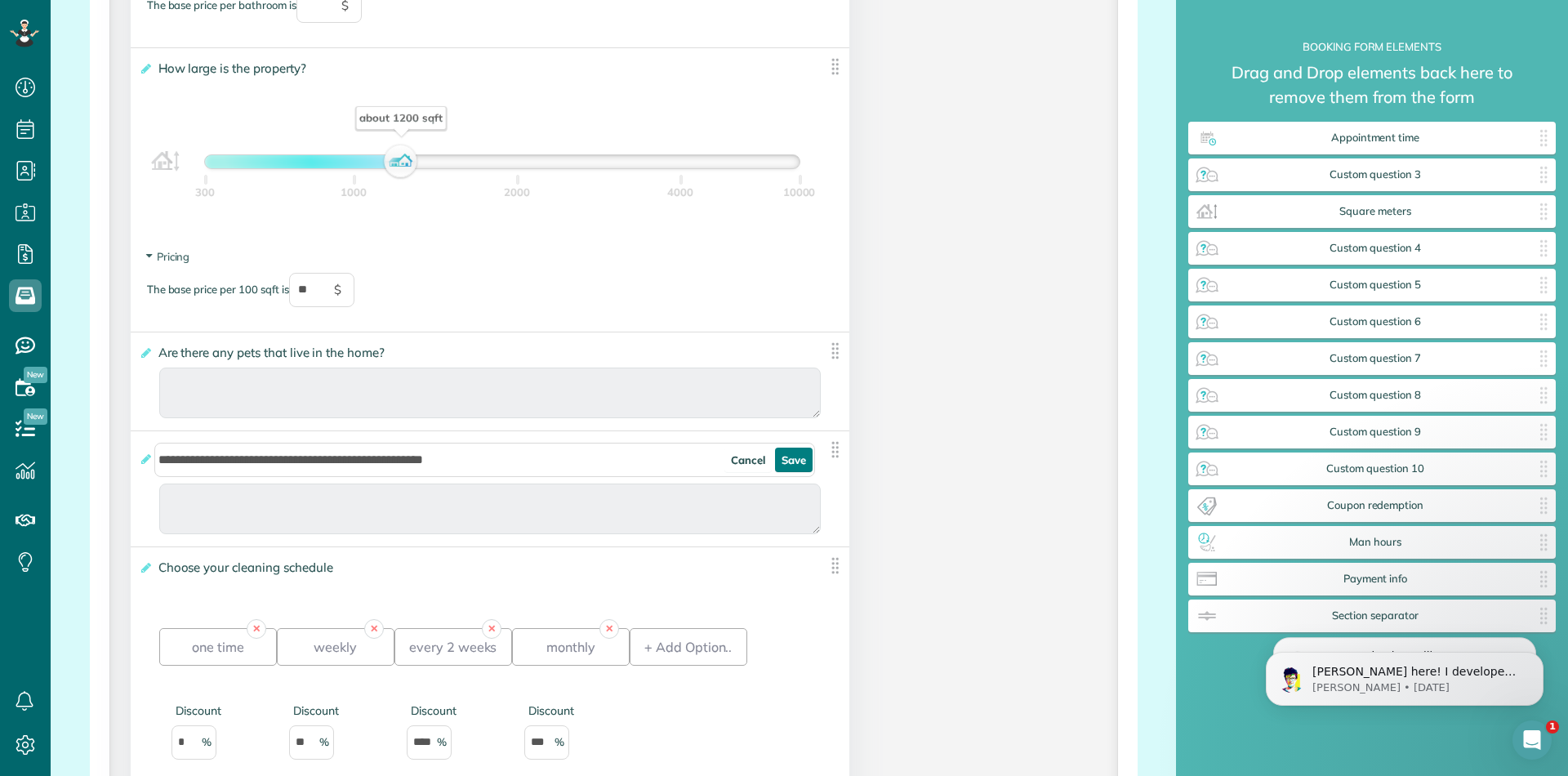
click at [792, 456] on link "Save" at bounding box center [793, 460] width 37 height 24
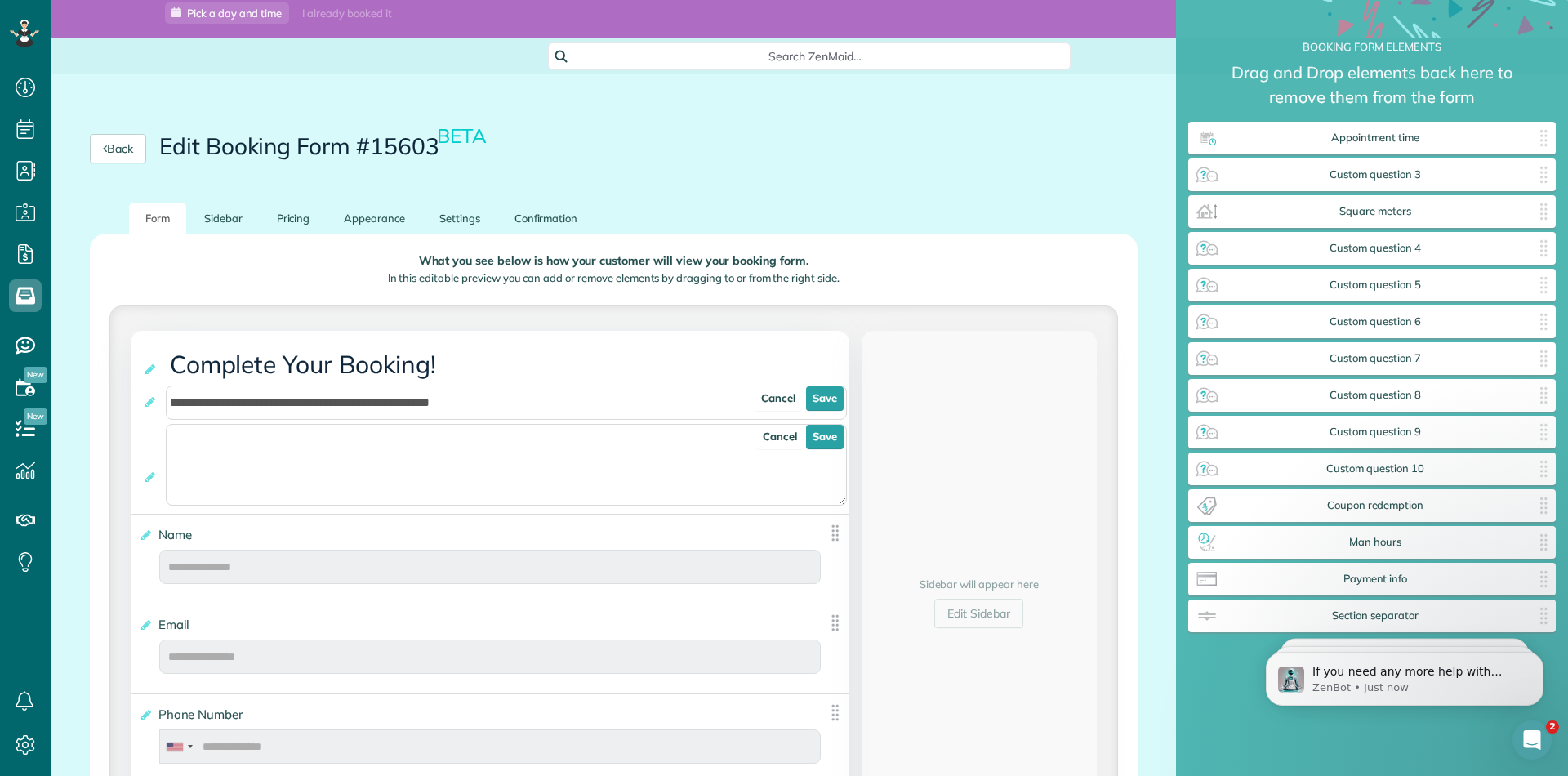
scroll to position [120, 0]
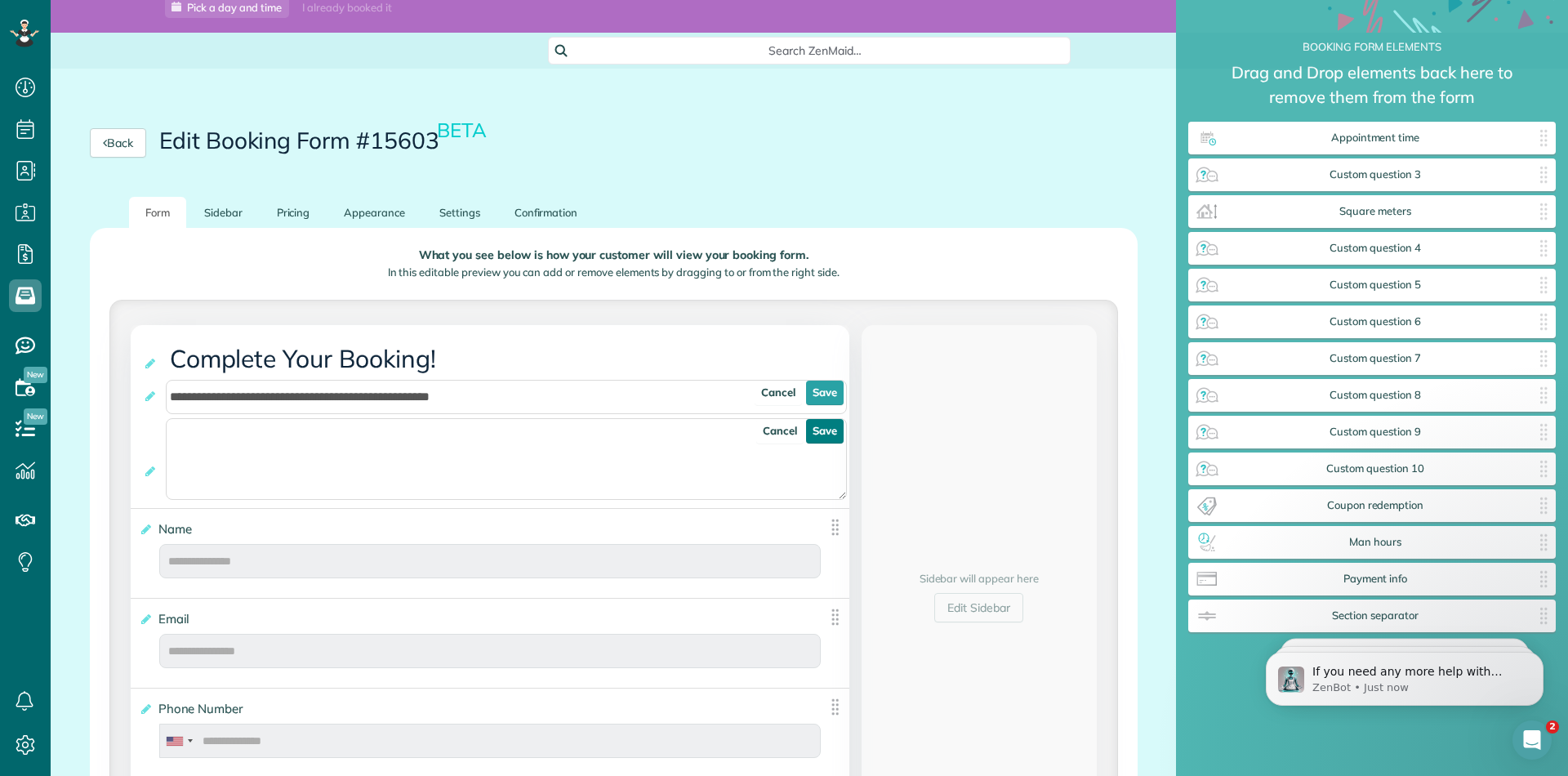
click at [826, 437] on link "Save" at bounding box center [824, 430] width 37 height 24
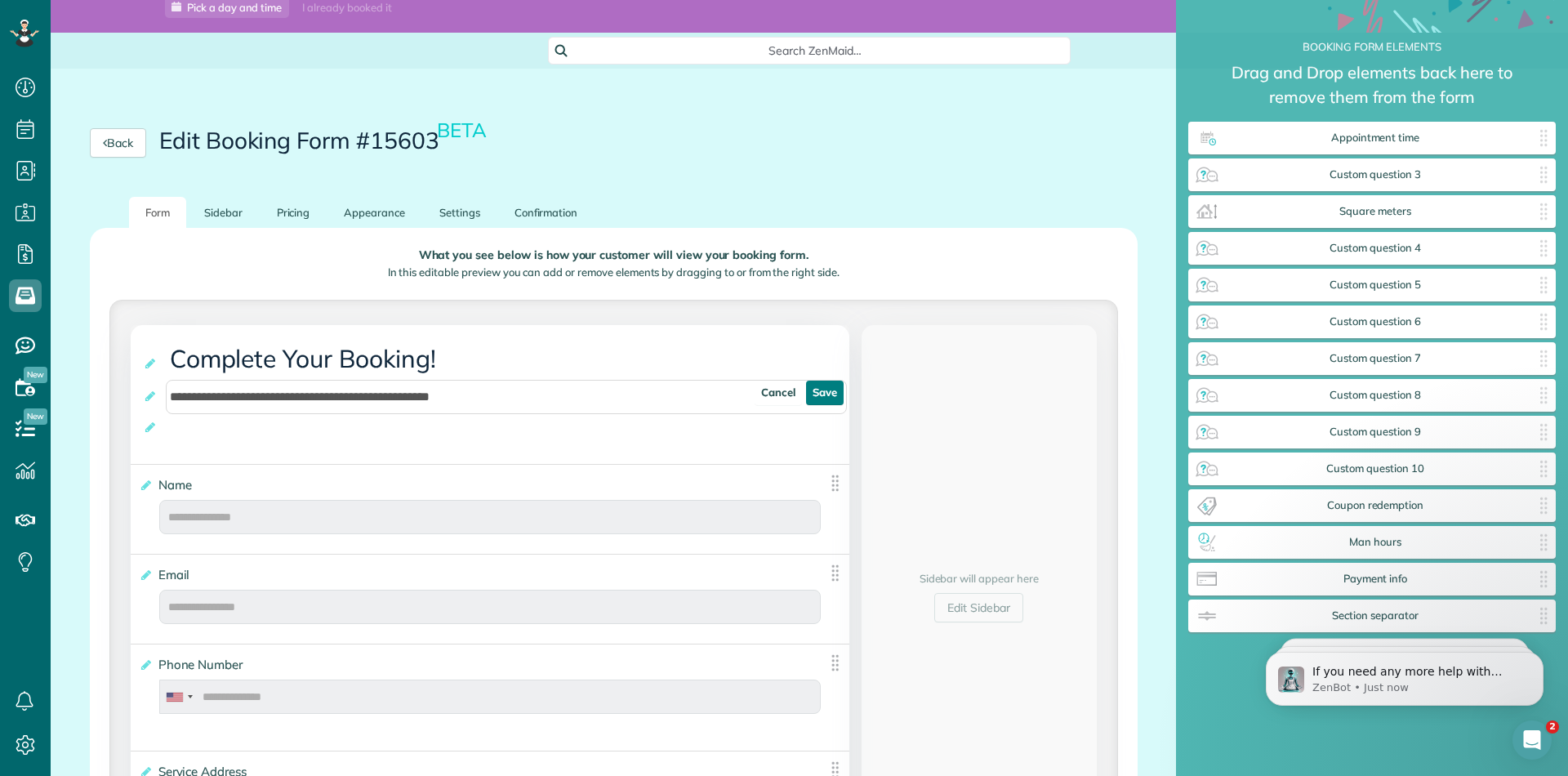
click at [827, 399] on link "Save" at bounding box center [824, 392] width 37 height 24
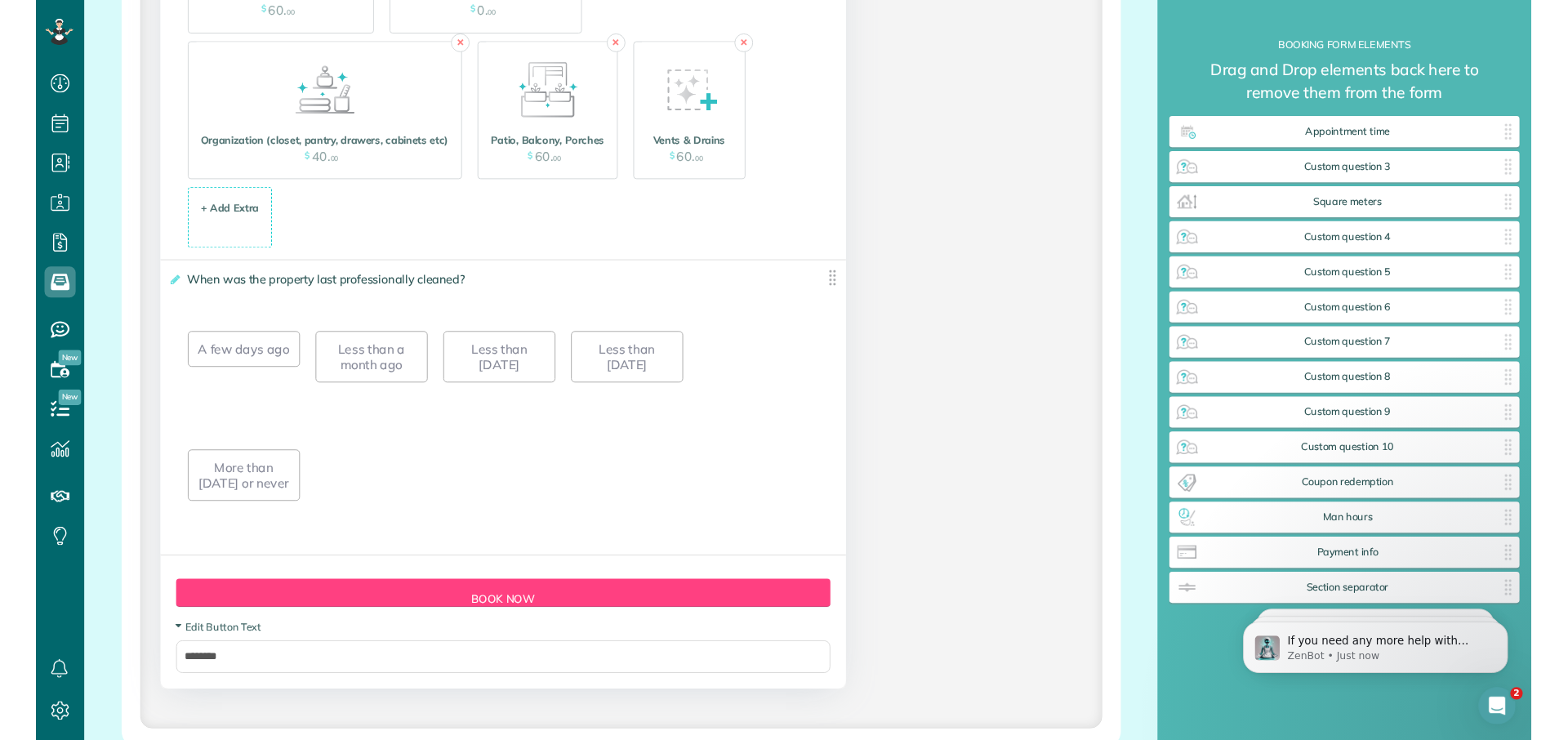
scroll to position [3532, 0]
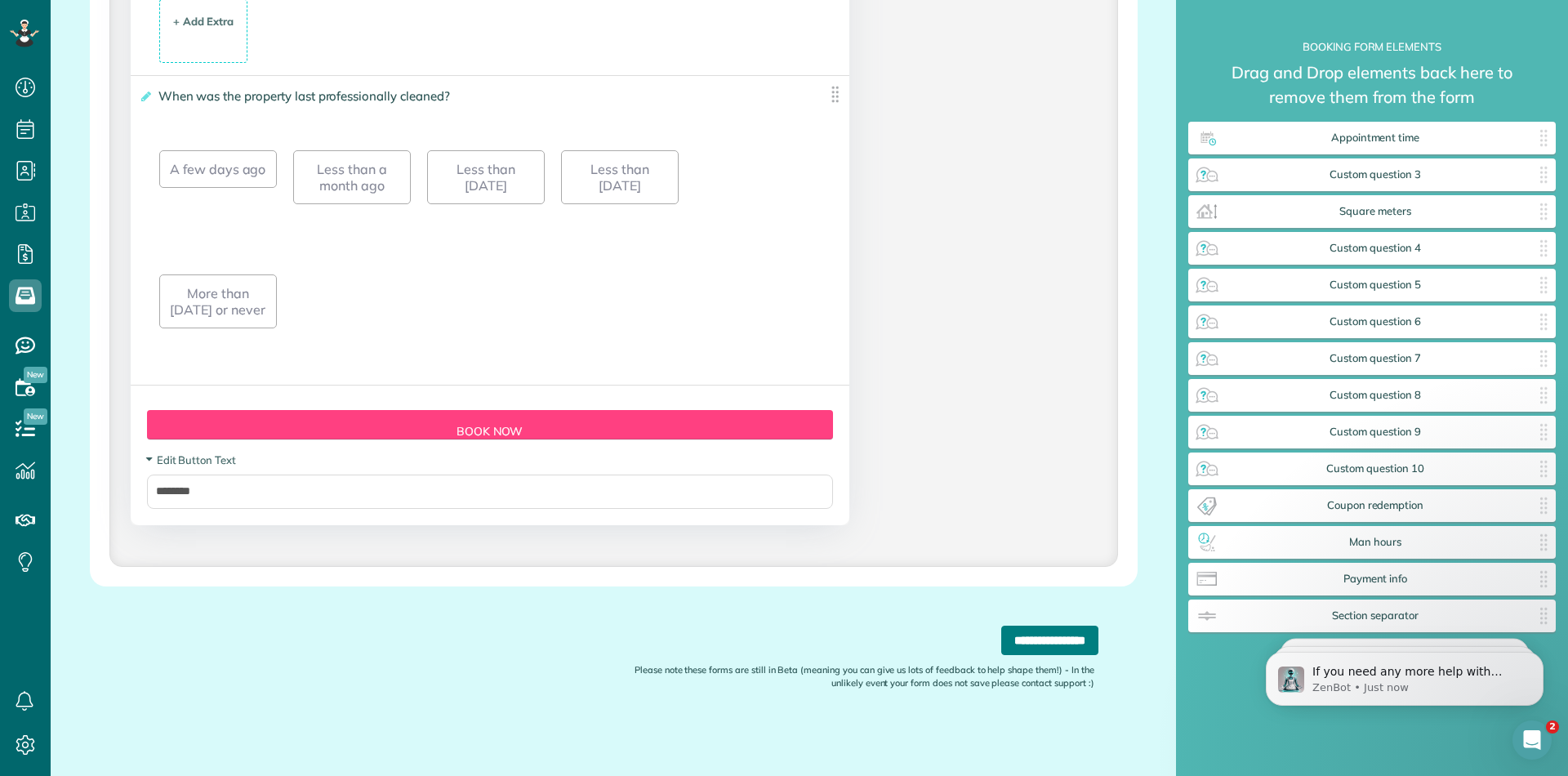
click at [1019, 640] on input "**********" at bounding box center [1049, 640] width 97 height 29
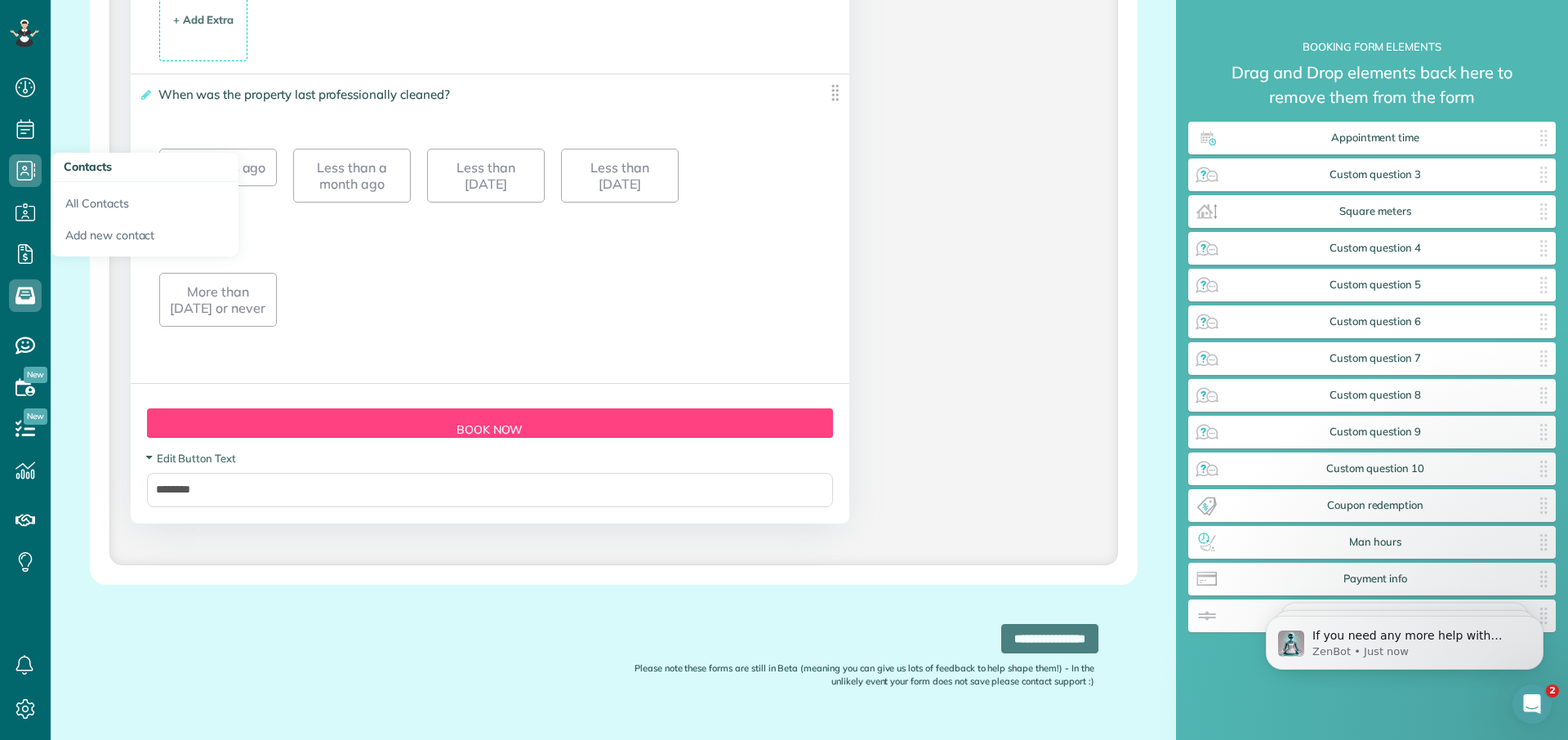
scroll to position [781, 368]
